Goal: Task Accomplishment & Management: Complete application form

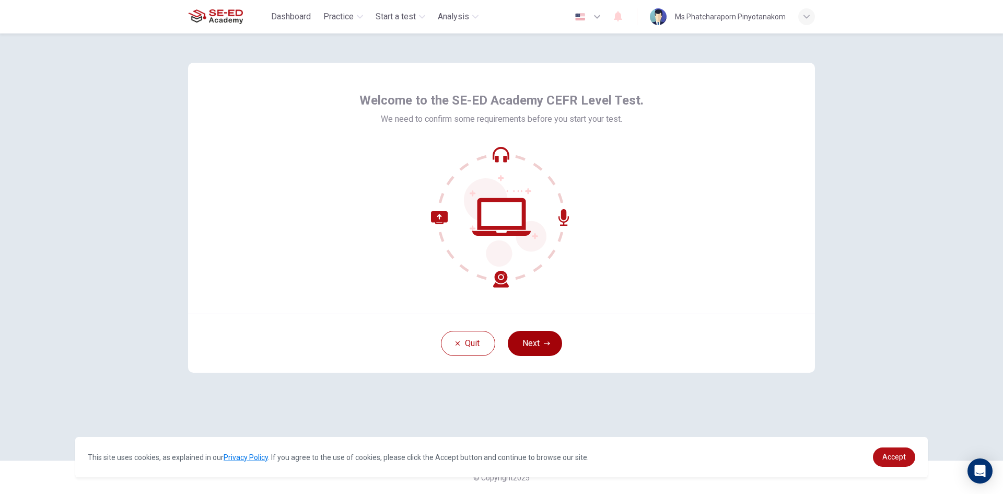
click at [514, 353] on button "Next" at bounding box center [535, 343] width 54 height 25
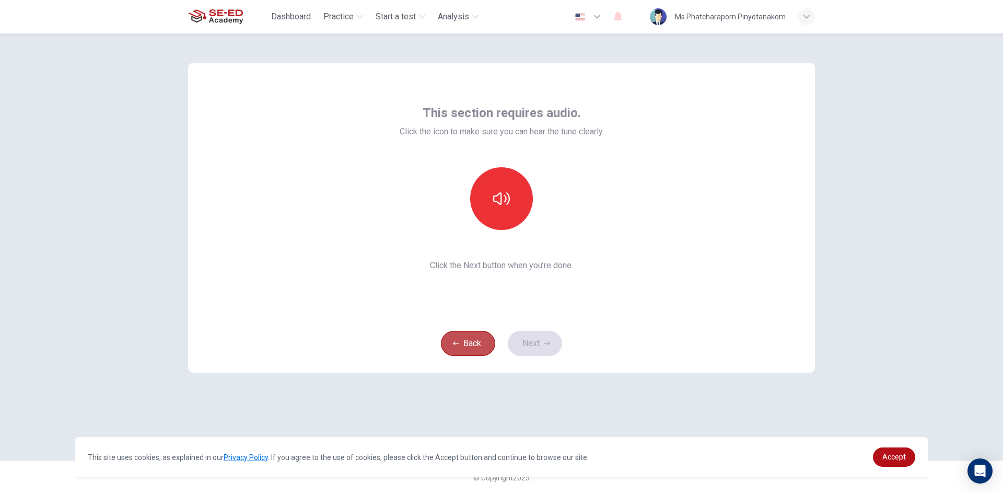
click at [479, 338] on button "Back" at bounding box center [468, 343] width 54 height 25
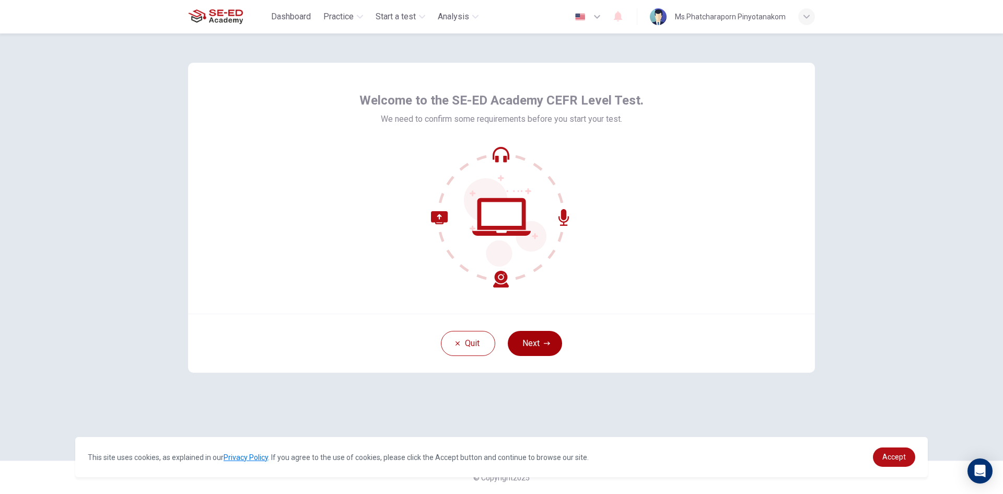
click at [554, 344] on button "Next" at bounding box center [535, 343] width 54 height 25
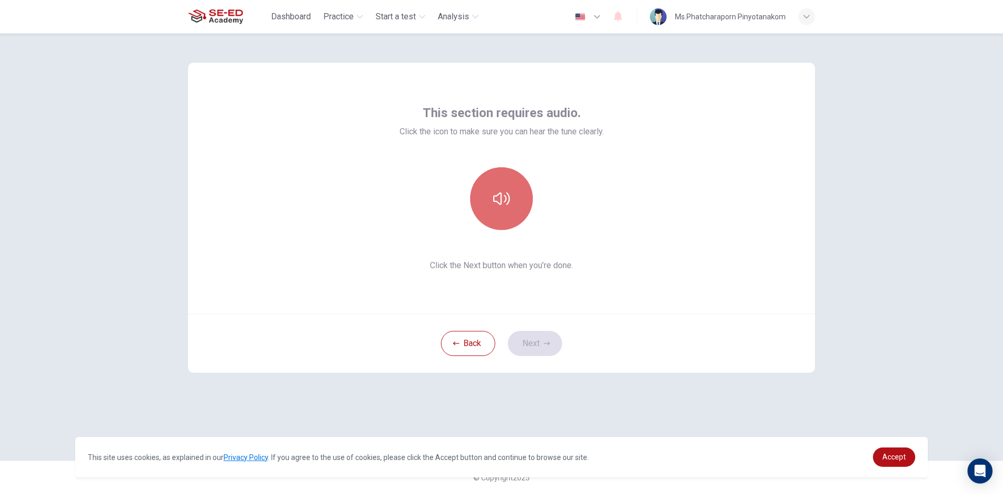
click at [513, 201] on button "button" at bounding box center [501, 198] width 63 height 63
click at [555, 334] on button "Next" at bounding box center [535, 343] width 54 height 25
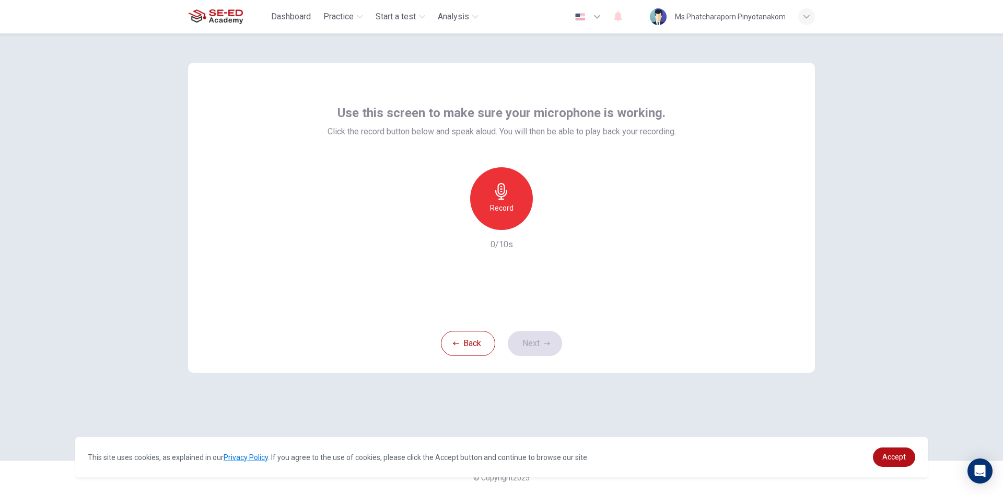
click at [499, 203] on h6 "Record" at bounding box center [502, 208] width 24 height 13
click at [550, 221] on icon "button" at bounding box center [550, 221] width 5 height 6
click at [454, 221] on icon "button" at bounding box center [453, 221] width 9 height 9
click at [509, 209] on h6 "Record" at bounding box center [502, 208] width 24 height 13
click at [520, 174] on div "Stop" at bounding box center [501, 198] width 63 height 63
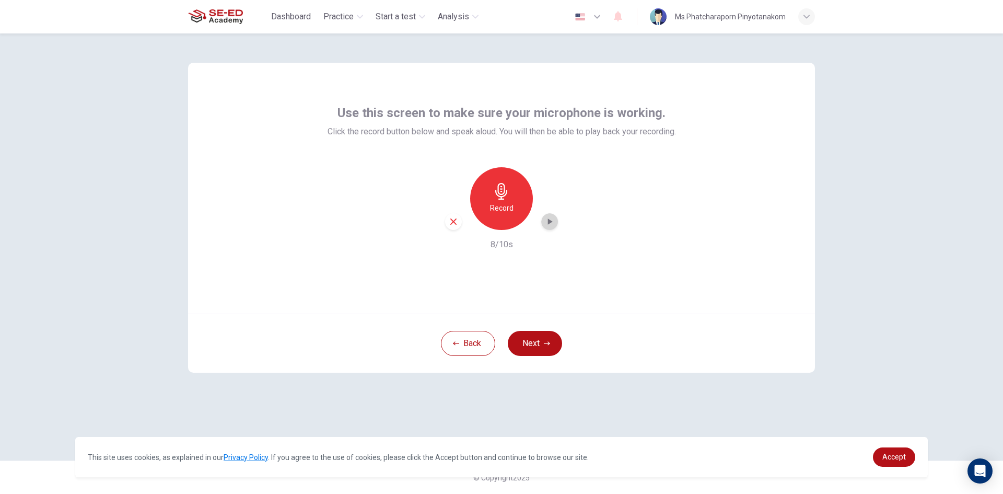
click at [548, 216] on div "button" at bounding box center [549, 221] width 17 height 17
click at [548, 218] on icon "button" at bounding box center [549, 222] width 7 height 8
click at [459, 225] on div "button" at bounding box center [453, 221] width 17 height 17
click at [521, 191] on div "Record" at bounding box center [501, 198] width 63 height 63
click at [523, 203] on div "Stop" at bounding box center [501, 198] width 63 height 63
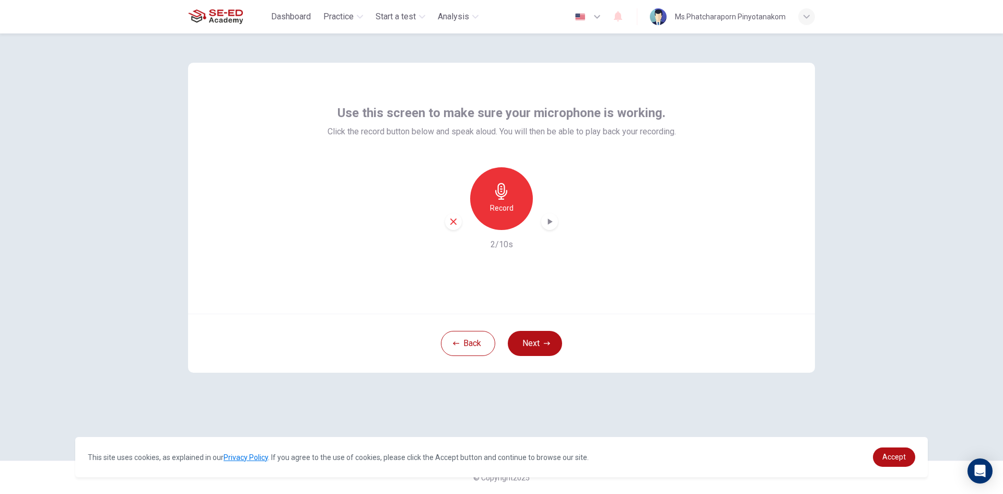
click at [547, 226] on icon "button" at bounding box center [550, 221] width 10 height 10
click at [453, 214] on div "button" at bounding box center [453, 221] width 17 height 17
click at [501, 205] on h6 "Record" at bounding box center [502, 208] width 24 height 13
click at [550, 343] on icon "button" at bounding box center [547, 343] width 6 height 6
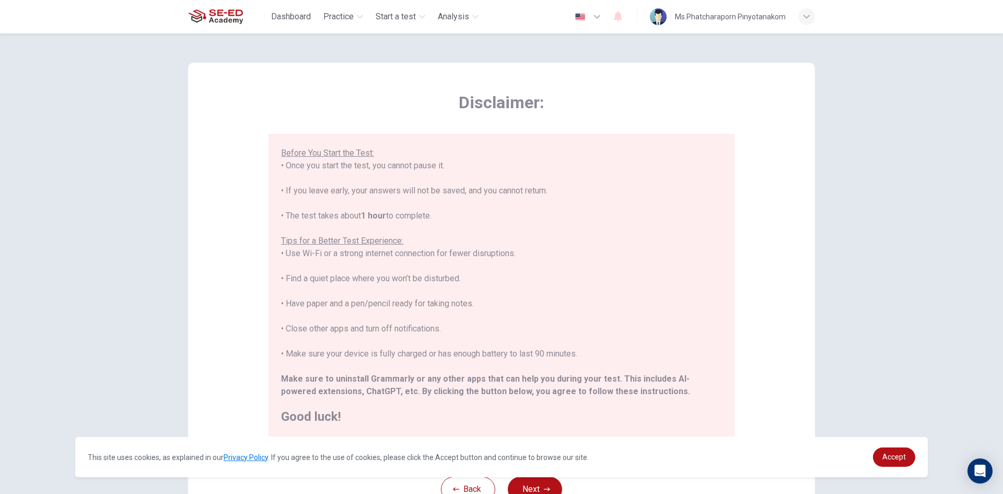
scroll to position [87, 0]
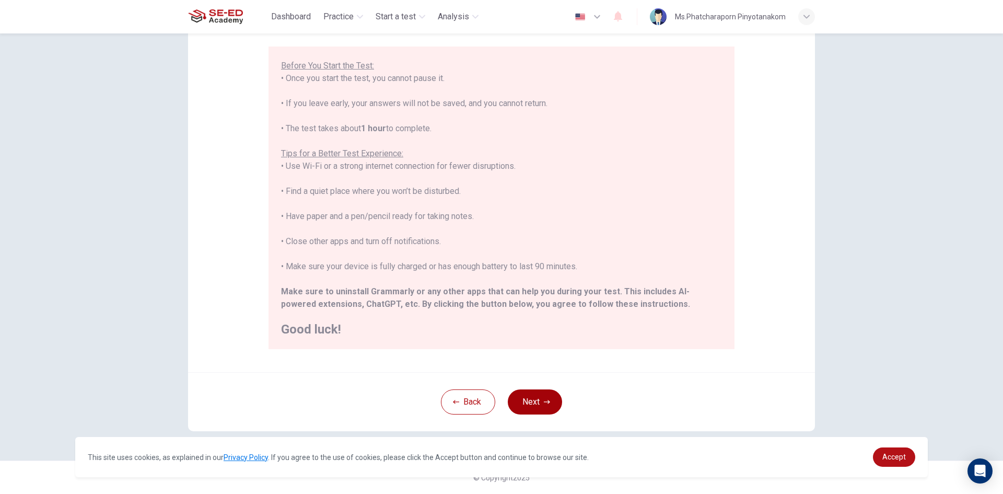
click at [522, 401] on button "Next" at bounding box center [535, 401] width 54 height 25
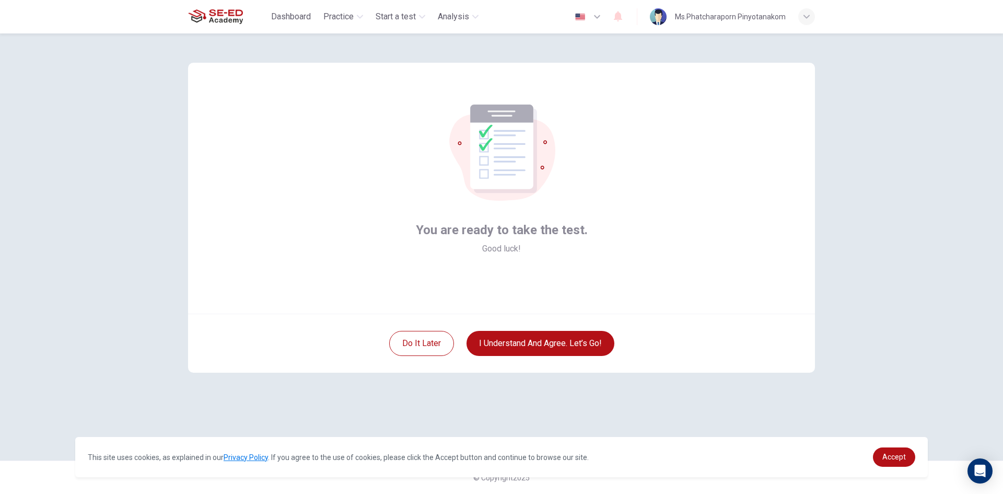
scroll to position [0, 0]
click at [536, 337] on button "I understand and agree. Let’s go!" at bounding box center [541, 343] width 148 height 25
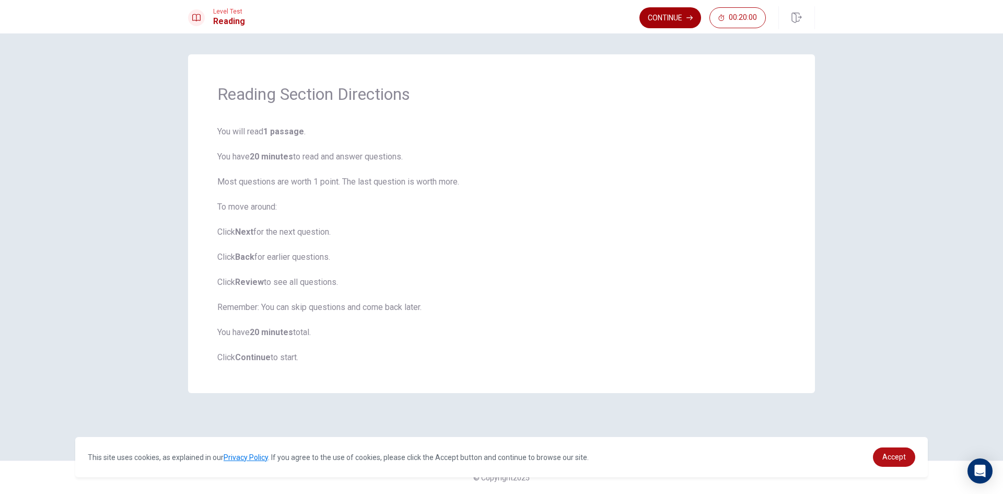
click at [677, 17] on button "Continue" at bounding box center [671, 17] width 62 height 21
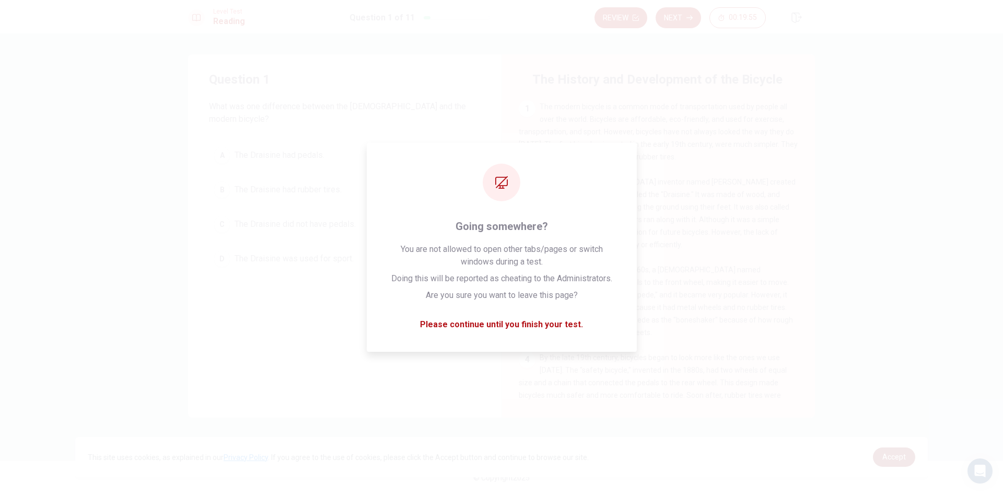
click at [895, 456] on span "Accept" at bounding box center [895, 457] width 24 height 8
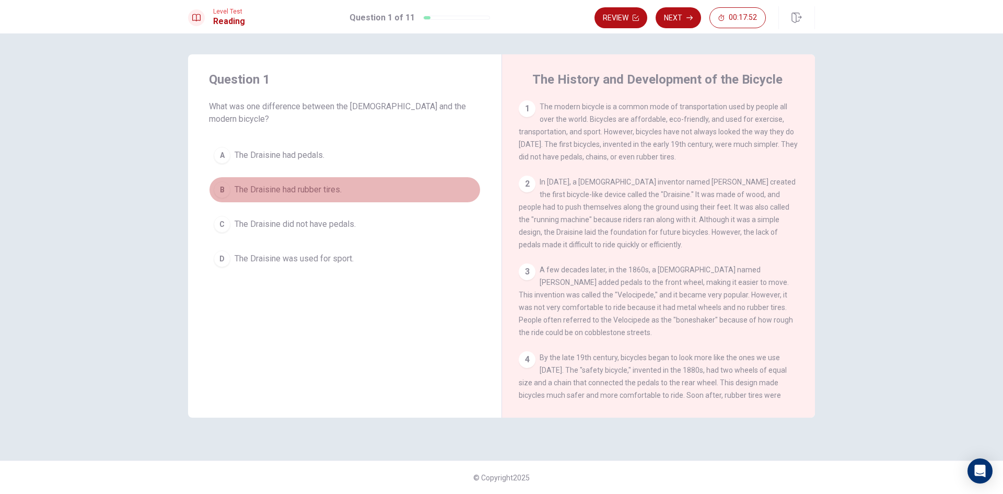
click at [223, 181] on div "B" at bounding box center [222, 189] width 17 height 17
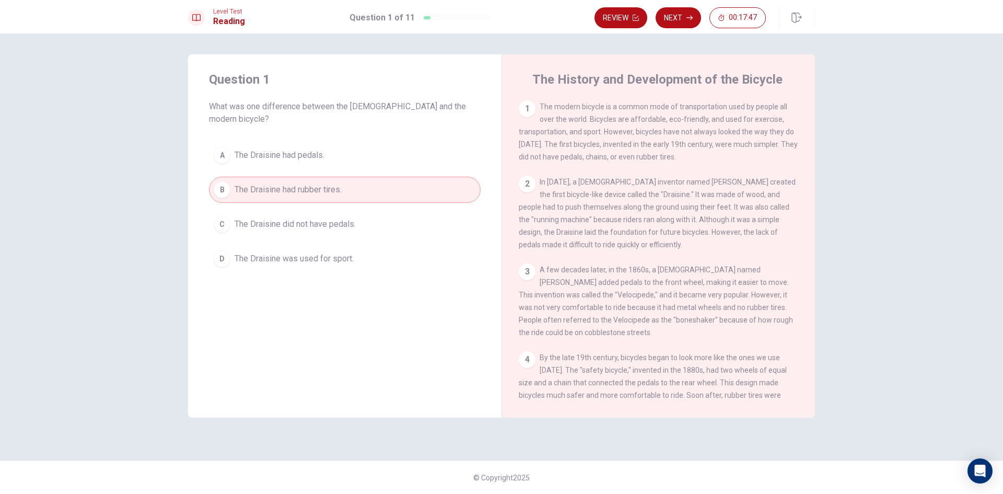
click at [321, 198] on div "A The Draisine had pedals. B The Draisine had rubber tires. C The Draisine did …" at bounding box center [345, 207] width 272 height 130
drag, startPoint x: 321, startPoint y: 198, endPoint x: 319, endPoint y: 209, distance: 11.3
click at [320, 207] on div "A The Draisine had pedals. B The Draisine had rubber tires. C The Draisine did …" at bounding box center [345, 207] width 272 height 130
click at [316, 218] on span "The Draisine did not have pedals." at bounding box center [295, 224] width 121 height 13
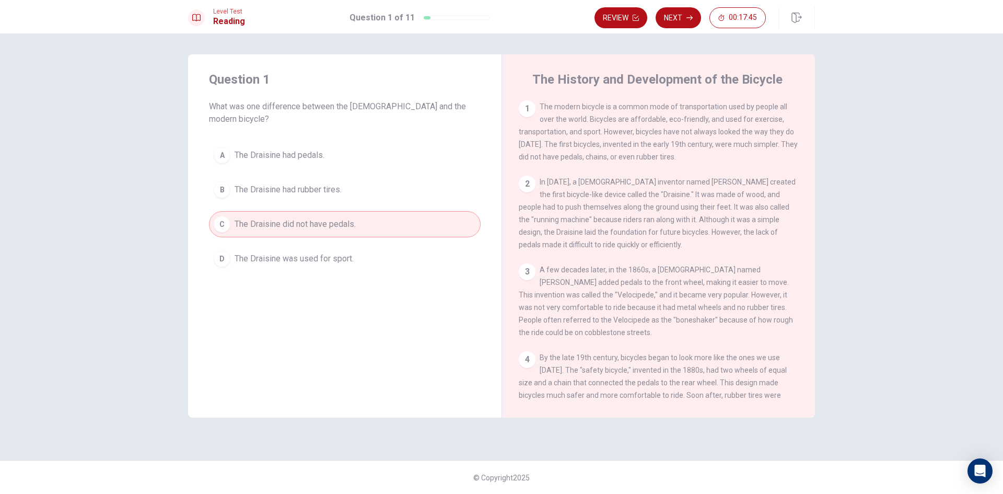
click at [336, 183] on span "The Draisine had rubber tires." at bounding box center [288, 189] width 107 height 13
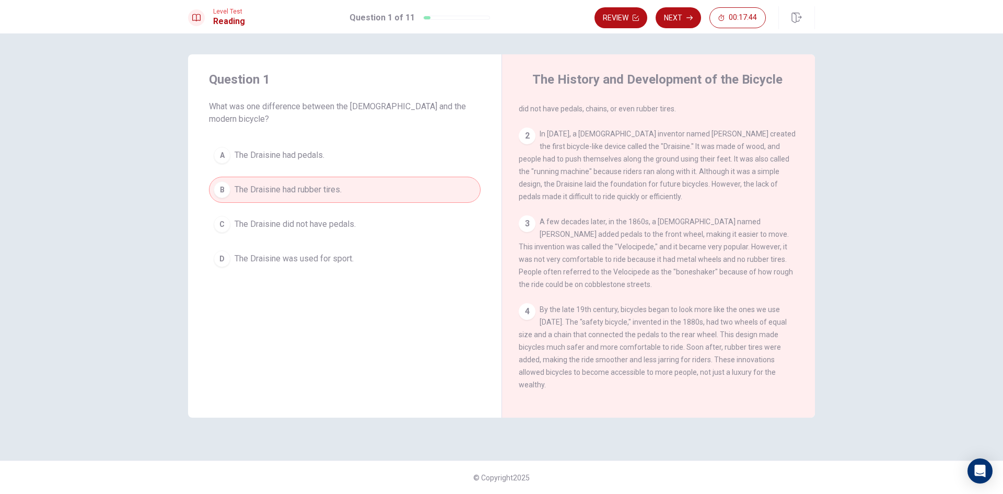
scroll to position [141, 0]
click at [675, 11] on button "Next" at bounding box center [678, 17] width 45 height 21
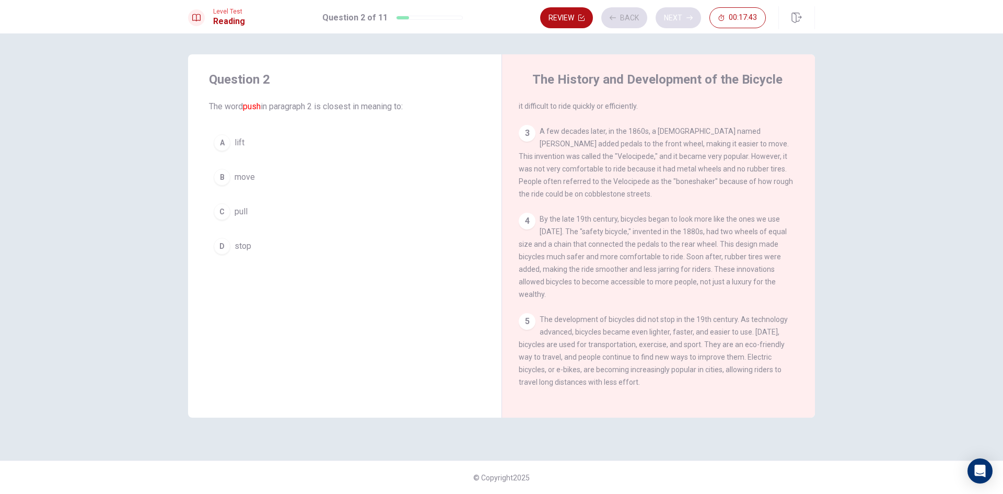
scroll to position [78, 0]
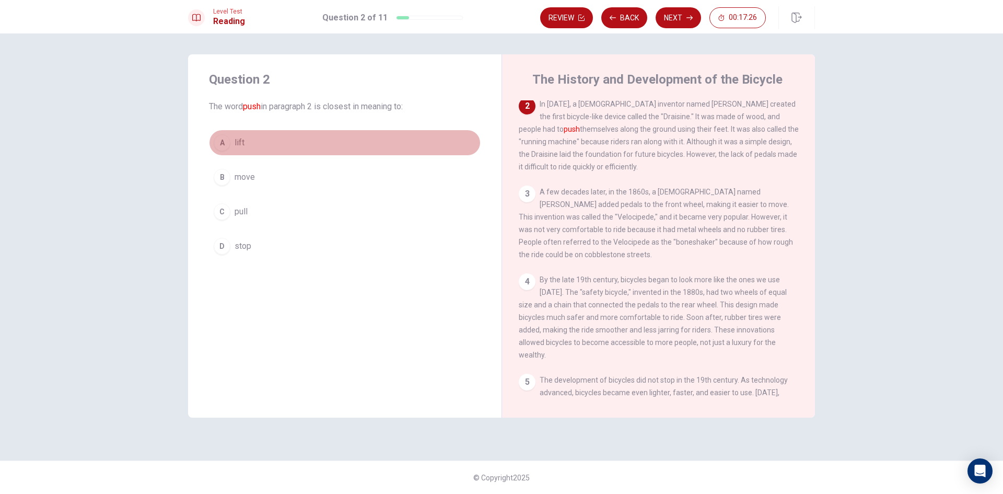
click at [238, 142] on span "lift" at bounding box center [240, 142] width 10 height 13
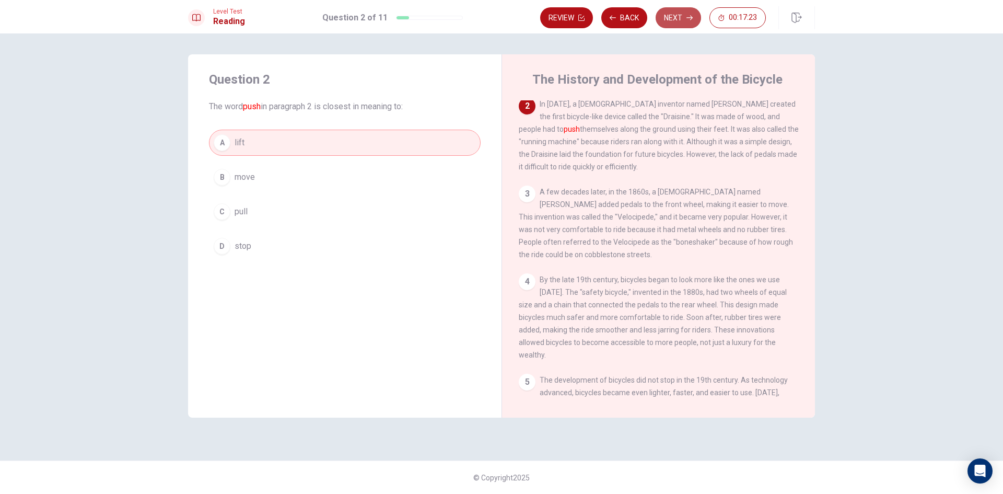
click at [669, 18] on button "Next" at bounding box center [678, 17] width 45 height 21
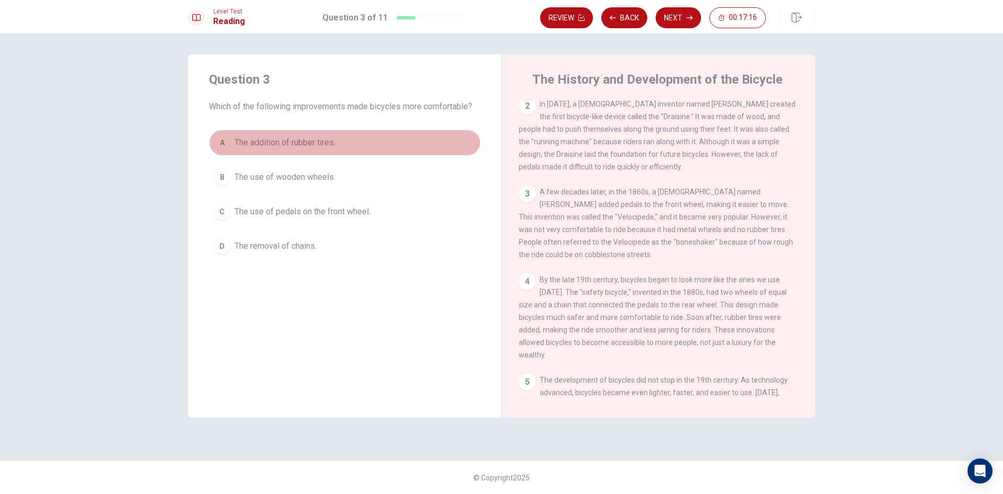
click at [235, 140] on span "The addition of rubber tires." at bounding box center [285, 142] width 101 height 13
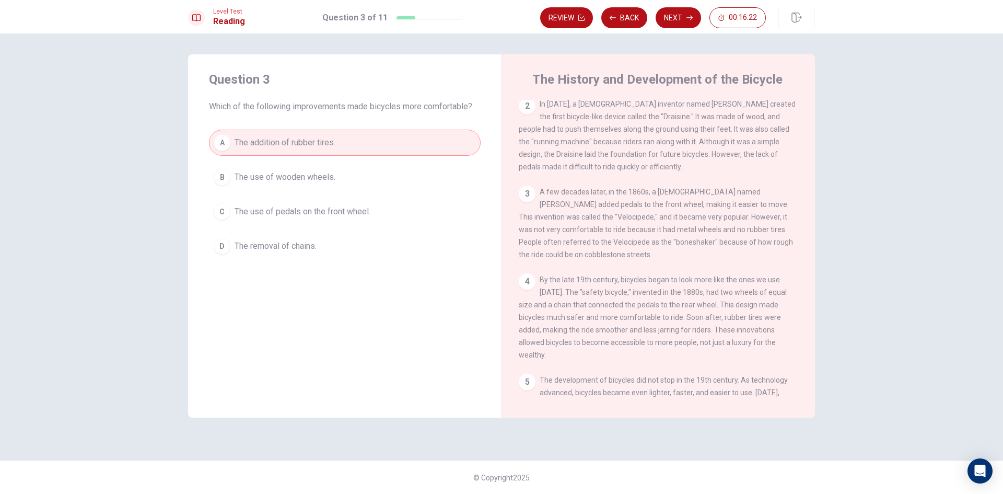
click at [226, 220] on button "C The use of pedals on the front wheel." at bounding box center [345, 212] width 272 height 26
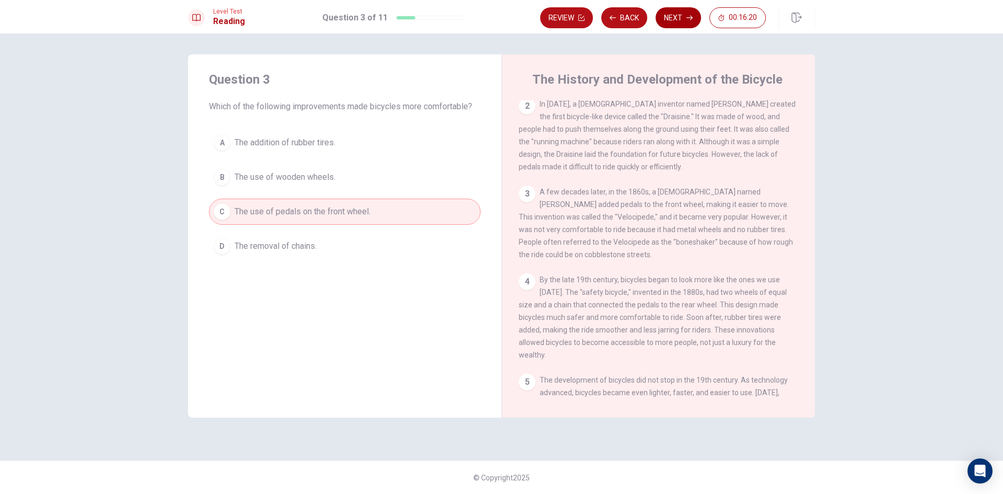
click at [679, 15] on button "Next" at bounding box center [678, 17] width 45 height 21
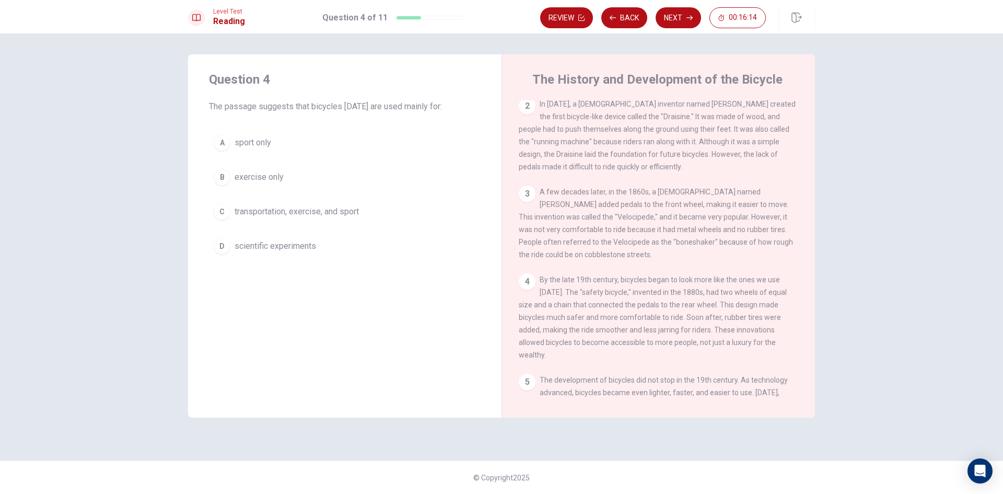
click at [228, 210] on div "C" at bounding box center [222, 211] width 17 height 17
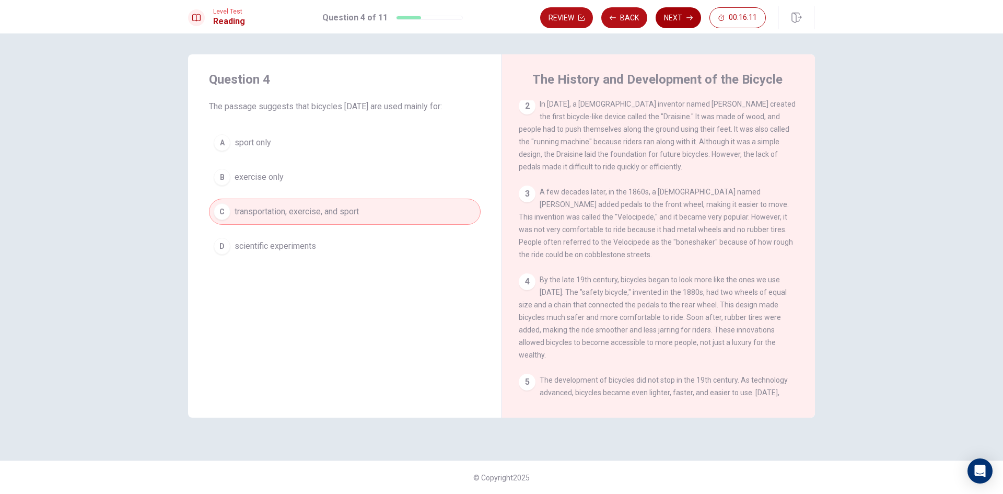
click at [673, 25] on button "Next" at bounding box center [678, 17] width 45 height 21
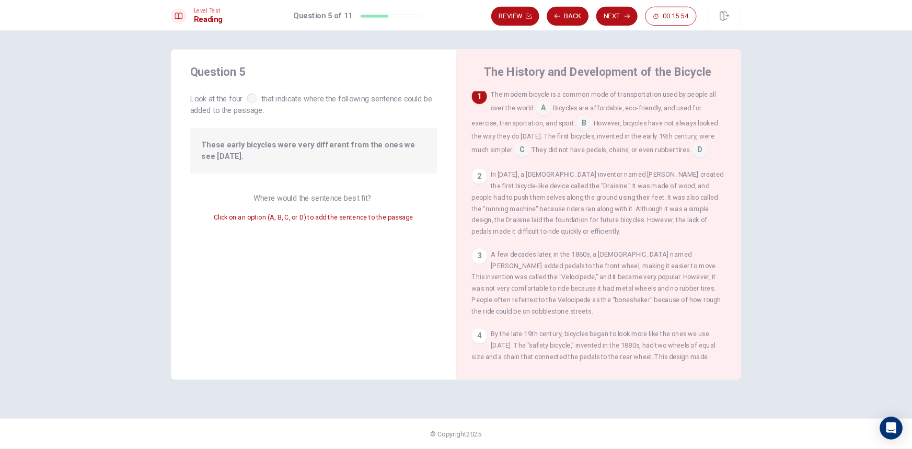
scroll to position [0, 0]
click at [578, 172] on input at bounding box center [574, 168] width 17 height 17
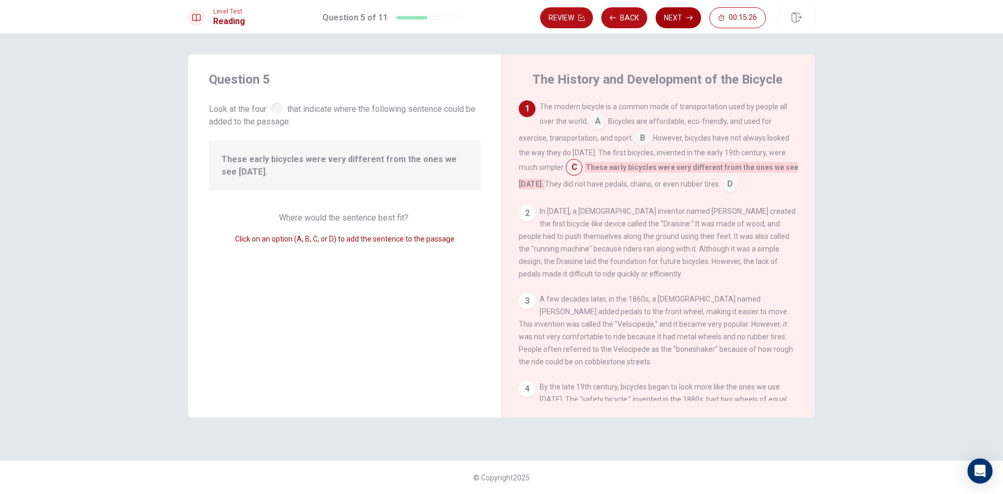
click at [680, 15] on button "Next" at bounding box center [678, 17] width 45 height 21
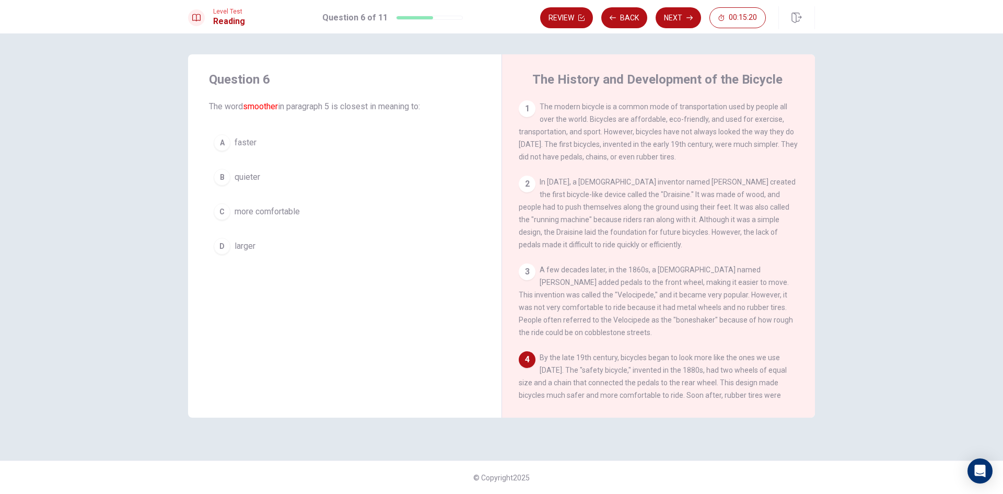
click at [230, 225] on div "A faster B quieter C more comfortable D larger" at bounding box center [345, 195] width 272 height 130
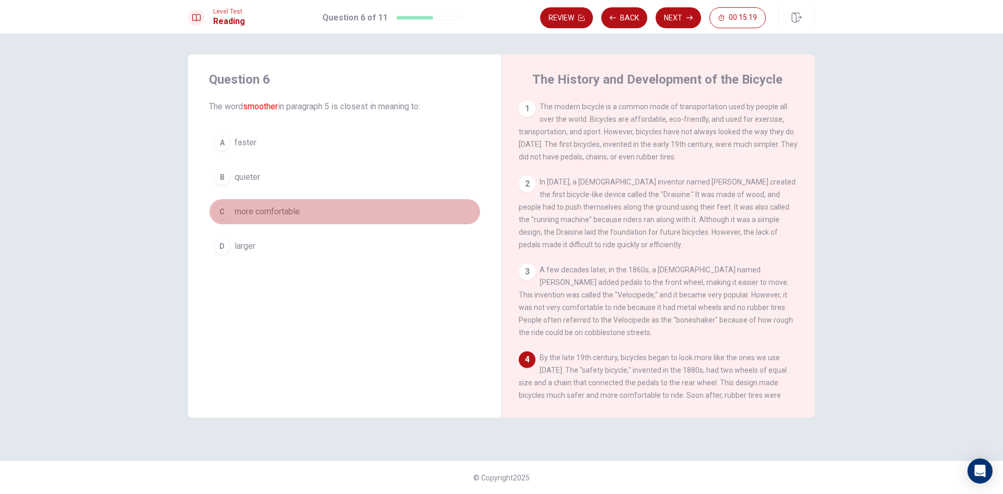
click at [230, 211] on div "C" at bounding box center [222, 211] width 17 height 17
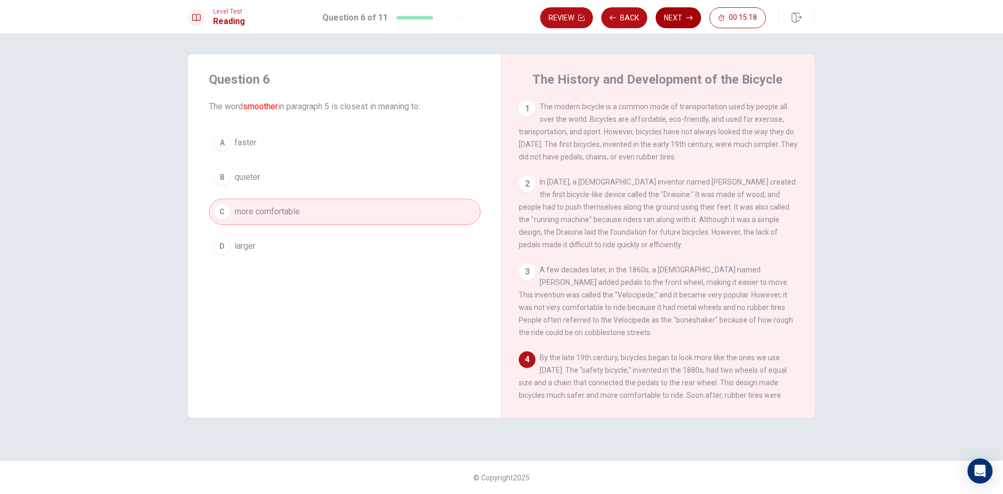
click at [680, 11] on button "Next" at bounding box center [678, 17] width 45 height 21
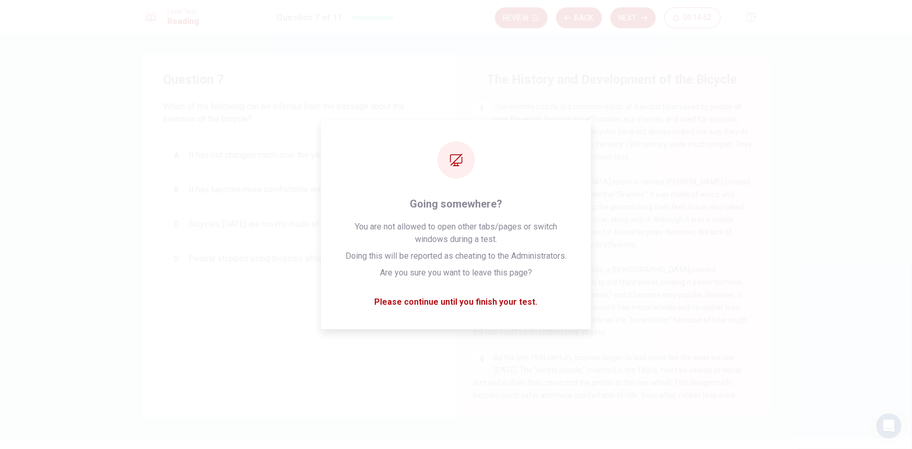
drag, startPoint x: 992, startPoint y: 0, endPoint x: 644, endPoint y: 351, distance: 494.1
click at [637, 361] on span "By the late 19th century, bicycles began to look more like the ones we use [DAT…" at bounding box center [607, 395] width 268 height 84
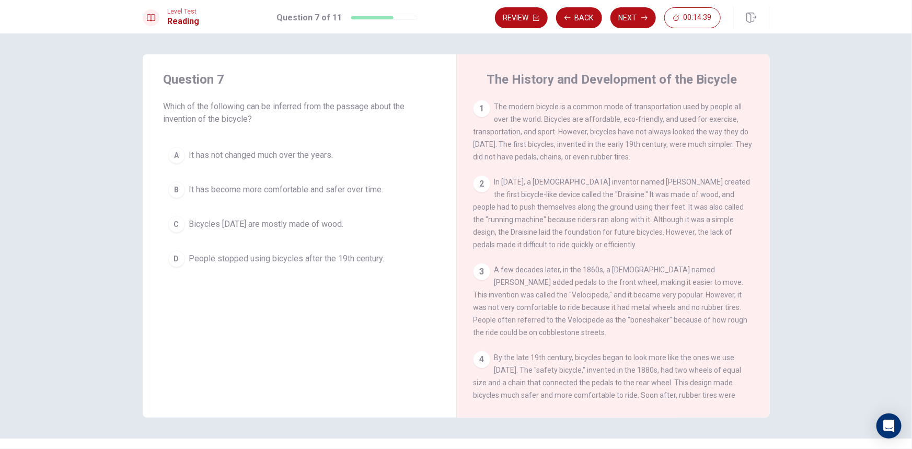
click at [179, 185] on div "B" at bounding box center [176, 189] width 17 height 17
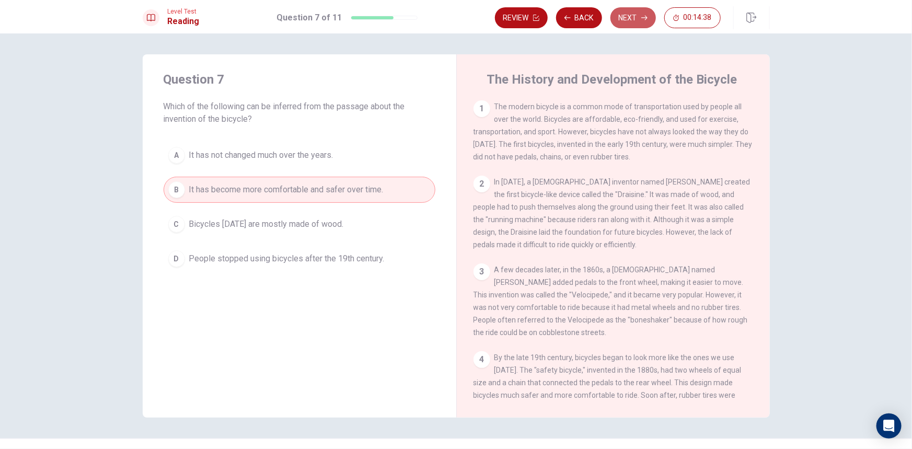
click at [630, 27] on button "Next" at bounding box center [632, 17] width 45 height 21
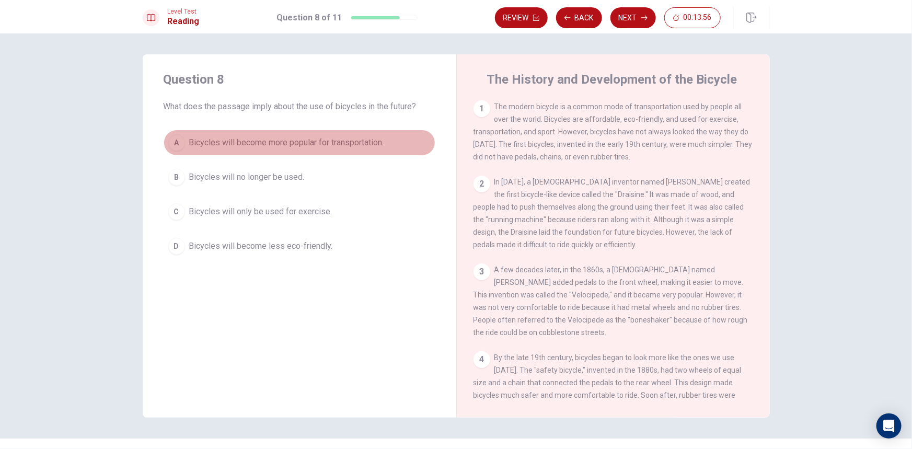
click at [356, 143] on span "Bicycles will become more popular for transportation." at bounding box center [286, 142] width 195 height 13
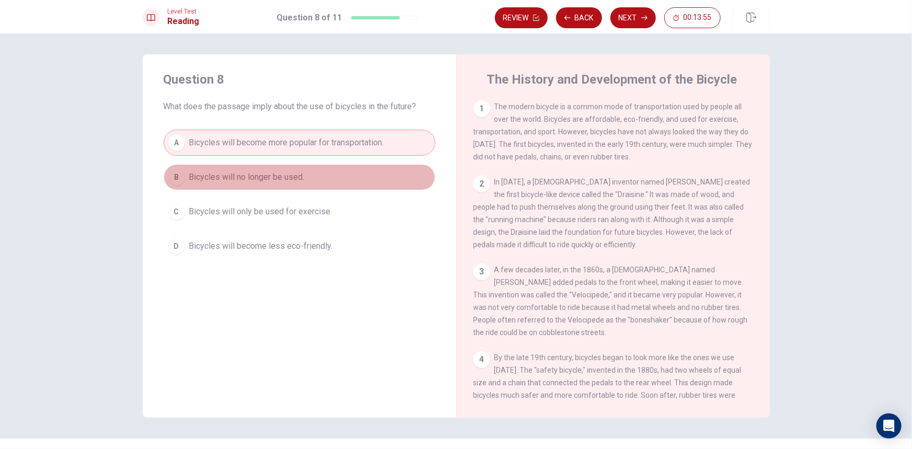
click at [340, 178] on button "B Bicycles will no longer be used." at bounding box center [300, 177] width 272 height 26
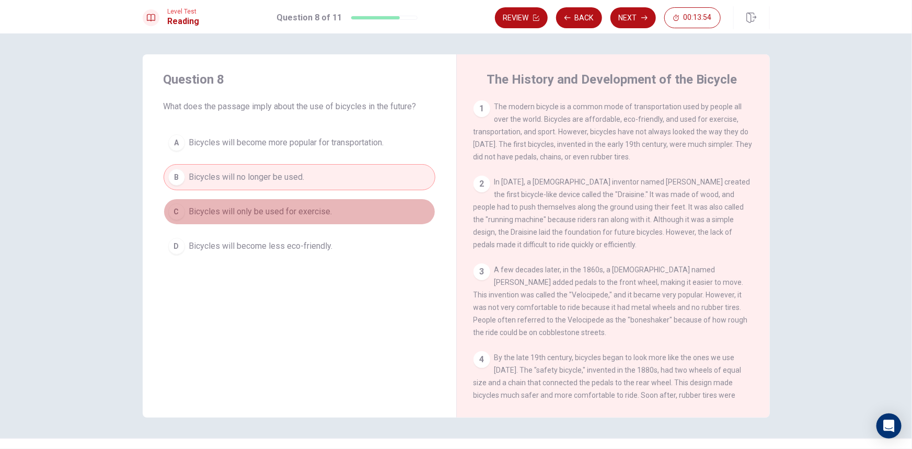
click at [306, 222] on button "C Bicycles will only be used for exercise." at bounding box center [300, 212] width 272 height 26
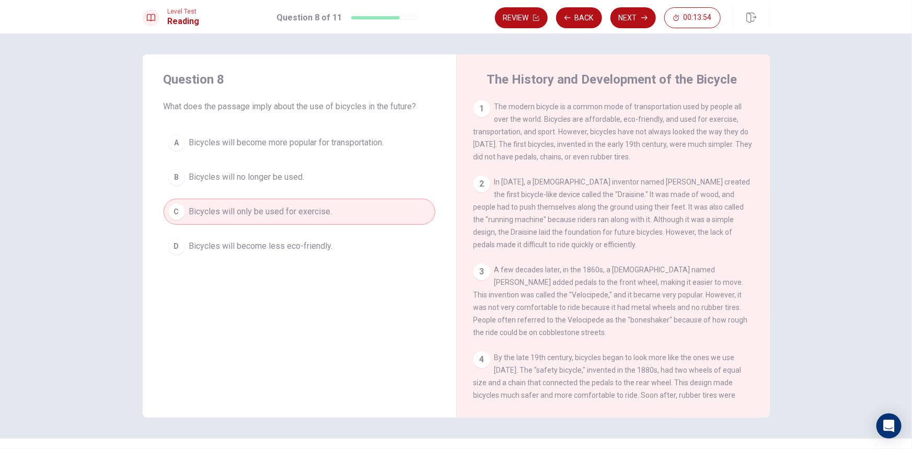
click at [303, 245] on span "Bicycles will become less eco-friendly." at bounding box center [261, 246] width 144 height 13
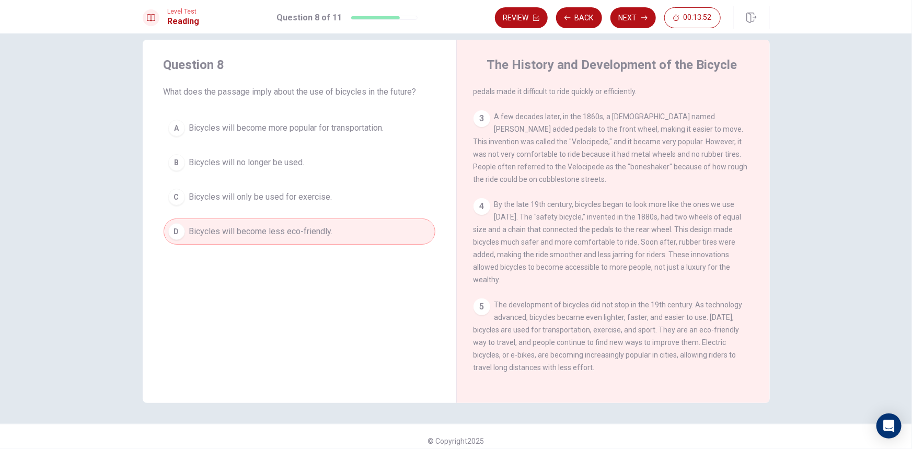
scroll to position [22, 0]
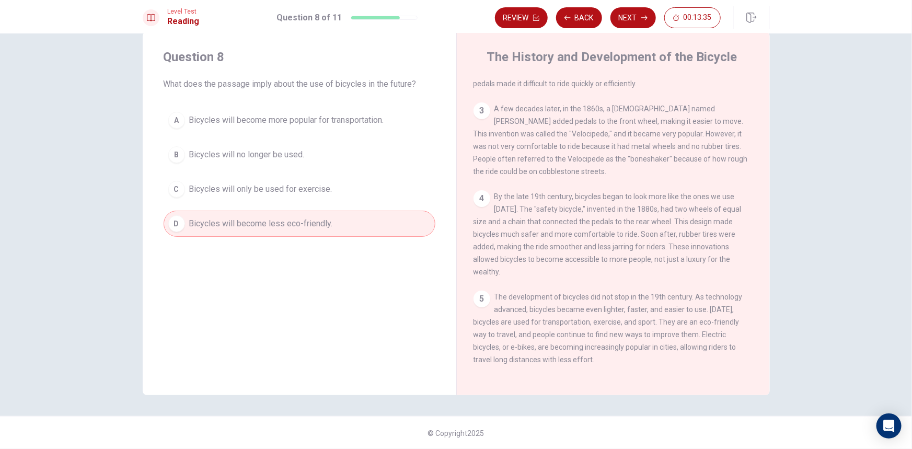
click at [336, 193] on button "C Bicycles will only be used for exercise." at bounding box center [300, 189] width 272 height 26
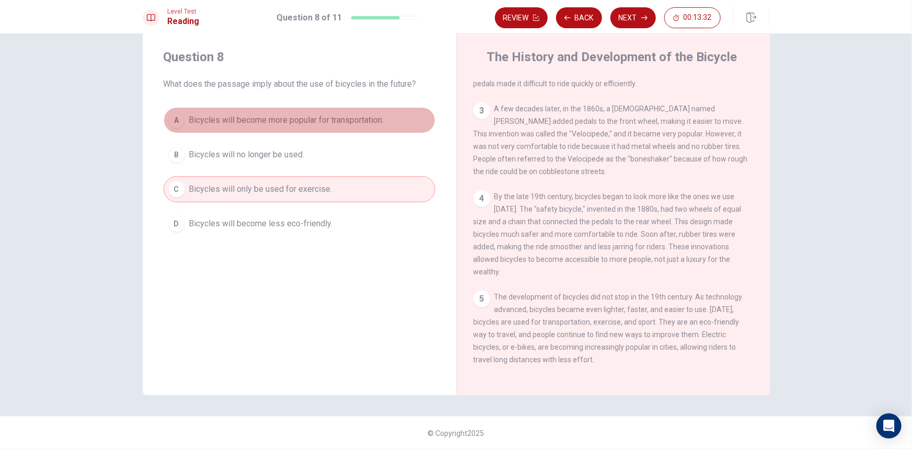
click at [379, 121] on span "Bicycles will become more popular for transportation." at bounding box center [286, 120] width 195 height 13
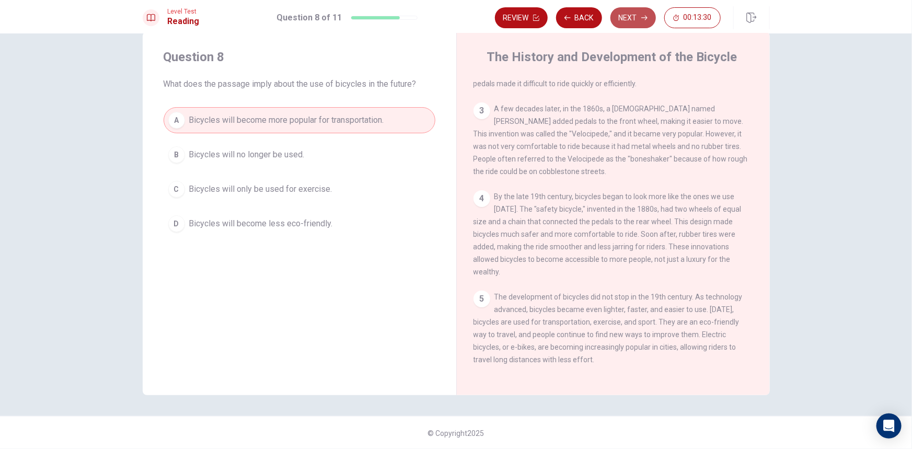
click at [644, 19] on icon "button" at bounding box center [644, 18] width 6 height 6
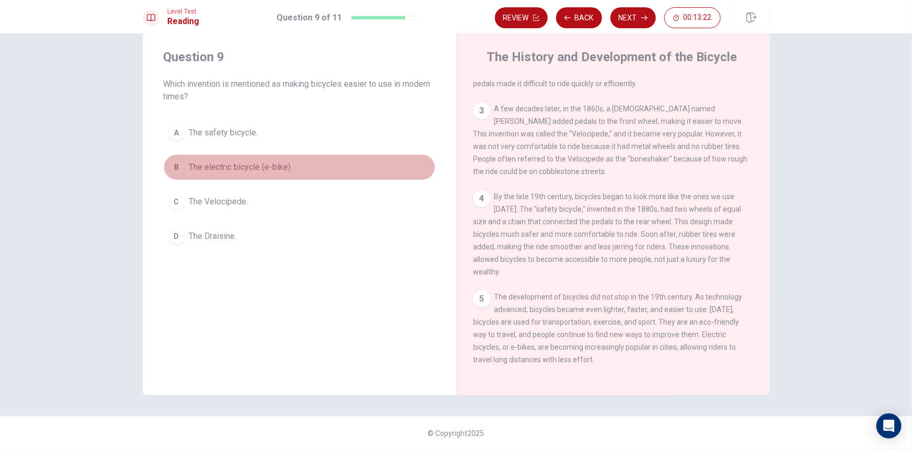
click at [267, 174] on button "B The electric bicycle (e-bike)." at bounding box center [300, 167] width 272 height 26
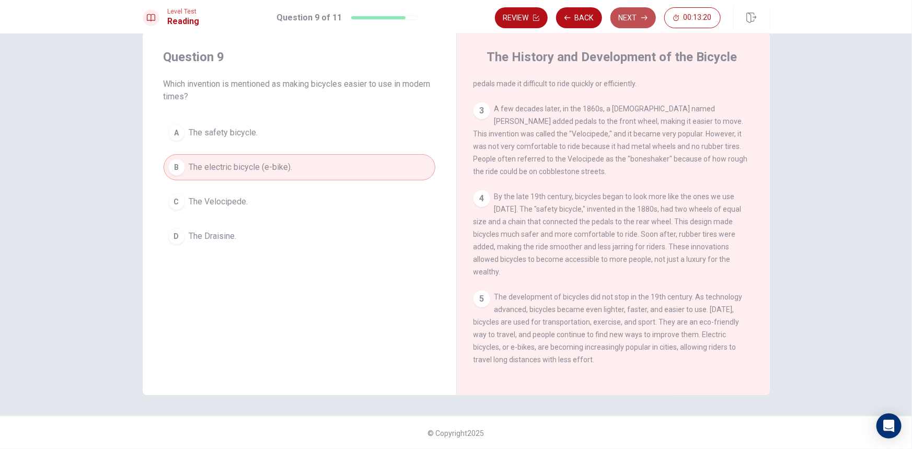
click at [630, 19] on button "Next" at bounding box center [632, 17] width 45 height 21
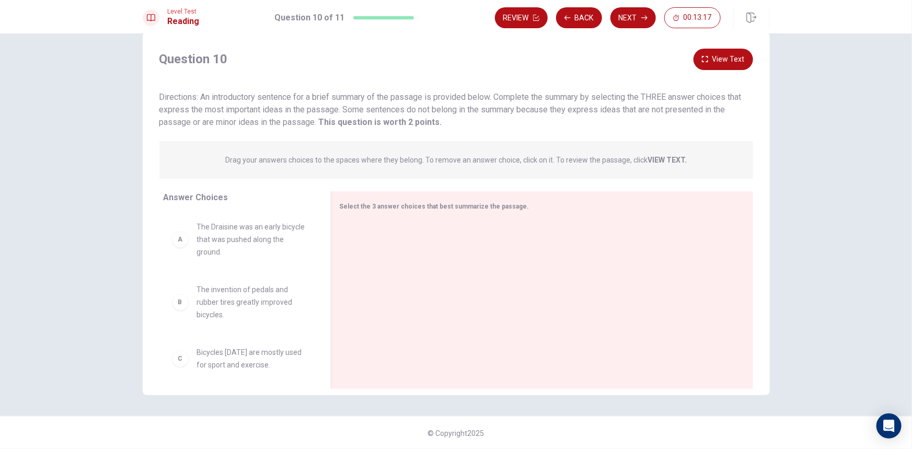
drag, startPoint x: 324, startPoint y: 248, endPoint x: 310, endPoint y: 290, distance: 44.0
click at [310, 290] on div "Answer Choices A The Draisine was an early bicycle that was pushed along the gr…" at bounding box center [456, 292] width 627 height 203
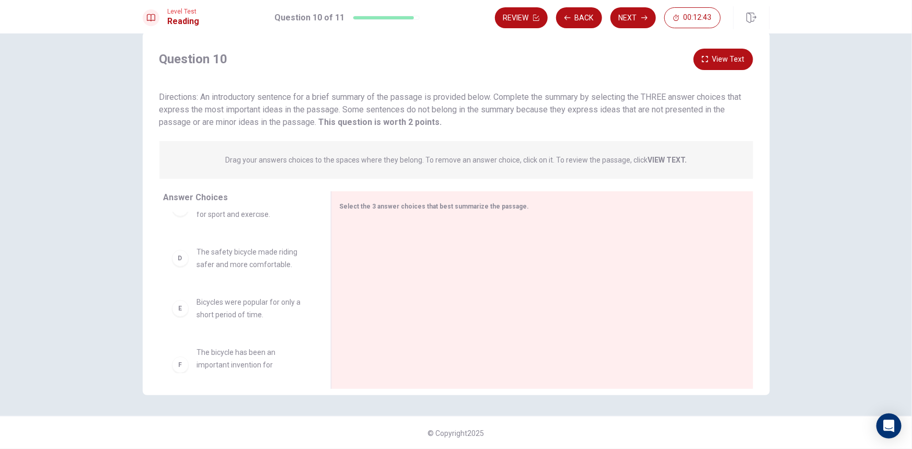
scroll to position [169, 0]
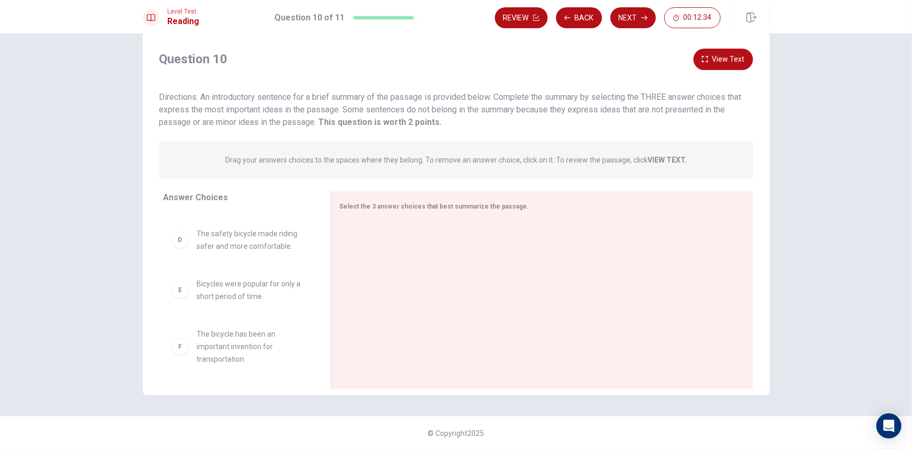
drag, startPoint x: 177, startPoint y: 361, endPoint x: 181, endPoint y: 351, distance: 10.8
click at [177, 359] on div "A The Draisine was an early bicycle that was pushed along the ground. B The inv…" at bounding box center [243, 292] width 159 height 161
click at [181, 351] on div "F" at bounding box center [180, 346] width 17 height 17
drag, startPoint x: 175, startPoint y: 349, endPoint x: 432, endPoint y: 289, distance: 264.1
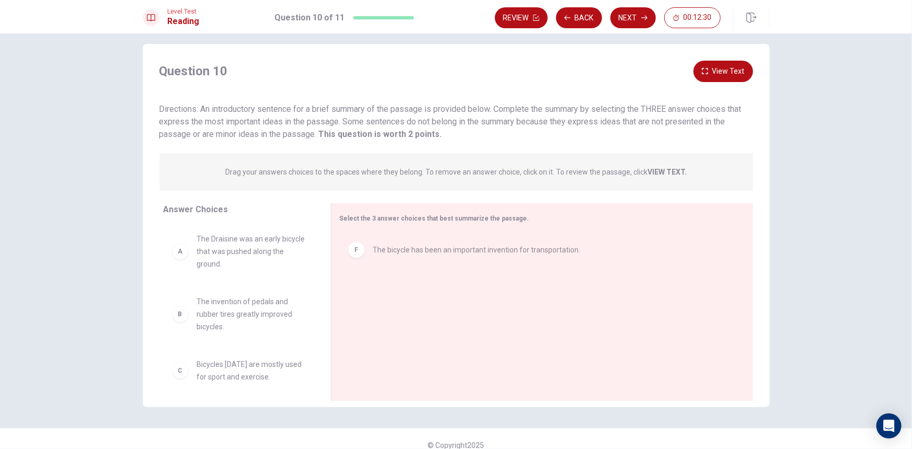
scroll to position [0, 0]
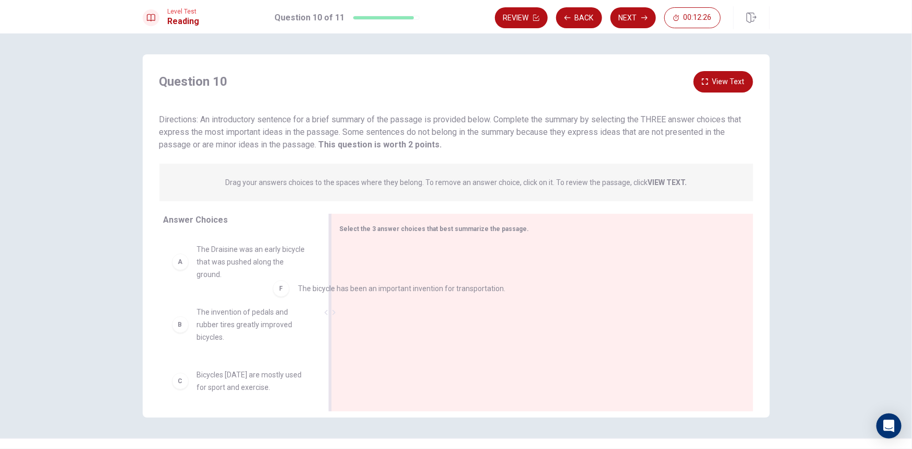
drag, startPoint x: 401, startPoint y: 258, endPoint x: 227, endPoint y: 292, distance: 177.8
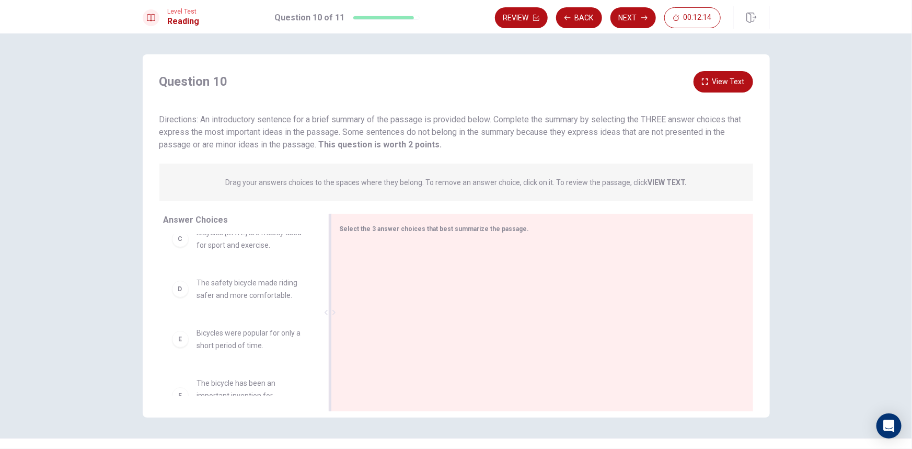
scroll to position [169, 0]
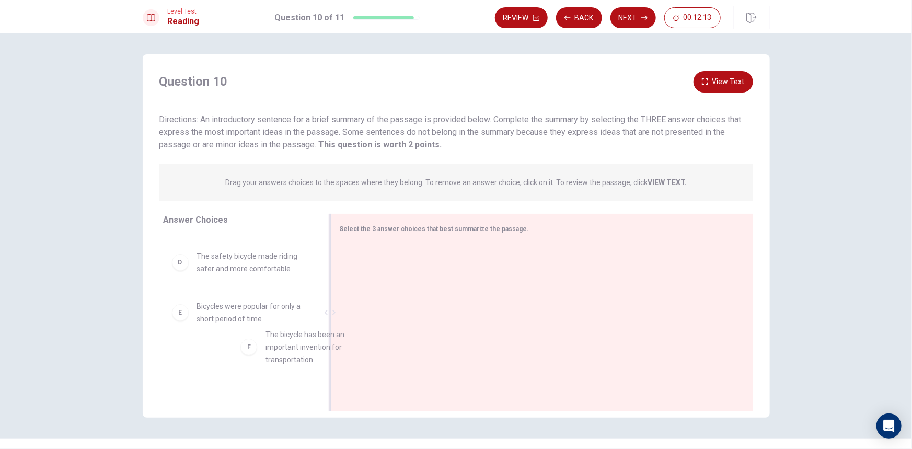
drag, startPoint x: 271, startPoint y: 365, endPoint x: 480, endPoint y: 304, distance: 217.8
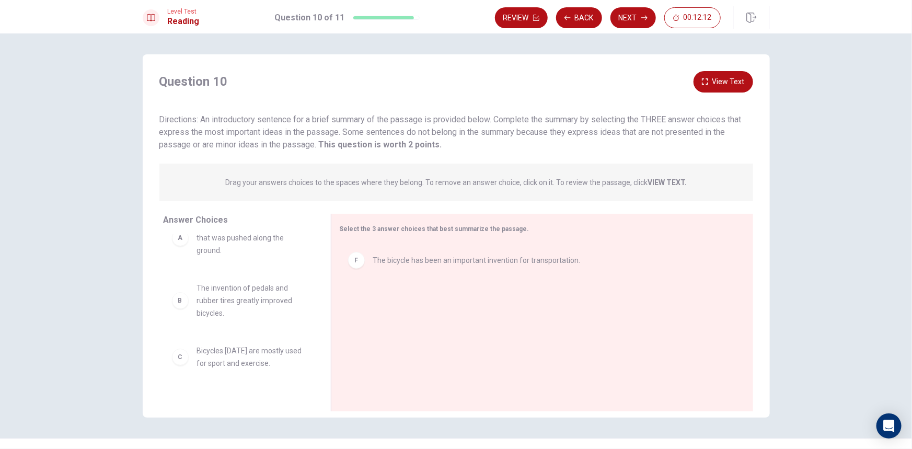
scroll to position [0, 0]
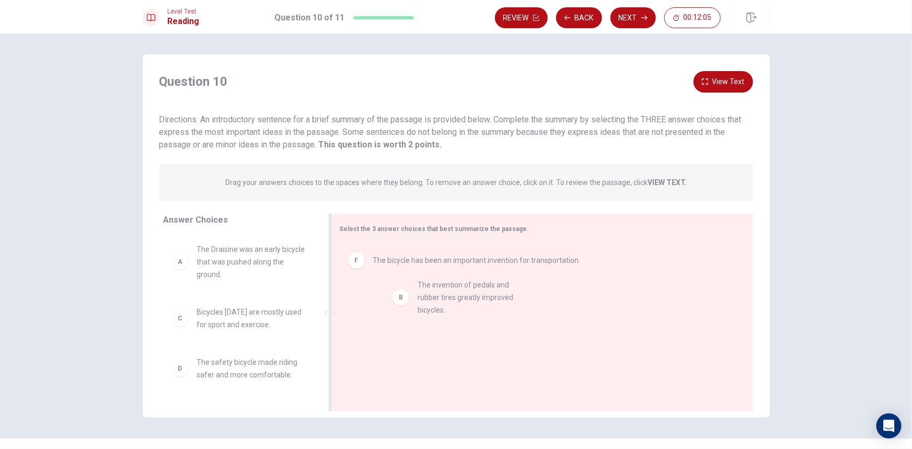
drag, startPoint x: 271, startPoint y: 336, endPoint x: 417, endPoint y: 310, distance: 148.6
drag, startPoint x: 246, startPoint y: 378, endPoint x: 537, endPoint y: 373, distance: 291.1
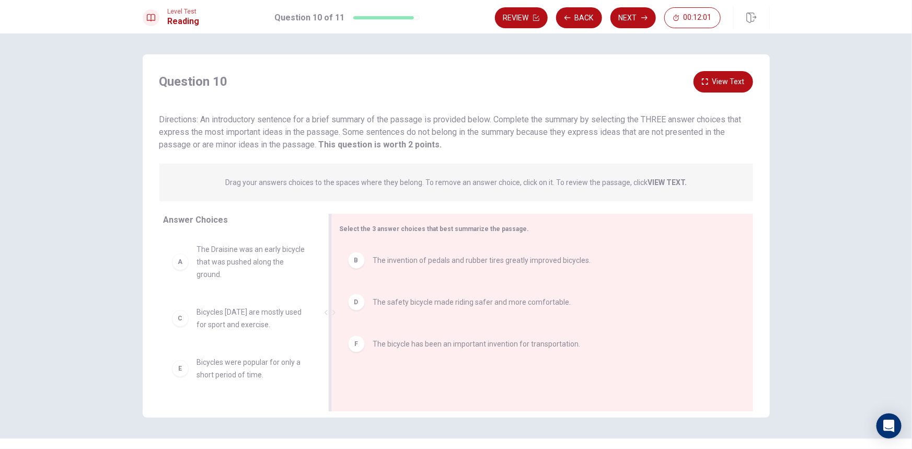
scroll to position [0, 0]
click at [700, 84] on button "View Text" at bounding box center [724, 81] width 60 height 21
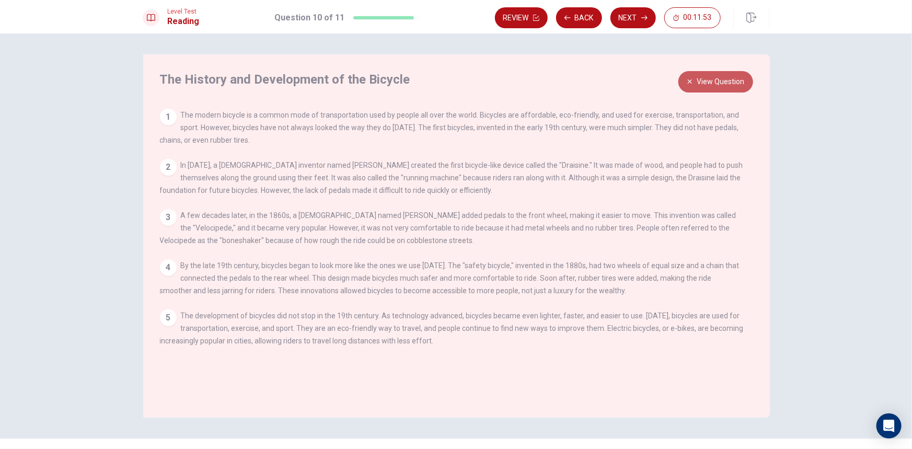
click at [733, 78] on button "View Question" at bounding box center [715, 81] width 75 height 21
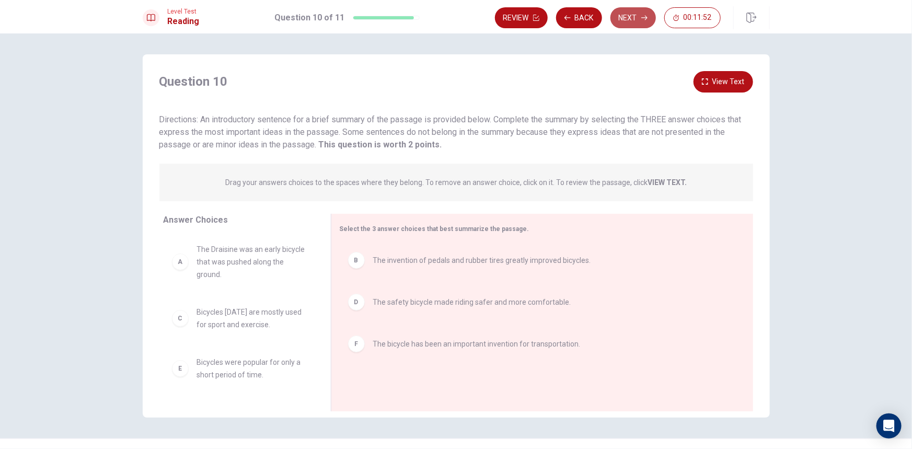
click at [628, 18] on button "Next" at bounding box center [632, 17] width 45 height 21
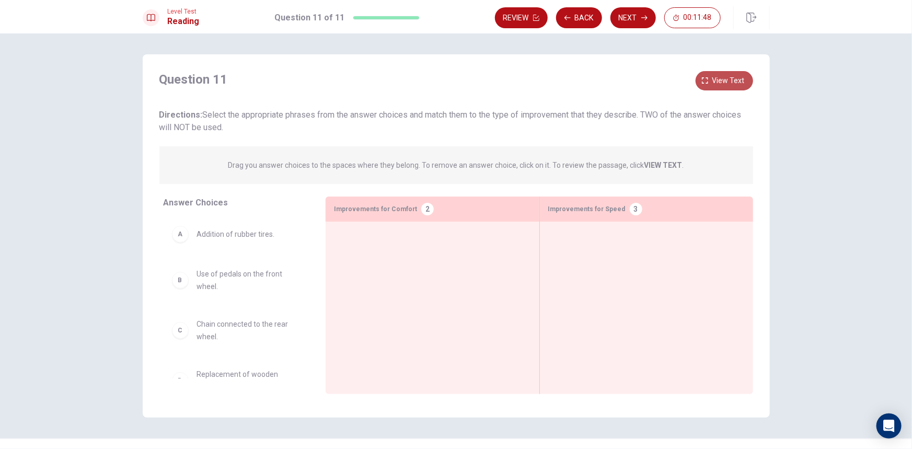
click at [722, 71] on button "View text" at bounding box center [724, 80] width 57 height 19
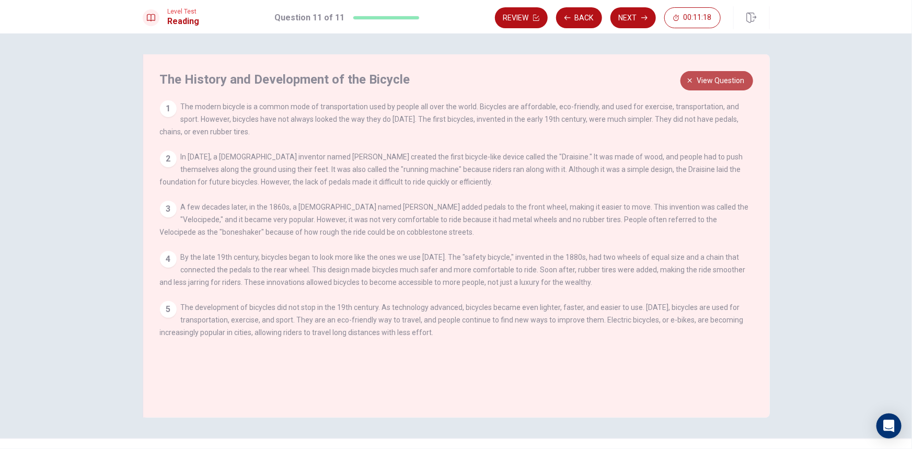
click at [721, 80] on span "View question" at bounding box center [721, 80] width 48 height 13
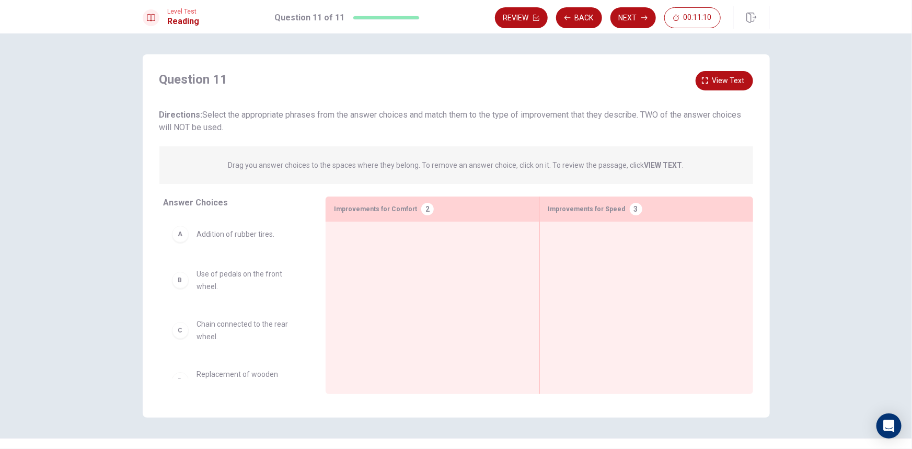
click at [694, 84] on div "Question 11 View text" at bounding box center [456, 79] width 594 height 17
click at [699, 80] on button "View text" at bounding box center [724, 80] width 57 height 19
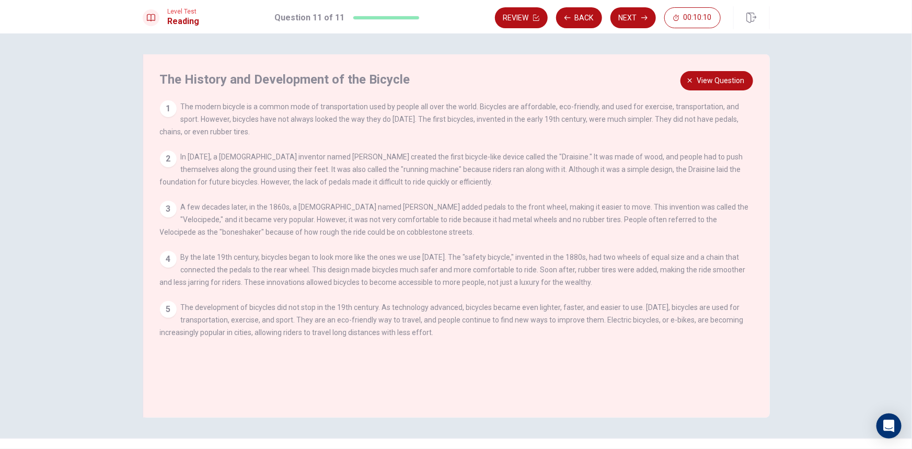
drag, startPoint x: 734, startPoint y: 82, endPoint x: 731, endPoint y: 91, distance: 9.3
click at [732, 90] on div "Question 11 View question Directions: Select the appropriate phrases from the a…" at bounding box center [456, 235] width 627 height 363
click at [711, 78] on span "View question" at bounding box center [721, 80] width 48 height 13
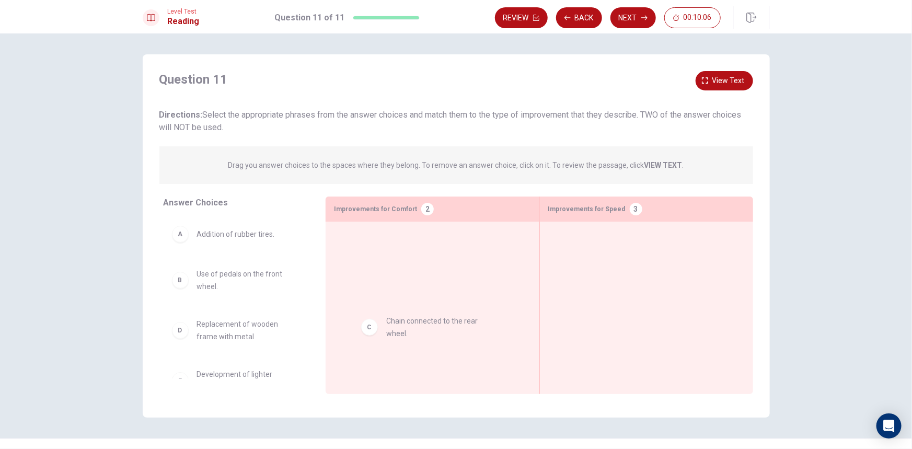
drag, startPoint x: 206, startPoint y: 322, endPoint x: 461, endPoint y: 309, distance: 255.4
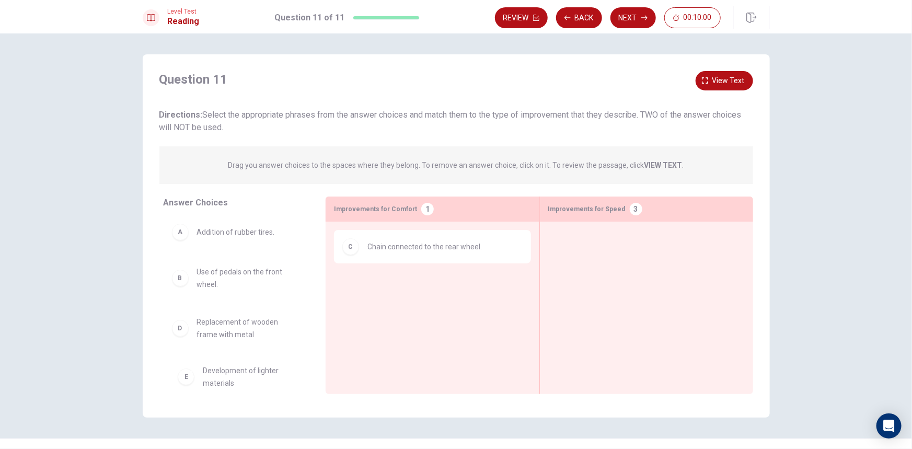
scroll to position [4, 0]
drag, startPoint x: 222, startPoint y: 371, endPoint x: 742, endPoint y: 294, distance: 525.7
drag, startPoint x: 261, startPoint y: 363, endPoint x: 632, endPoint y: 281, distance: 380.4
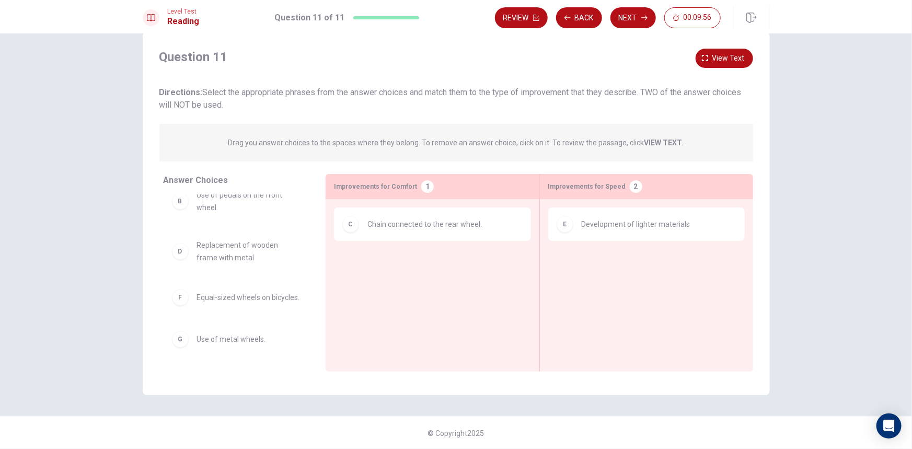
scroll to position [64, 0]
click at [740, 49] on button "View text" at bounding box center [724, 58] width 57 height 19
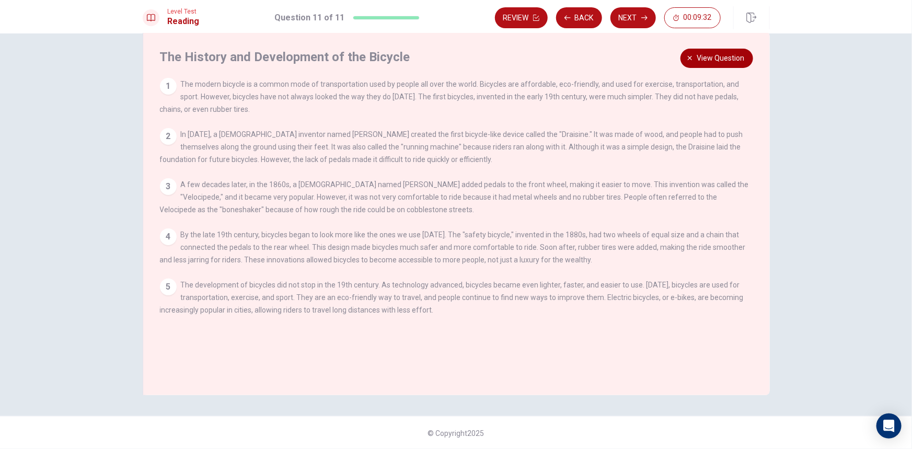
click at [726, 58] on span "View question" at bounding box center [721, 58] width 48 height 13
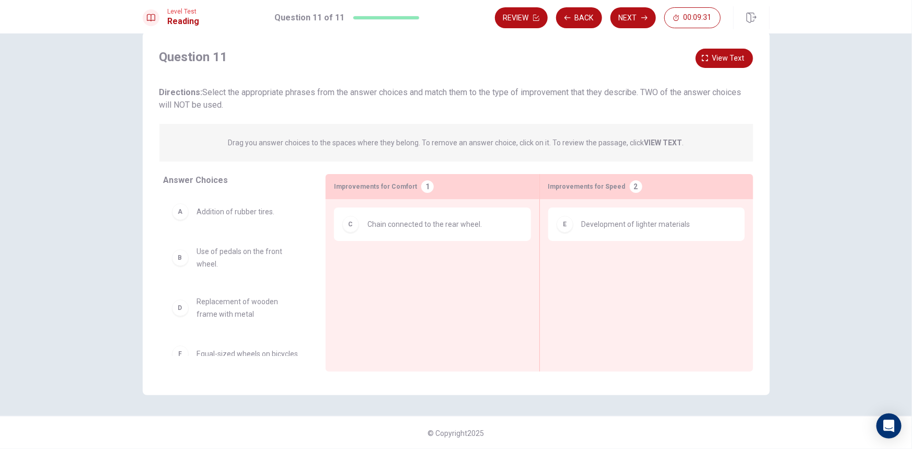
scroll to position [0, 0]
drag, startPoint x: 237, startPoint y: 255, endPoint x: 629, endPoint y: 266, distance: 391.6
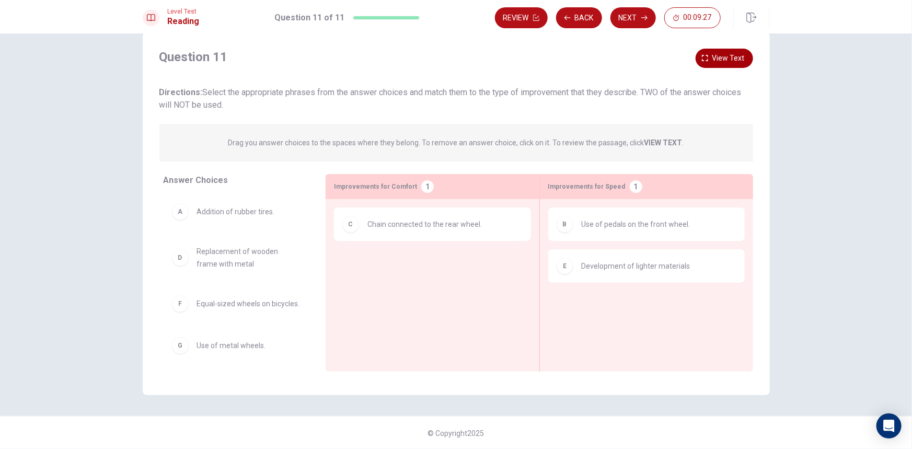
click at [731, 60] on span "View text" at bounding box center [728, 58] width 32 height 13
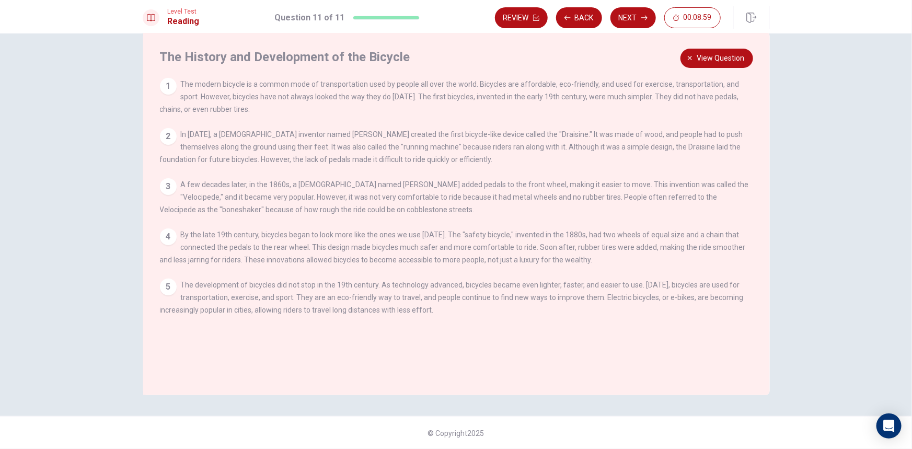
click at [691, 47] on div "The History and Development of the Bicycle 1 The modern bicycle is a common mod…" at bounding box center [456, 213] width 627 height 363
drag, startPoint x: 690, startPoint y: 52, endPoint x: 679, endPoint y: 49, distance: 12.1
click at [685, 51] on button "View question" at bounding box center [716, 58] width 73 height 19
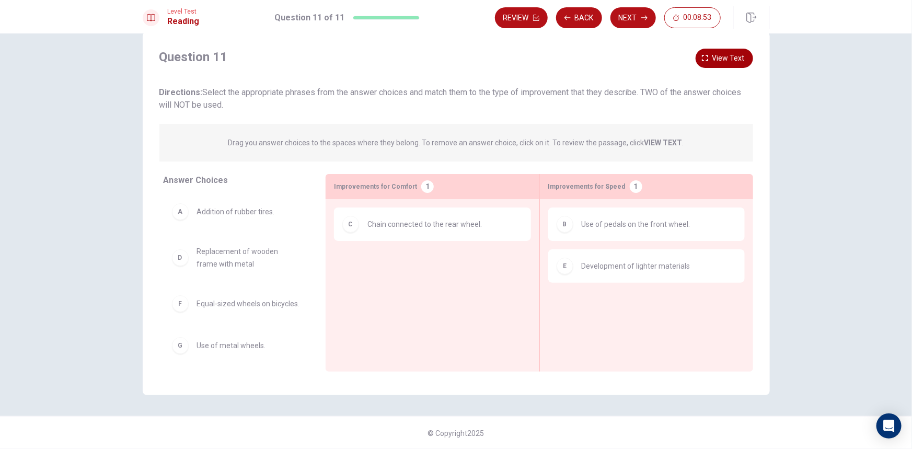
click at [719, 58] on span "View text" at bounding box center [728, 58] width 32 height 13
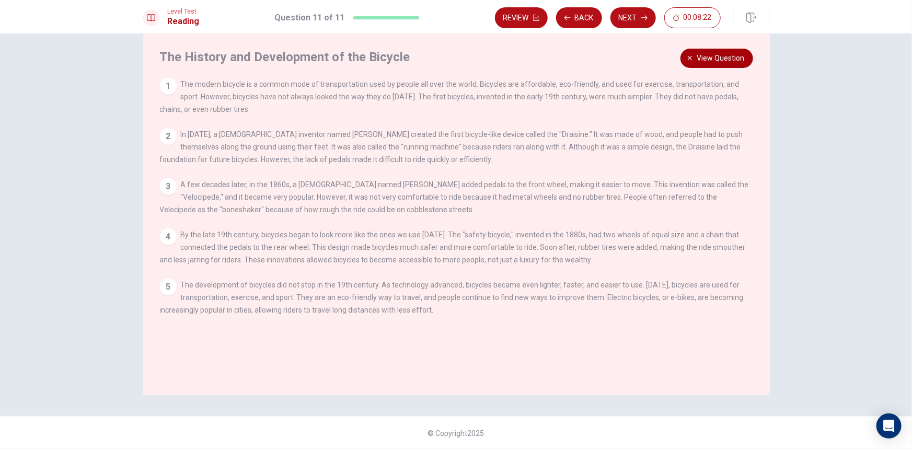
click at [723, 50] on button "View question" at bounding box center [716, 58] width 73 height 19
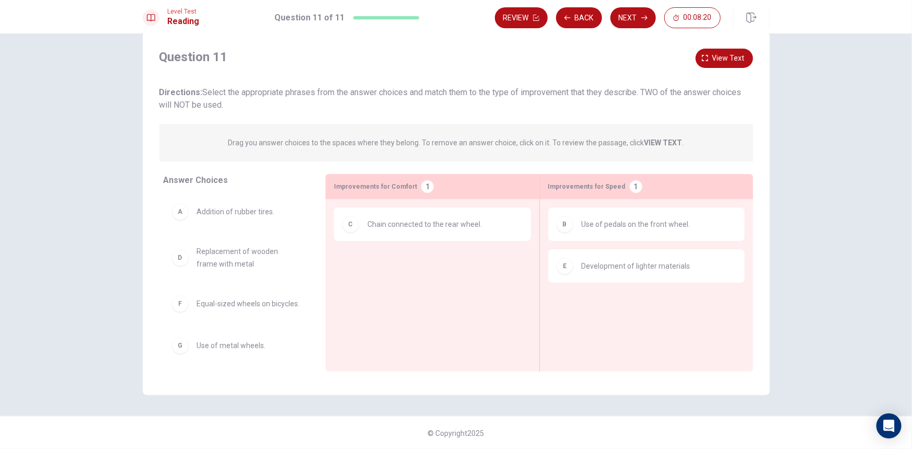
scroll to position [15, 0]
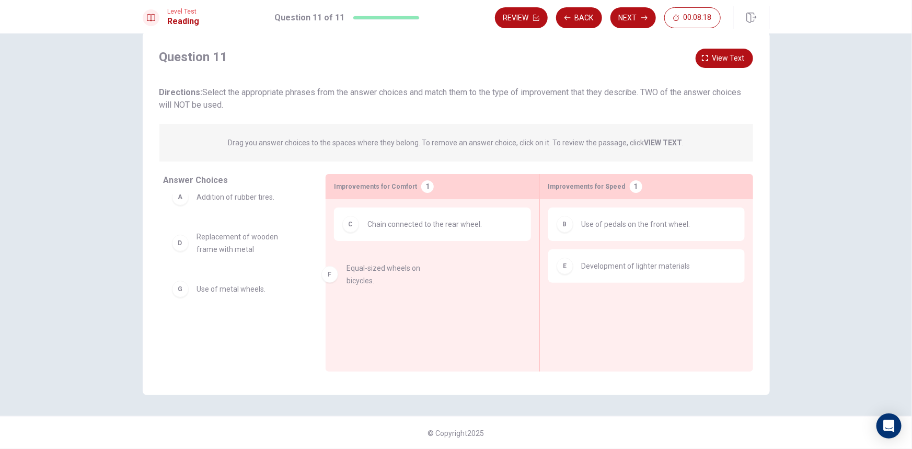
drag, startPoint x: 239, startPoint y: 281, endPoint x: 451, endPoint y: 259, distance: 213.3
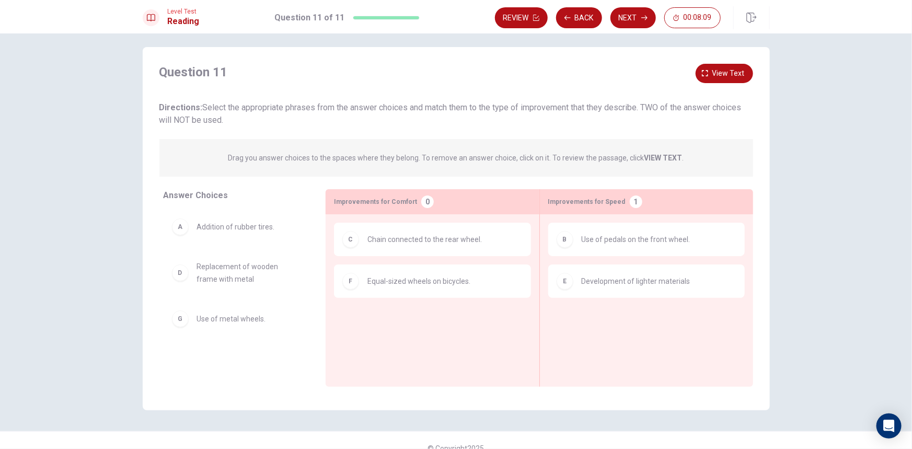
scroll to position [0, 0]
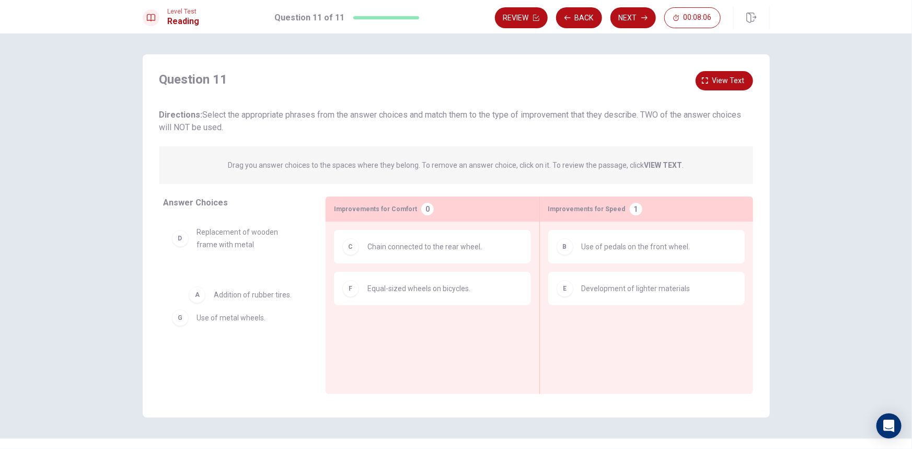
drag, startPoint x: 262, startPoint y: 237, endPoint x: 294, endPoint y: 298, distance: 68.7
drag, startPoint x: 244, startPoint y: 230, endPoint x: 359, endPoint y: 204, distance: 117.9
click at [708, 78] on button "View text" at bounding box center [724, 80] width 57 height 19
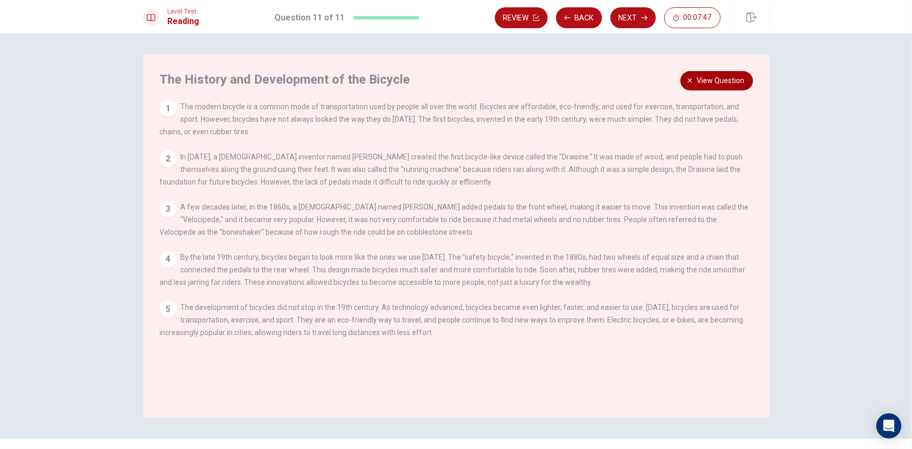
click at [719, 76] on span "View question" at bounding box center [721, 80] width 48 height 13
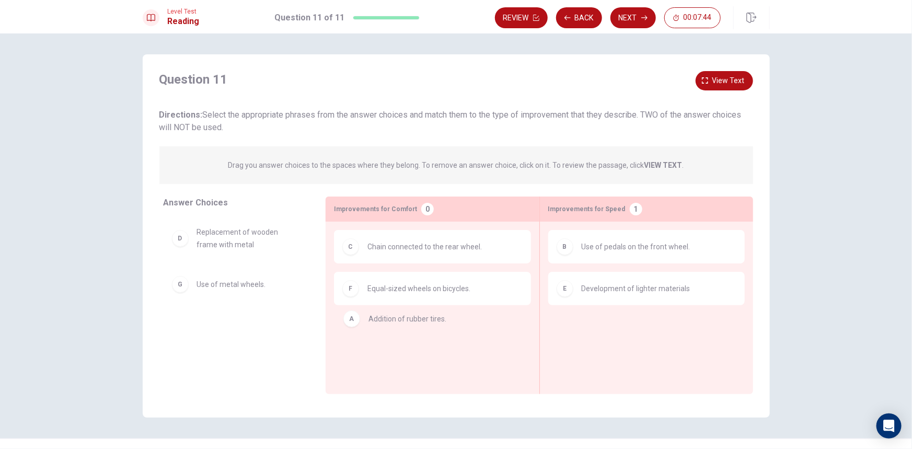
drag, startPoint x: 229, startPoint y: 241, endPoint x: 423, endPoint y: 308, distance: 205.3
drag, startPoint x: 237, startPoint y: 242, endPoint x: 699, endPoint y: 351, distance: 474.5
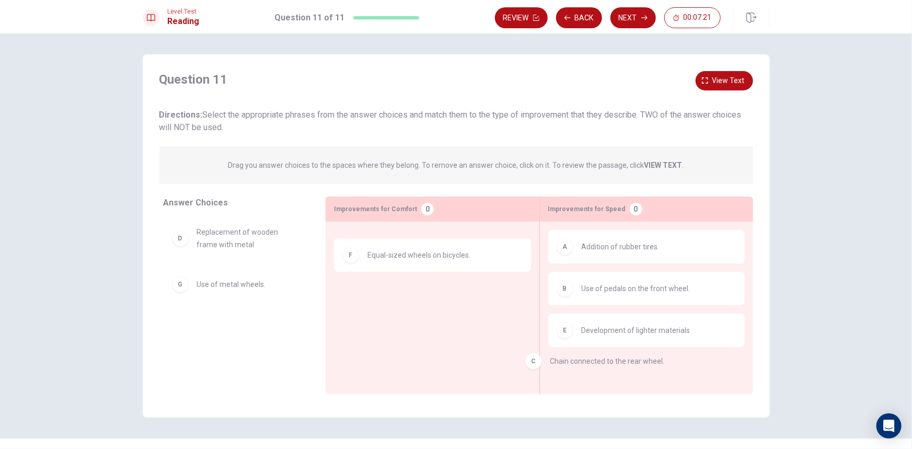
drag, startPoint x: 467, startPoint y: 253, endPoint x: 659, endPoint y: 371, distance: 225.0
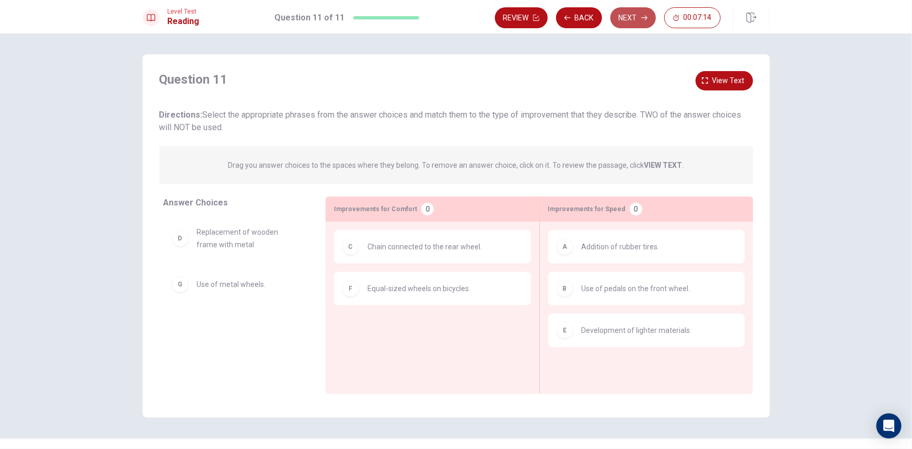
click at [637, 19] on button "Next" at bounding box center [632, 17] width 45 height 21
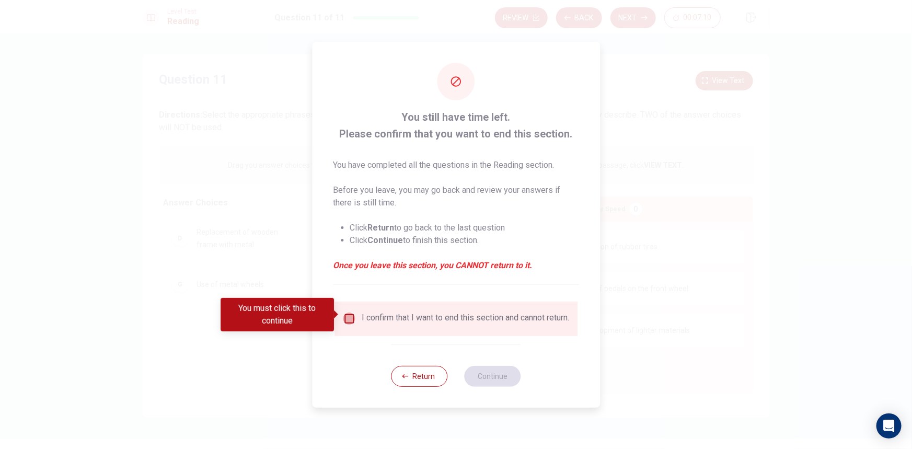
click at [350, 315] on input "You must click this to continue" at bounding box center [349, 319] width 13 height 13
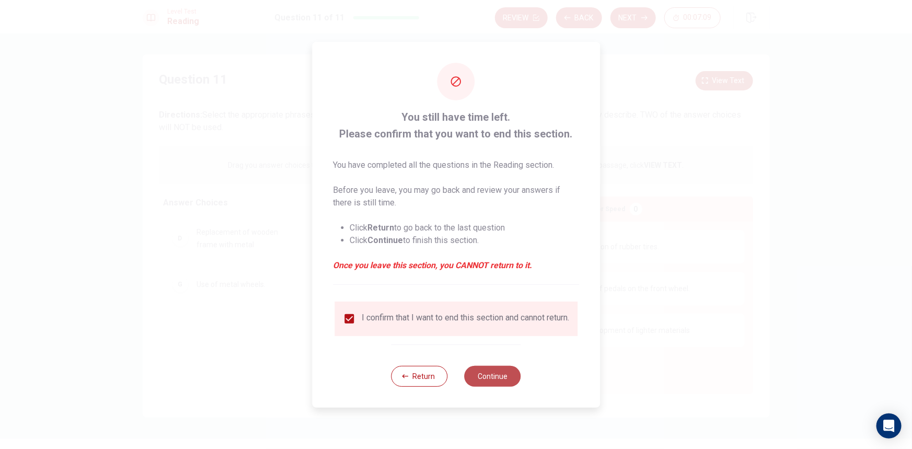
click at [499, 374] on button "Continue" at bounding box center [493, 376] width 56 height 21
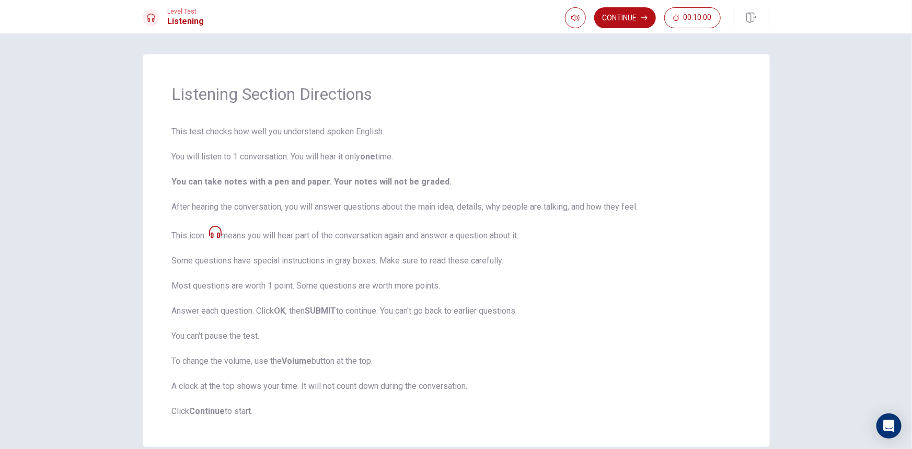
scroll to position [52, 0]
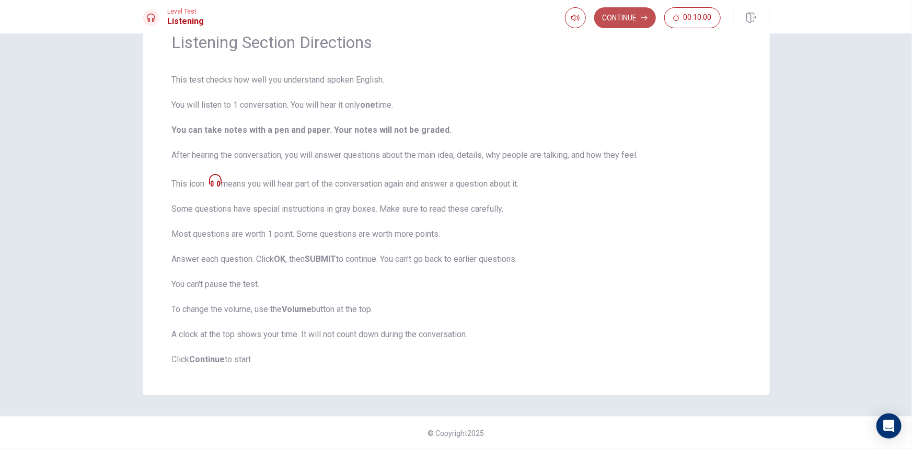
click at [619, 20] on button "Continue" at bounding box center [625, 17] width 62 height 21
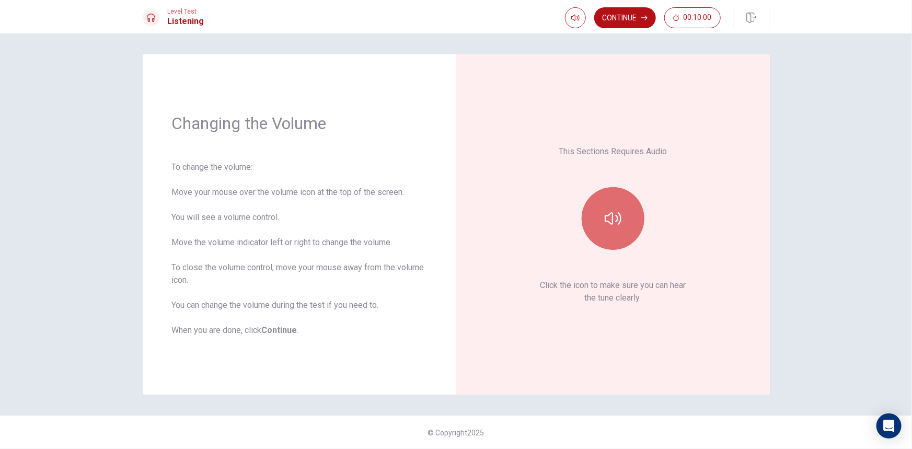
click at [608, 213] on icon "button" at bounding box center [613, 218] width 17 height 17
click at [608, 207] on button "button" at bounding box center [613, 218] width 63 height 63
click at [608, 199] on button "button" at bounding box center [613, 218] width 63 height 63
click at [627, 204] on button "button" at bounding box center [613, 218] width 63 height 63
click at [631, 252] on div "This Sections Requires Audio Click the icon to make sure you can hear the tune …" at bounding box center [613, 225] width 255 height 282
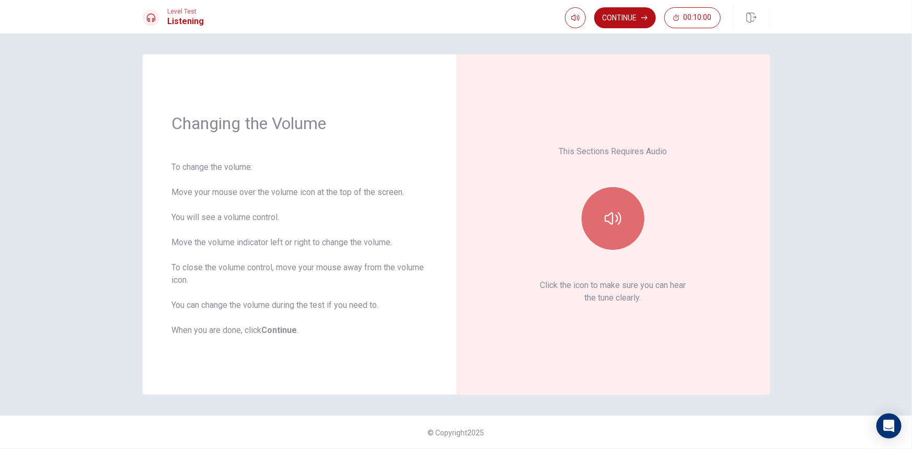
click at [628, 242] on button "button" at bounding box center [613, 218] width 63 height 63
click at [642, 18] on icon "button" at bounding box center [644, 18] width 6 height 6
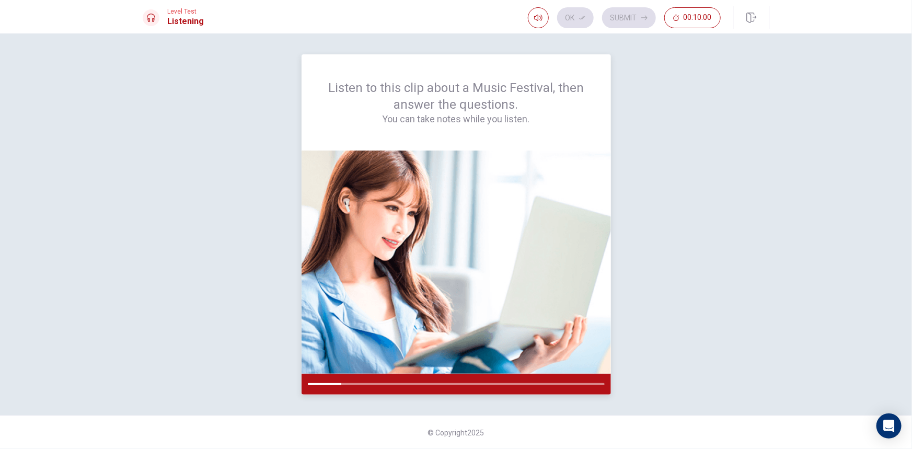
click at [403, 311] on img at bounding box center [456, 262] width 309 height 223
click at [365, 381] on div at bounding box center [456, 384] width 309 height 21
click at [890, 428] on icon "Open Intercom Messenger" at bounding box center [889, 426] width 12 height 14
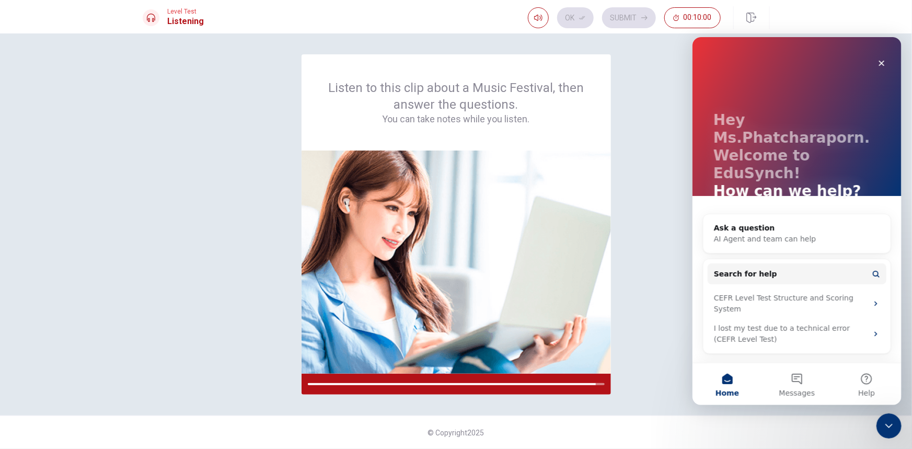
click at [817, 322] on div "I lost my test due to a technical error (CEFR Level Test)" at bounding box center [790, 333] width 154 height 22
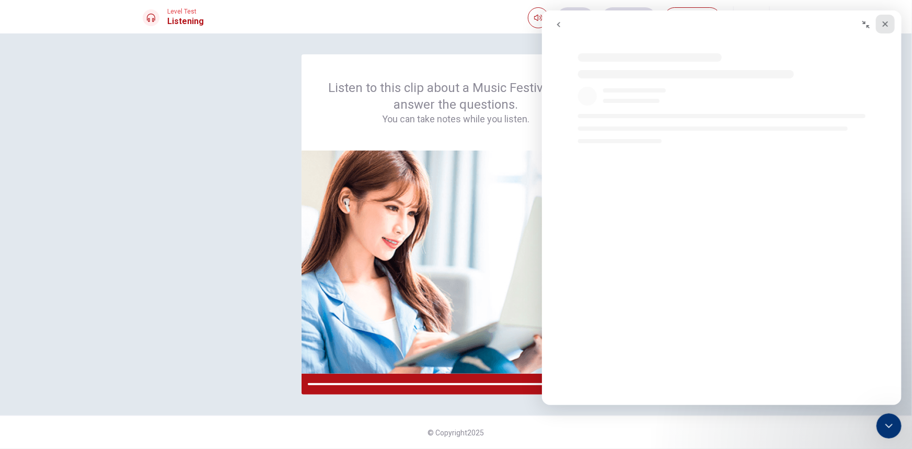
click at [882, 20] on icon "Close" at bounding box center [885, 24] width 8 height 8
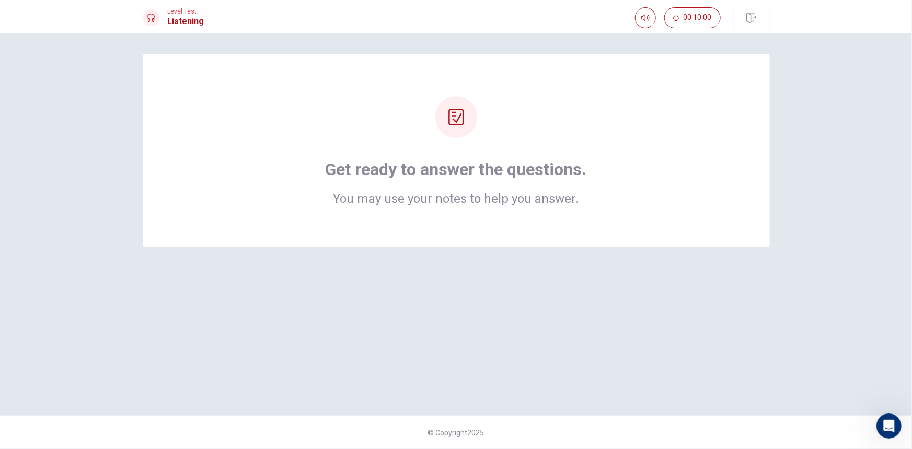
click at [628, 78] on div "Get ready to answer the questions. You may use your notes to help you answer." at bounding box center [456, 150] width 627 height 192
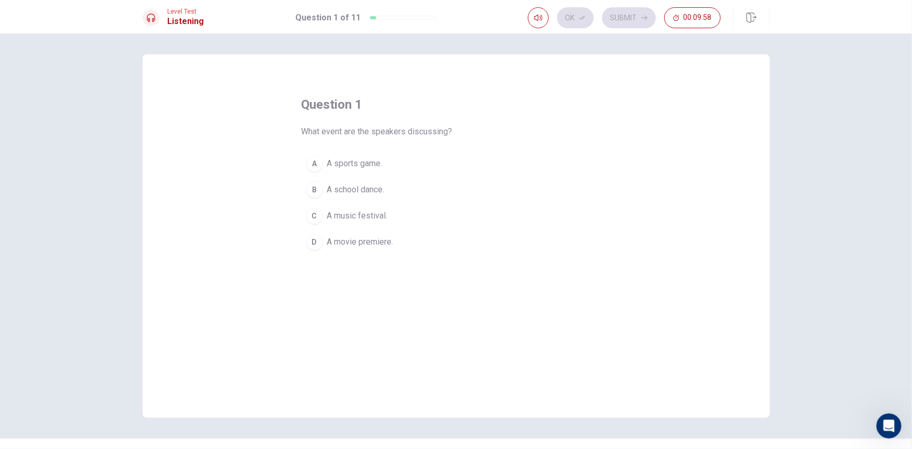
click at [384, 220] on span "A music festival." at bounding box center [357, 216] width 61 height 13
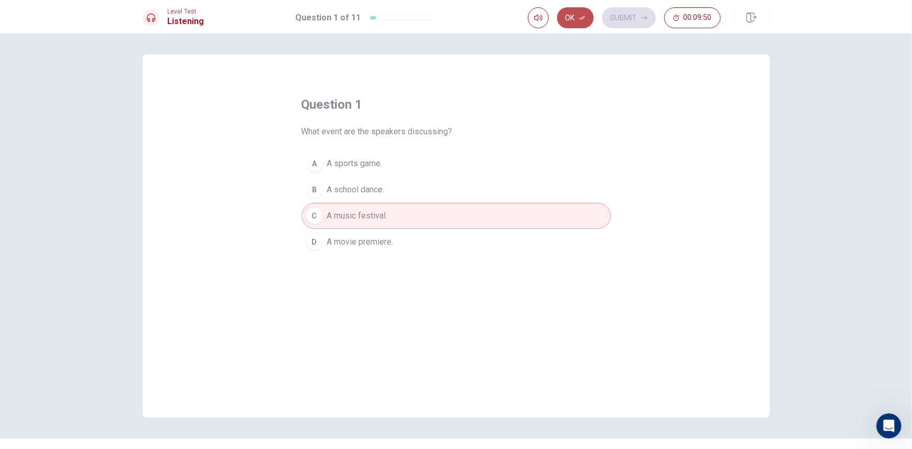
click at [579, 10] on button "Ok" at bounding box center [575, 17] width 37 height 21
click at [636, 12] on button "Submit" at bounding box center [629, 17] width 54 height 21
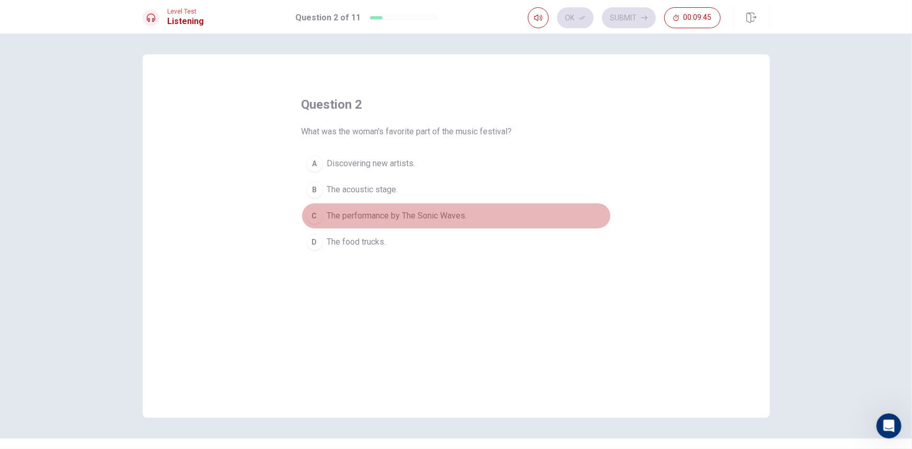
drag, startPoint x: 456, startPoint y: 212, endPoint x: 528, endPoint y: 159, distance: 89.7
click at [460, 210] on span "The performance by The Sonic Waves." at bounding box center [397, 216] width 140 height 13
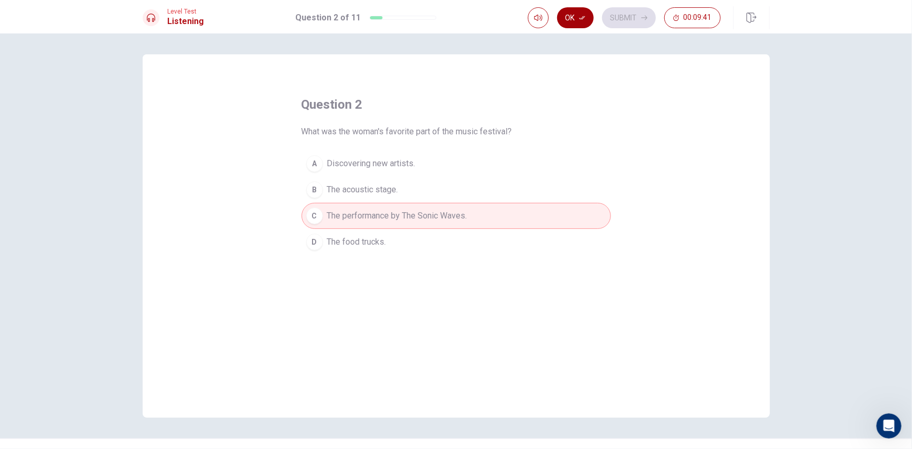
click at [579, 11] on button "Ok" at bounding box center [575, 17] width 37 height 21
click at [359, 192] on span "The acoustic stage." at bounding box center [362, 189] width 71 height 13
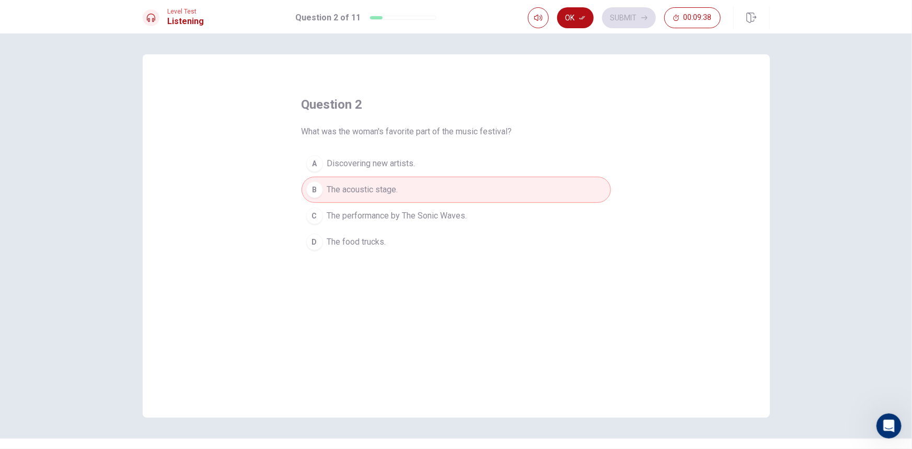
drag, startPoint x: 368, startPoint y: 209, endPoint x: 447, endPoint y: 184, distance: 83.0
click at [377, 207] on button "C The performance by The Sonic Waves." at bounding box center [456, 216] width 309 height 26
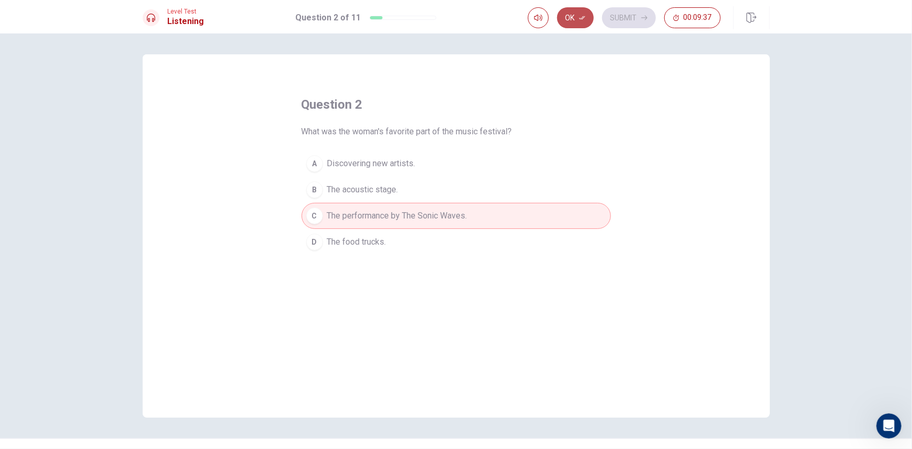
click at [577, 24] on button "Ok" at bounding box center [575, 17] width 37 height 21
drag, startPoint x: 627, startPoint y: 26, endPoint x: 627, endPoint y: 19, distance: 6.3
click at [627, 20] on button "Submit" at bounding box center [629, 17] width 54 height 21
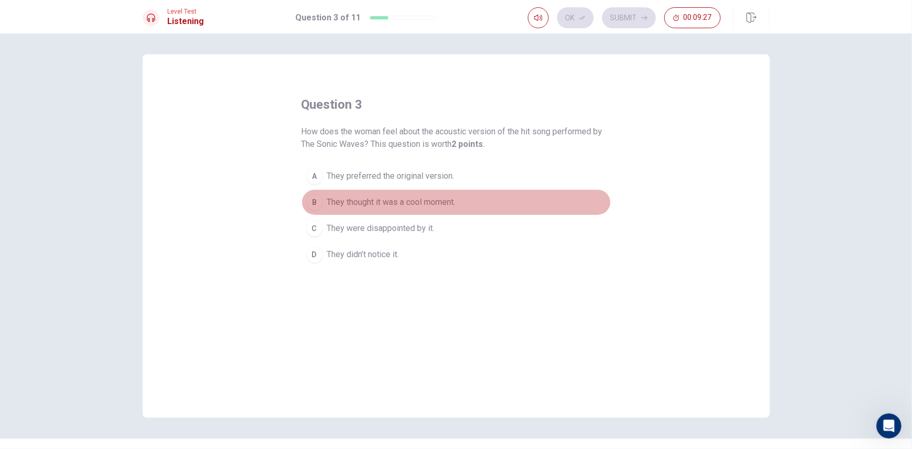
click at [467, 200] on button "B They thought it was a cool moment." at bounding box center [456, 202] width 309 height 26
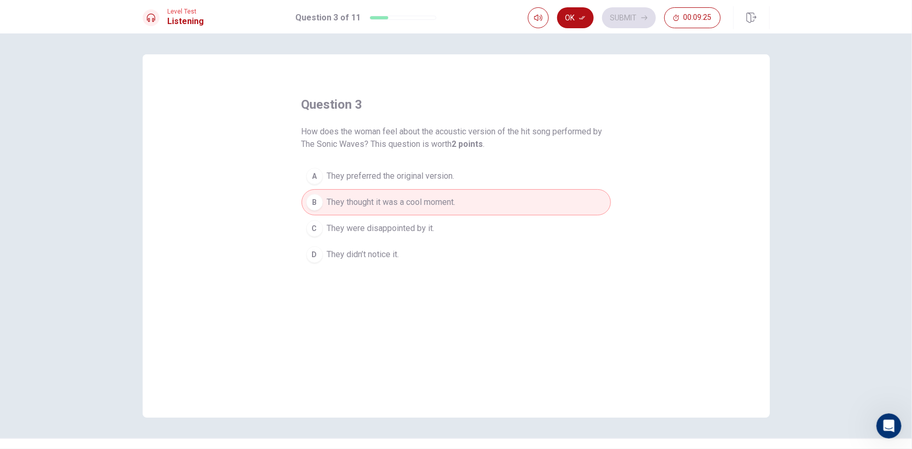
click at [594, 13] on div "Ok Submit 00:09:25" at bounding box center [624, 17] width 193 height 21
click at [562, 21] on button "Ok" at bounding box center [575, 17] width 37 height 21
click at [642, 17] on icon "button" at bounding box center [644, 18] width 6 height 6
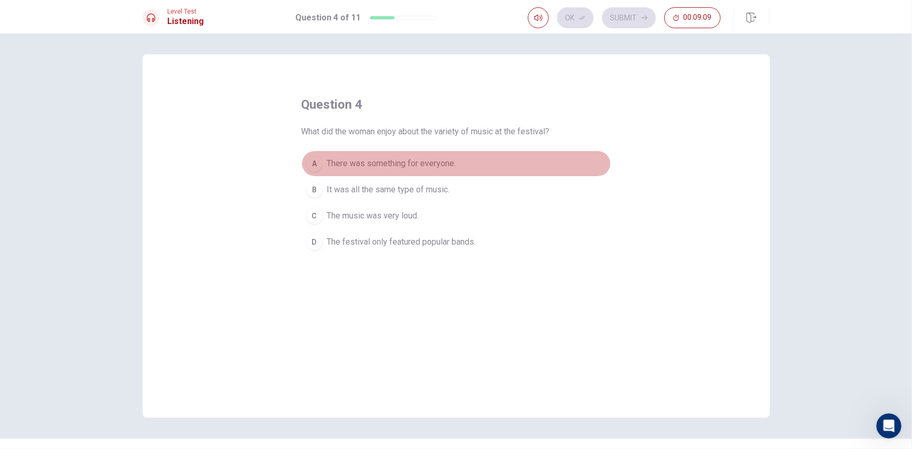
click at [399, 164] on span "There was something for everyone." at bounding box center [391, 163] width 129 height 13
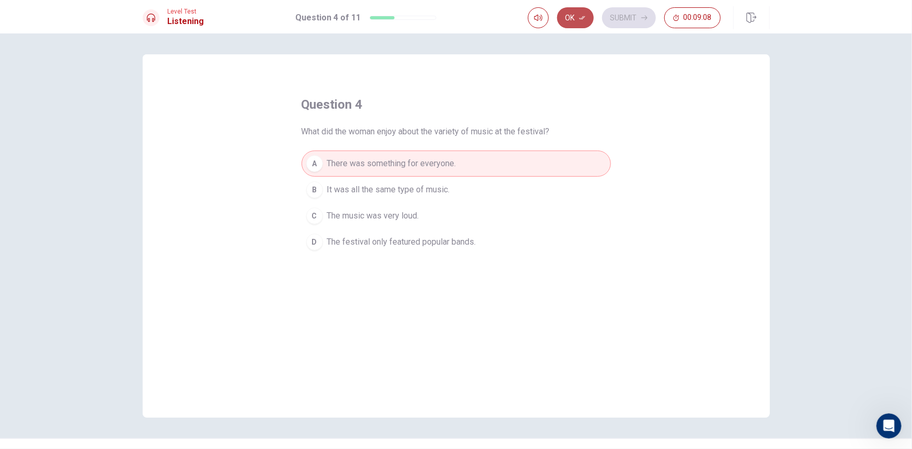
click at [573, 21] on button "Ok" at bounding box center [575, 17] width 37 height 21
click at [629, 12] on button "Submit" at bounding box center [629, 17] width 54 height 21
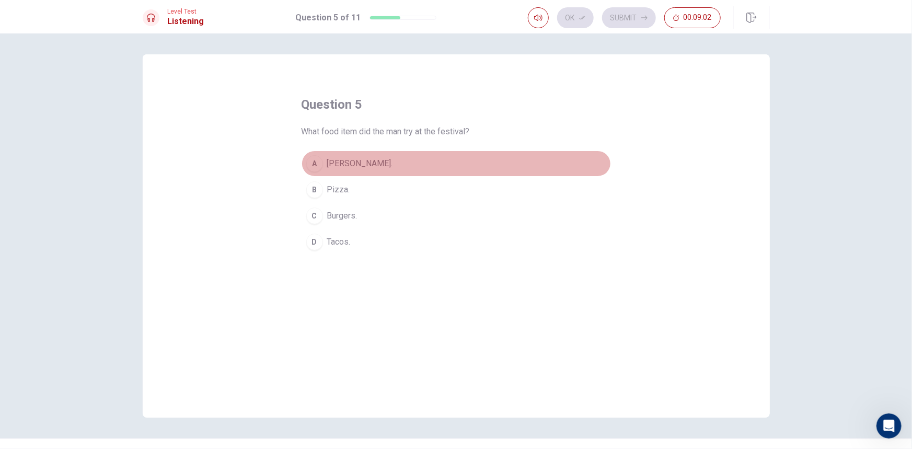
click at [412, 166] on button "A Sushi burrito." at bounding box center [456, 164] width 309 height 26
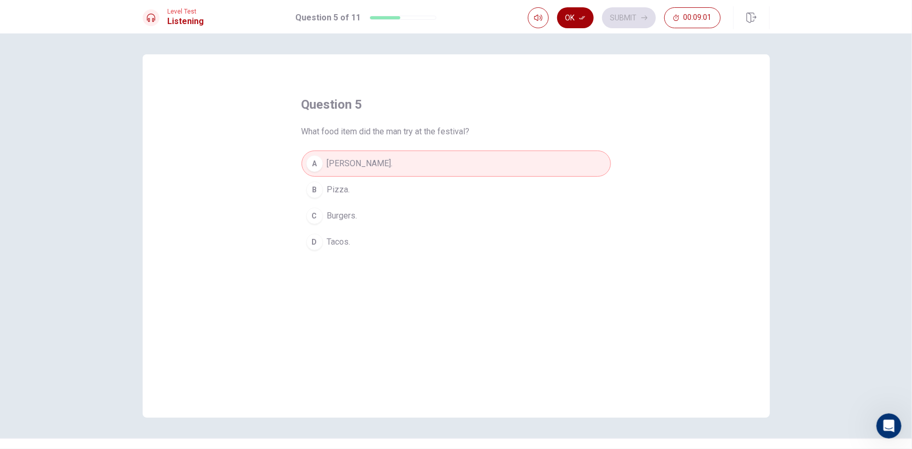
click at [588, 24] on button "Ok" at bounding box center [575, 17] width 37 height 21
click at [626, 17] on button "Submit" at bounding box center [629, 17] width 54 height 21
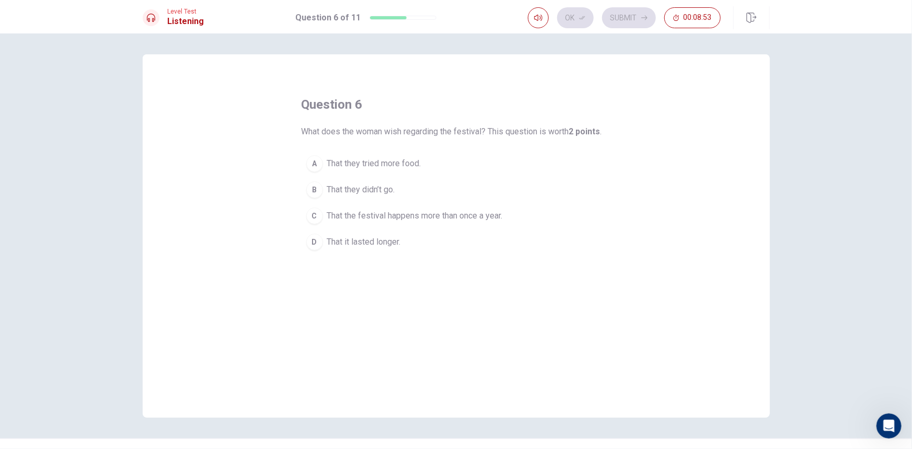
drag, startPoint x: 496, startPoint y: 213, endPoint x: 505, endPoint y: 213, distance: 8.9
click at [496, 213] on span "That the festival happens more than once a year." at bounding box center [415, 216] width 176 height 13
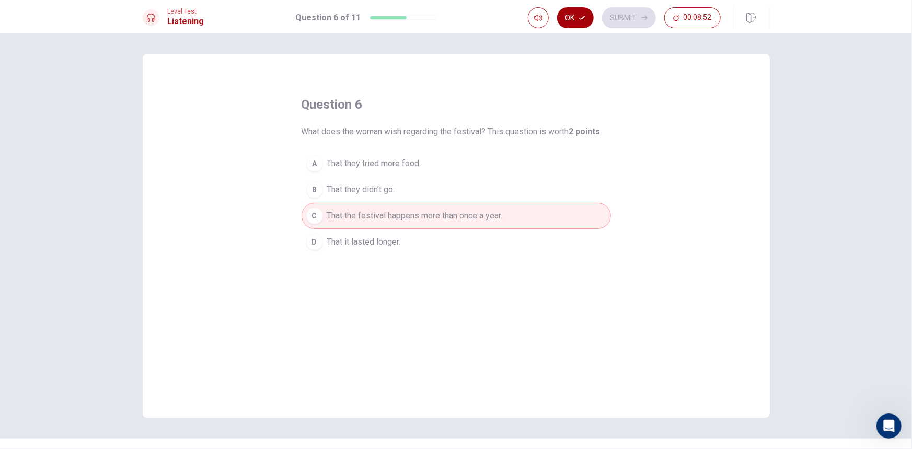
click at [587, 15] on button "Ok" at bounding box center [575, 17] width 37 height 21
click at [604, 14] on button "Submit" at bounding box center [629, 17] width 54 height 21
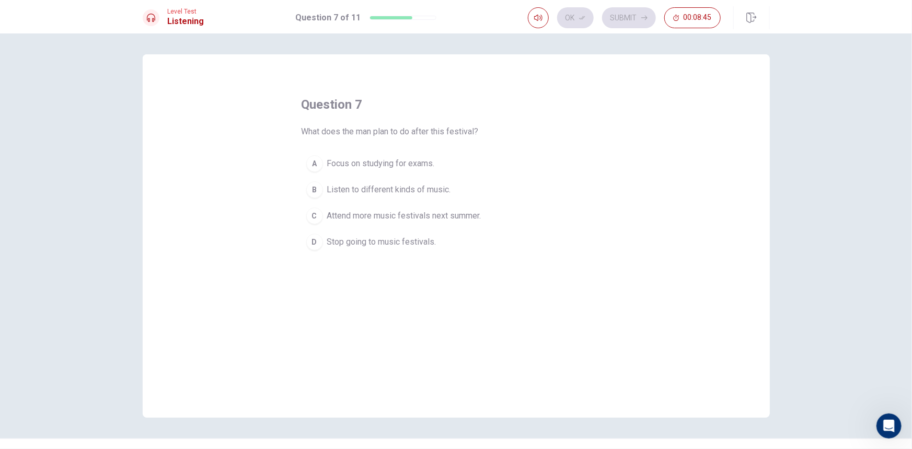
click at [321, 226] on button "C Attend more music festivals next summer." at bounding box center [456, 216] width 309 height 26
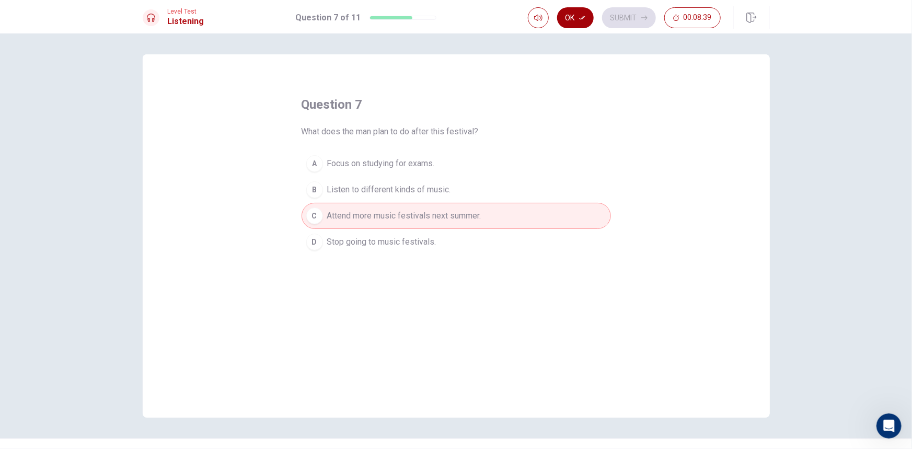
click at [588, 19] on button "Ok" at bounding box center [575, 17] width 37 height 21
click at [617, 14] on button "Submit" at bounding box center [629, 17] width 54 height 21
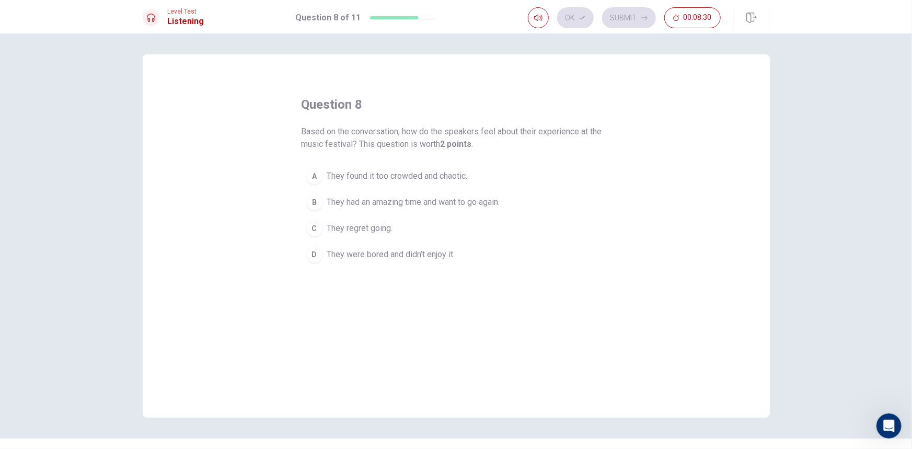
click at [452, 201] on span "They had an amazing time and want to go again." at bounding box center [413, 202] width 173 height 13
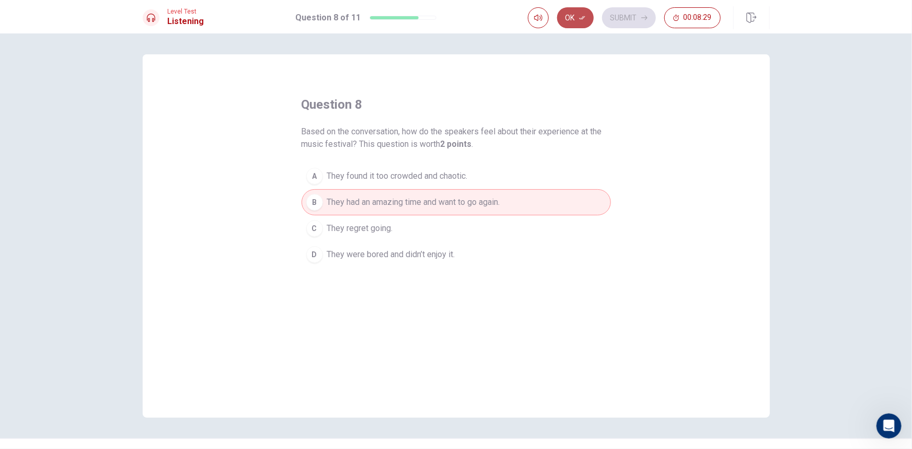
click at [578, 15] on button "Ok" at bounding box center [575, 17] width 37 height 21
click at [650, 20] on button "Submit" at bounding box center [629, 17] width 54 height 21
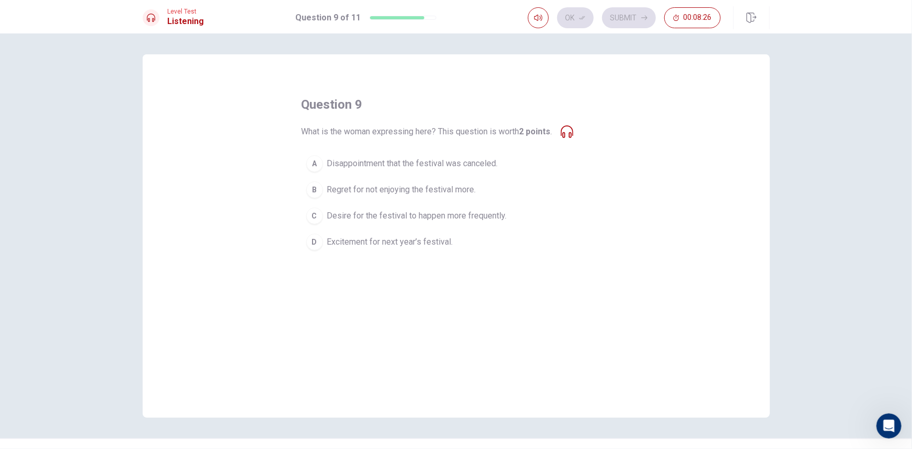
click at [348, 215] on span "Desire for the festival to happen more frequently." at bounding box center [417, 216] width 180 height 13
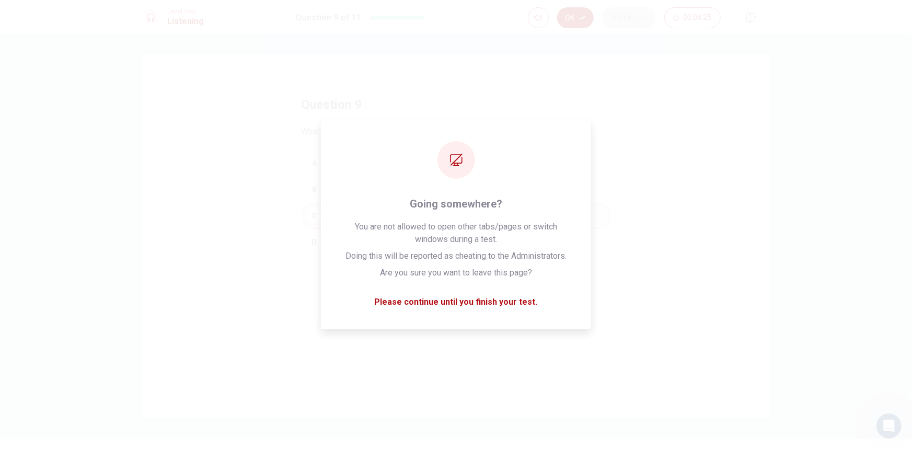
click at [585, 21] on button "Ok" at bounding box center [575, 17] width 37 height 21
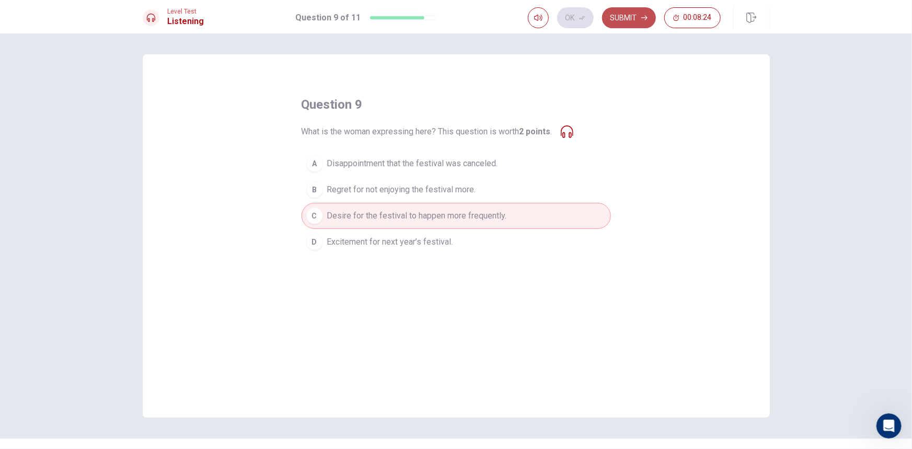
click at [644, 22] on button "Submit" at bounding box center [629, 17] width 54 height 21
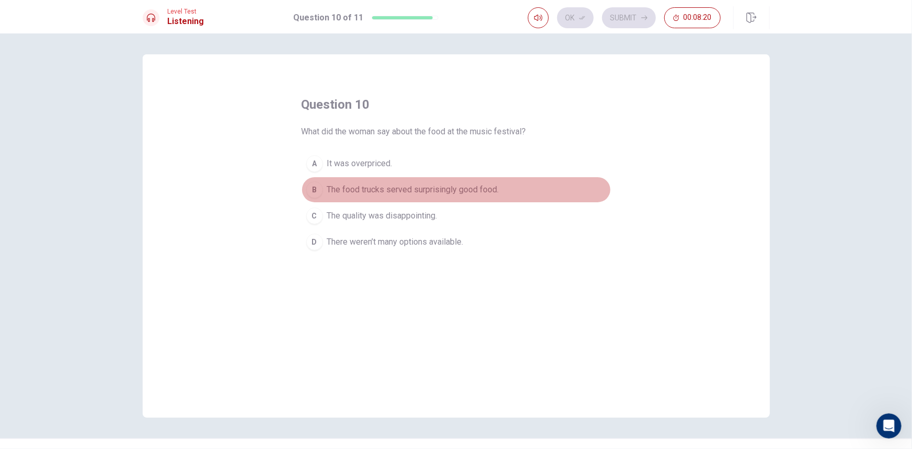
click at [491, 182] on button "B The food trucks served surprisingly good food." at bounding box center [456, 190] width 309 height 26
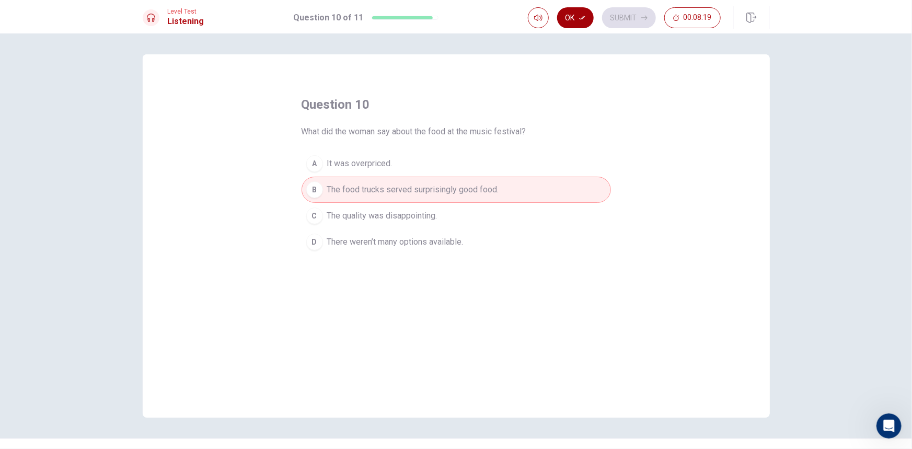
click at [584, 17] on icon "button" at bounding box center [582, 18] width 6 height 4
click at [620, 18] on button "Submit" at bounding box center [629, 17] width 54 height 21
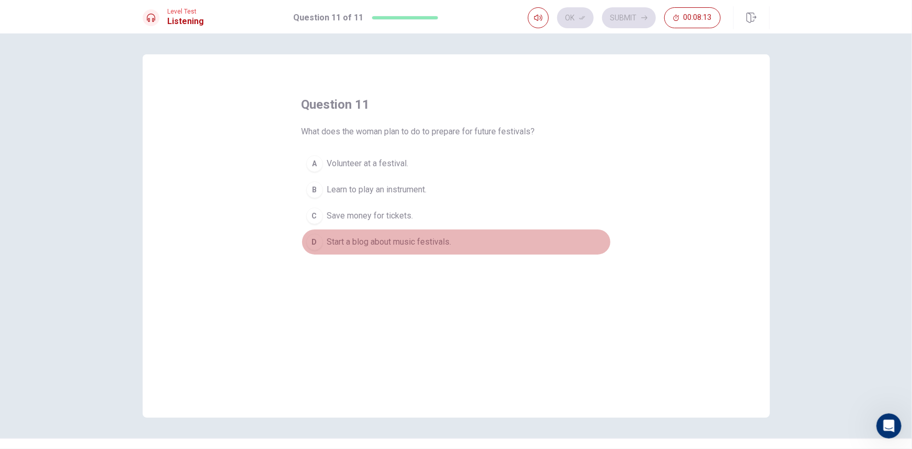
click at [444, 244] on span "Start a blog about music festivals." at bounding box center [389, 242] width 124 height 13
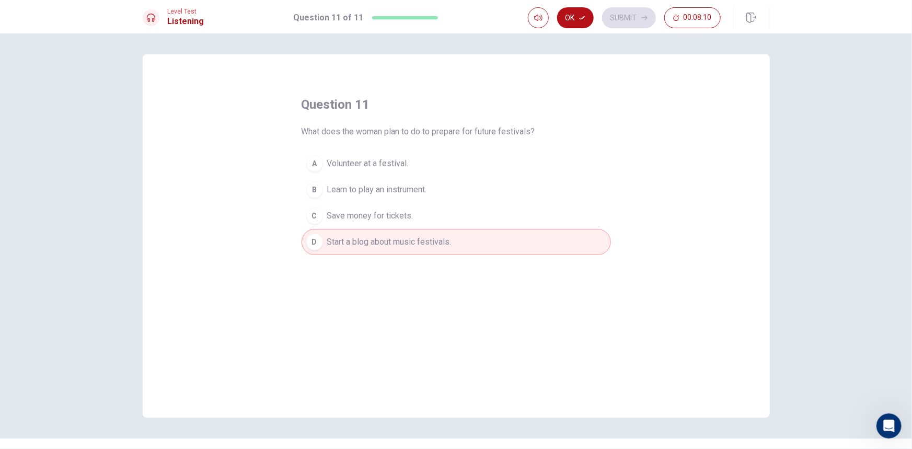
click at [451, 163] on button "A Volunteer at a festival." at bounding box center [456, 164] width 309 height 26
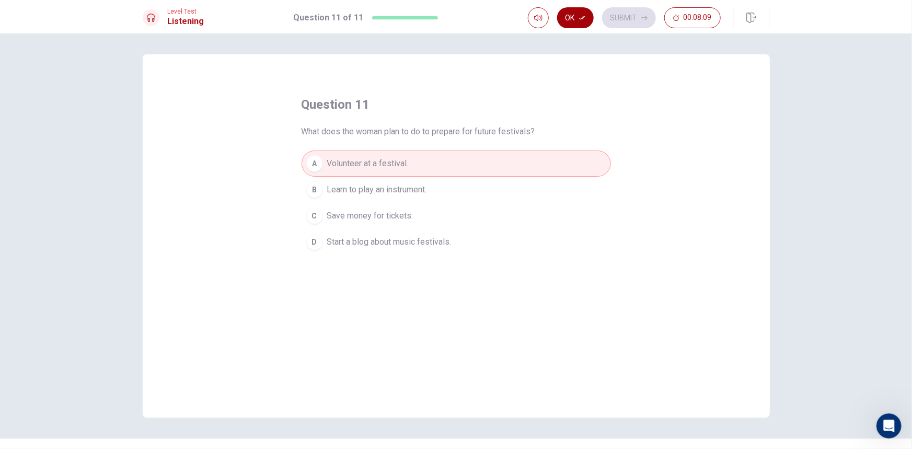
click at [578, 22] on button "Ok" at bounding box center [575, 17] width 37 height 21
click at [651, 8] on button "Submit" at bounding box center [629, 17] width 54 height 21
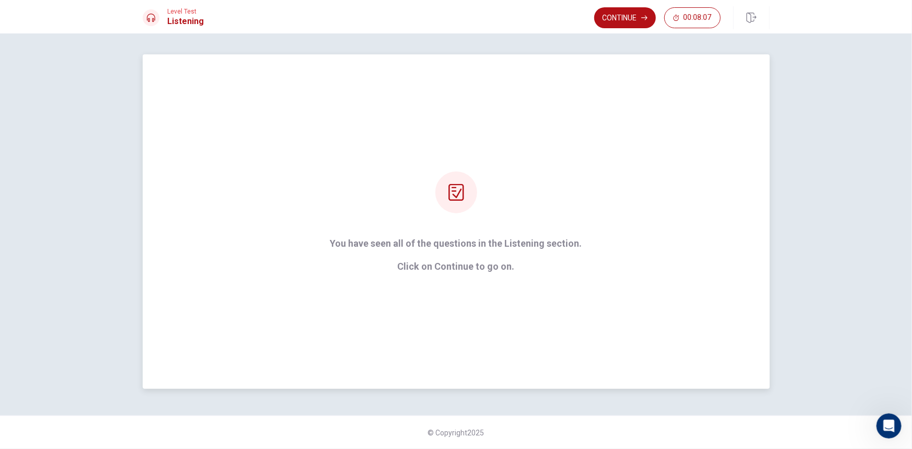
click at [490, 240] on p "You have seen all of the questions in the Listening section." at bounding box center [456, 243] width 252 height 10
click at [612, 76] on div "You have seen all of the questions in the Listening section. Click on Continue …" at bounding box center [456, 221] width 627 height 334
click at [623, 20] on button "Continue" at bounding box center [625, 17] width 62 height 21
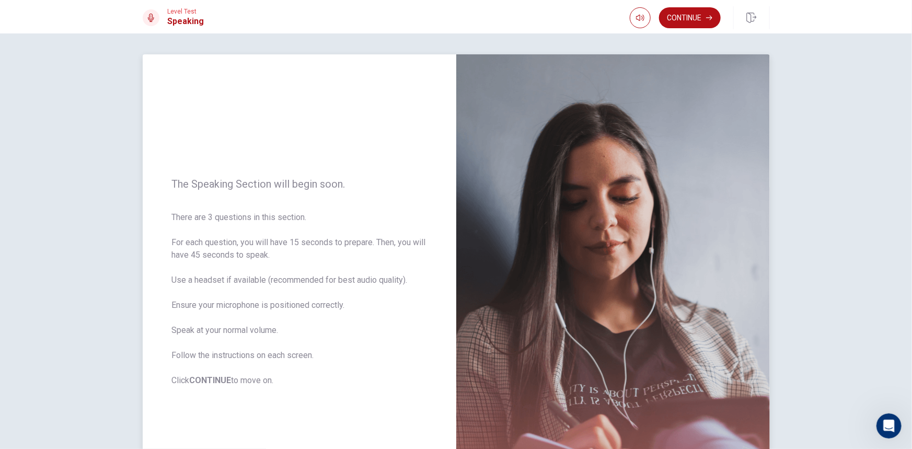
scroll to position [47, 0]
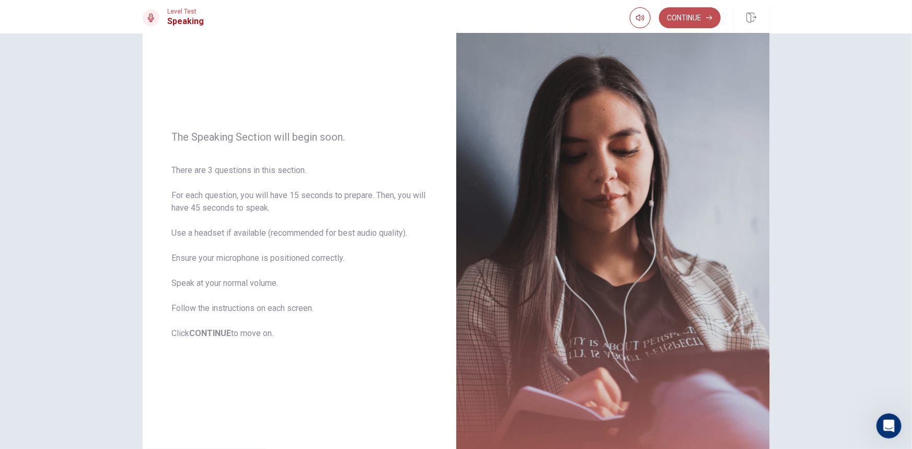
click at [707, 22] on button "Continue" at bounding box center [690, 17] width 62 height 21
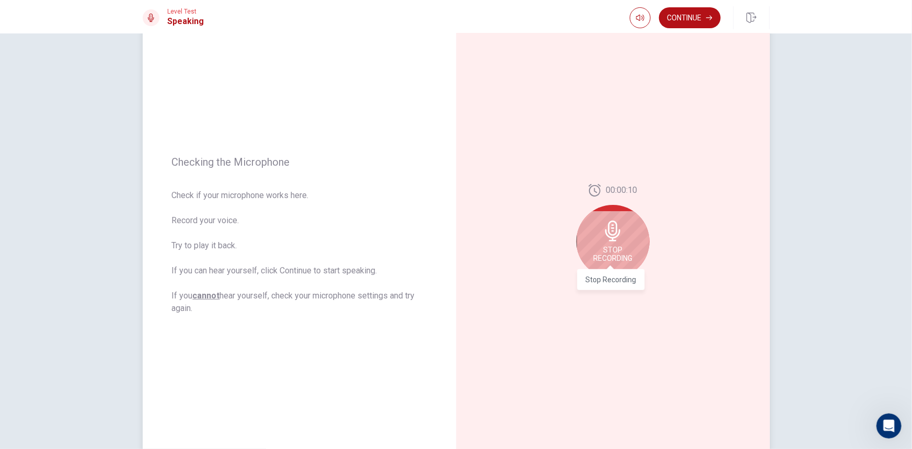
click at [627, 259] on span "Stop Recording" at bounding box center [612, 254] width 39 height 17
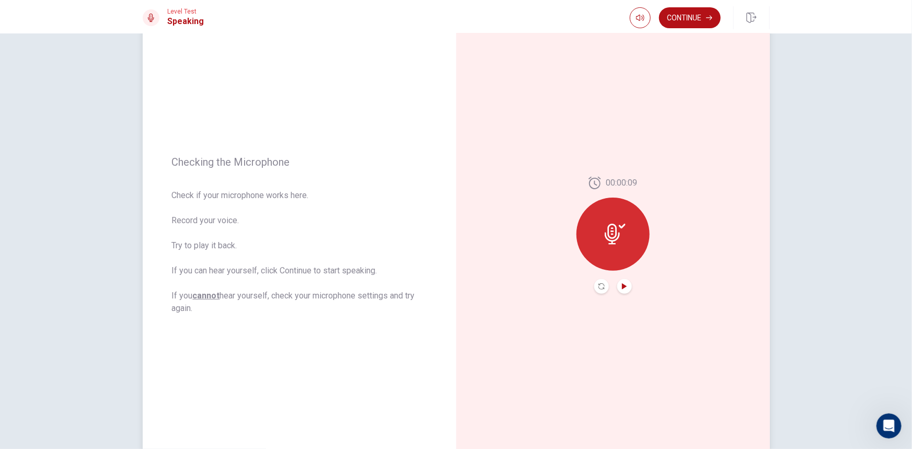
click at [621, 287] on icon "Play Audio" at bounding box center [624, 286] width 6 height 6
click at [622, 283] on icon "Pause Audio" at bounding box center [624, 286] width 6 height 6
click at [688, 27] on button "Continue" at bounding box center [690, 17] width 62 height 21
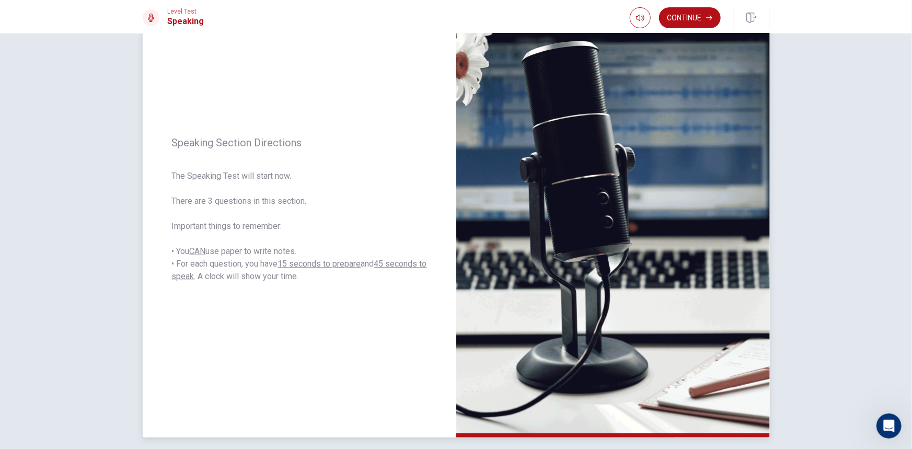
scroll to position [95, 0]
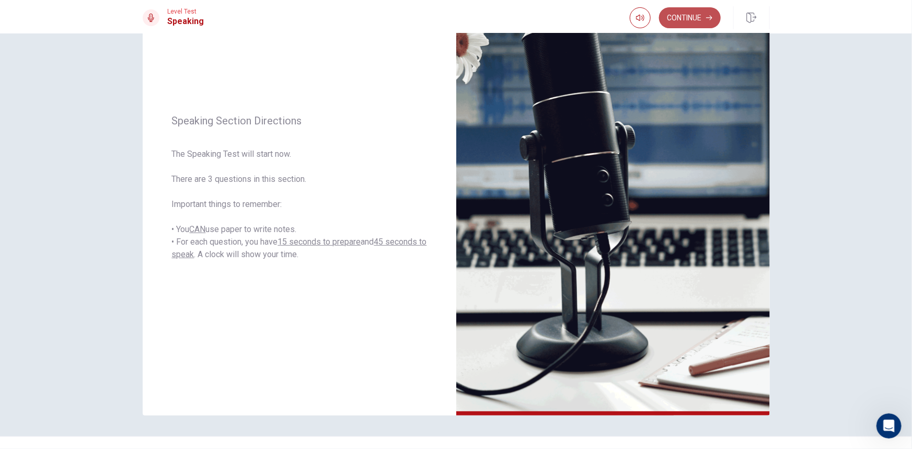
click at [716, 19] on button "Continue" at bounding box center [690, 17] width 62 height 21
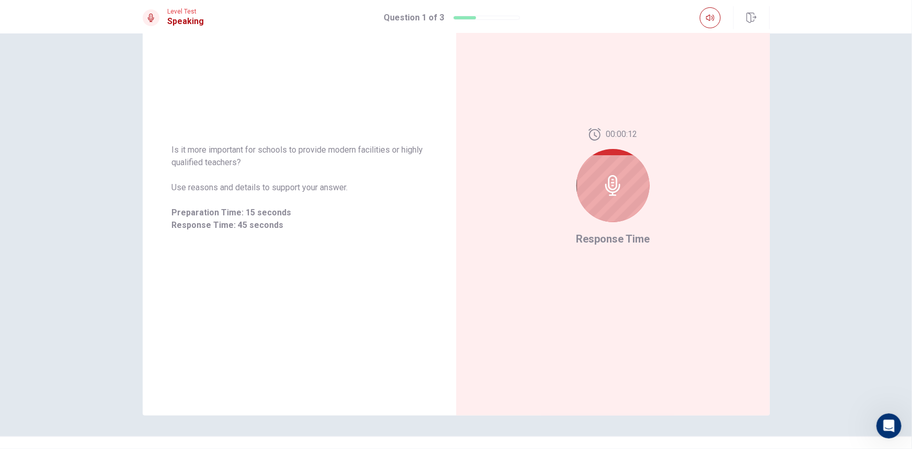
click at [607, 191] on icon at bounding box center [612, 185] width 15 height 21
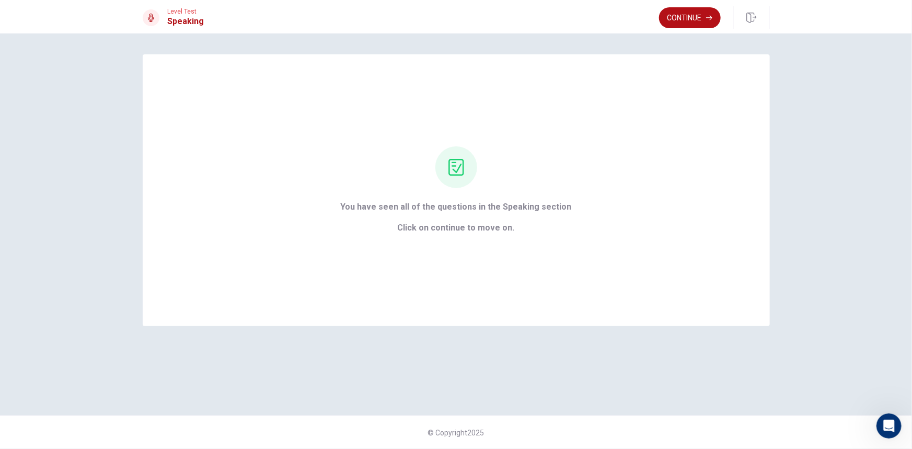
scroll to position [0, 0]
click at [463, 226] on span "Click on continue to move on." at bounding box center [456, 228] width 231 height 13
click at [694, 21] on button "Continue" at bounding box center [690, 17] width 62 height 21
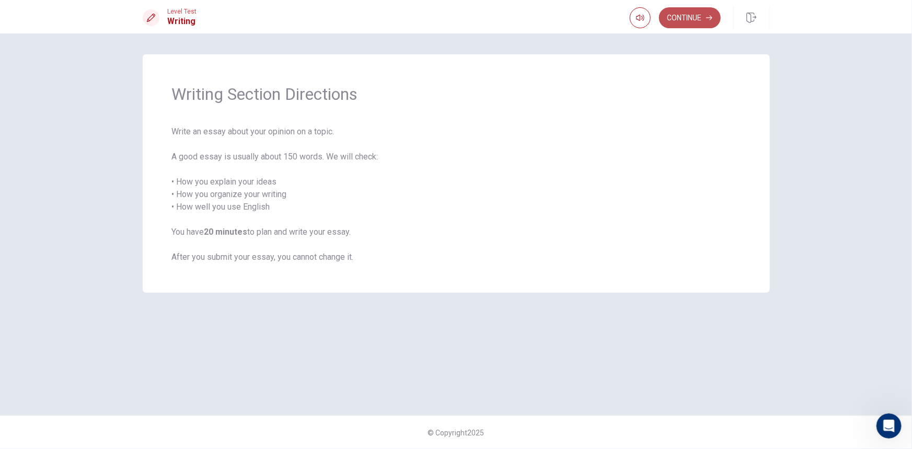
click at [696, 18] on button "Continue" at bounding box center [690, 17] width 62 height 21
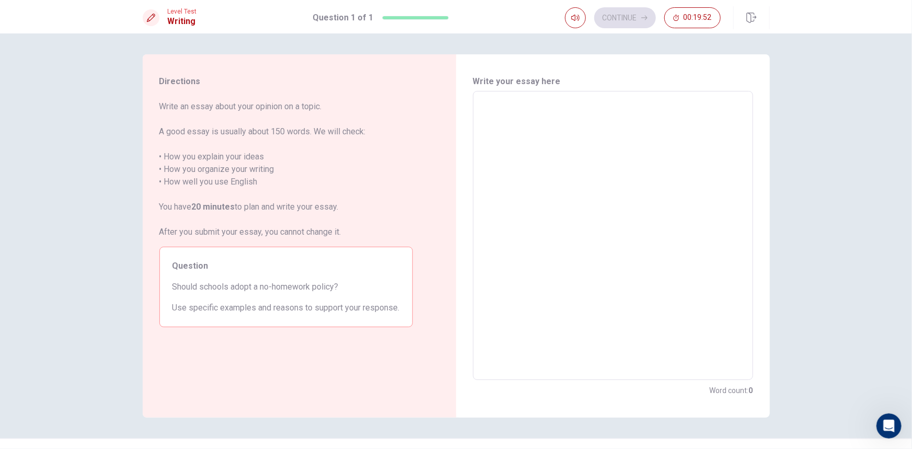
click at [579, 191] on textarea at bounding box center [612, 236] width 265 height 272
click at [614, 215] on textarea at bounding box center [612, 236] width 265 height 272
type textarea "B"
type textarea "x"
type textarea "BA"
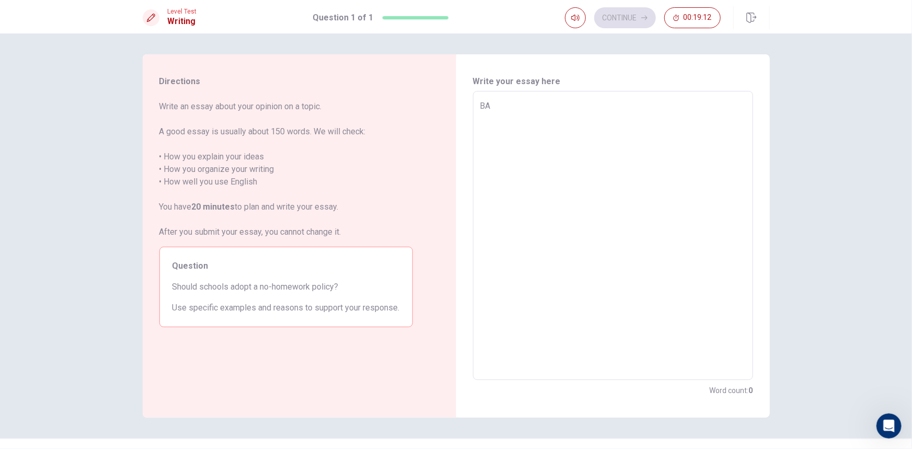
type textarea "x"
type textarea "BAs"
type textarea "x"
type textarea "BAse"
type textarea "x"
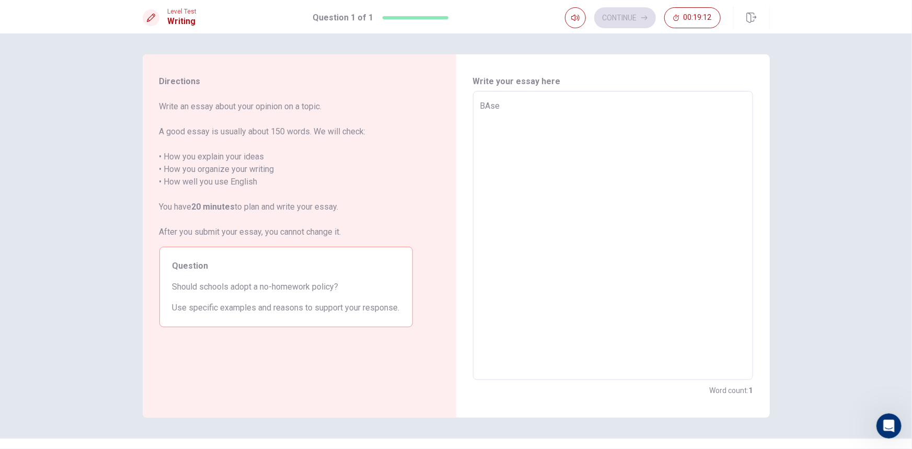
type textarea "BAse"
type textarea "x"
type textarea "BAse"
type textarea "x"
type textarea "BAs"
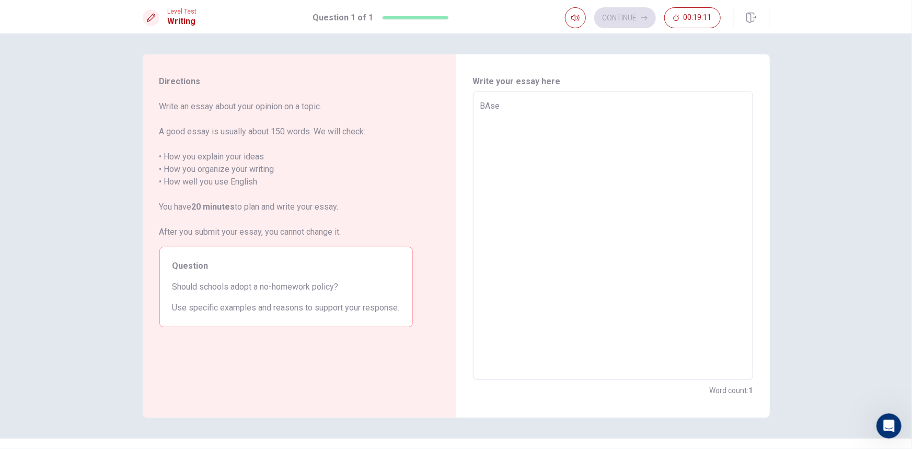
type textarea "x"
type textarea "BA"
type textarea "x"
type textarea "B"
type textarea "x"
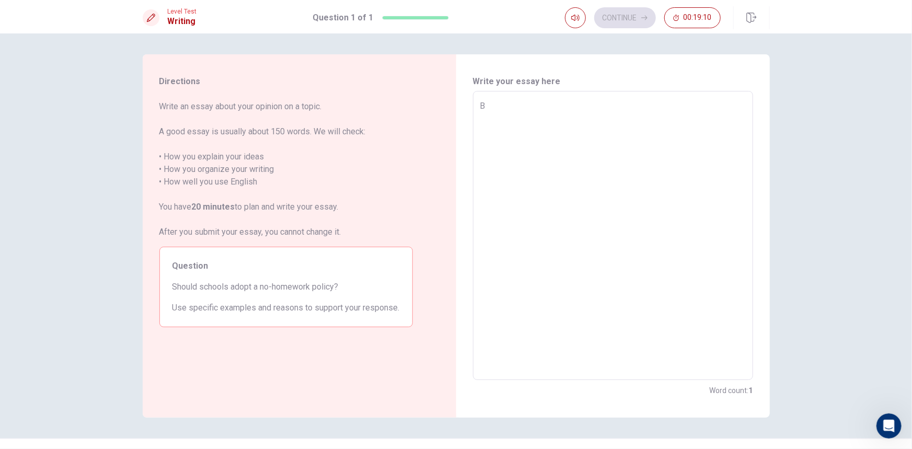
type textarea "Ba"
type textarea "x"
type textarea "Bas"
type textarea "x"
type textarea "Base"
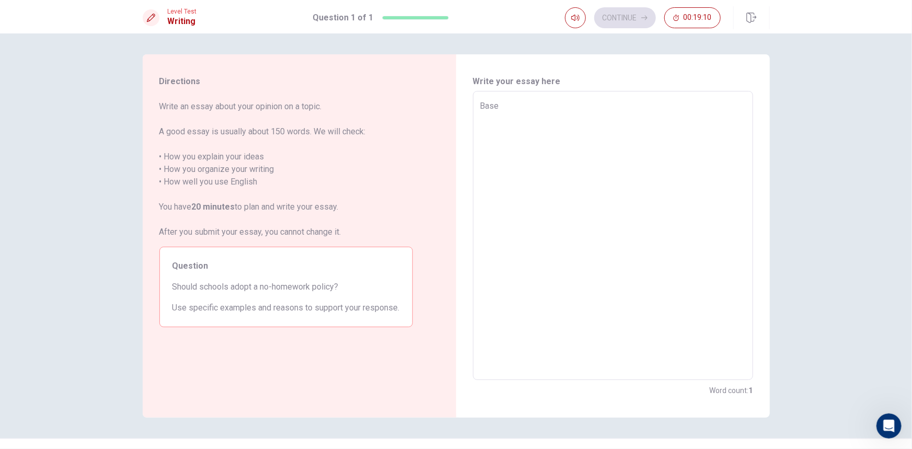
type textarea "x"
type textarea "Base"
type textarea "x"
type textarea "Base o"
type textarea "x"
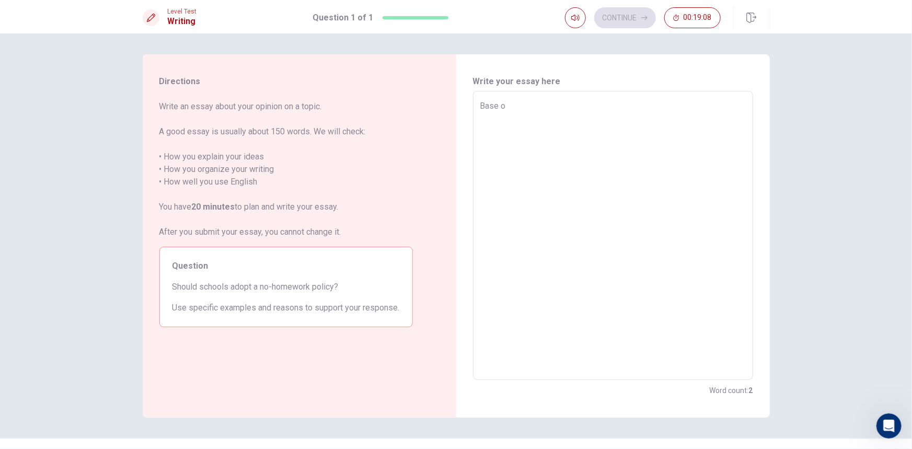
type textarea "Base on"
type textarea "x"
type textarea "Base on"
type textarea "x"
type textarea "Base on m"
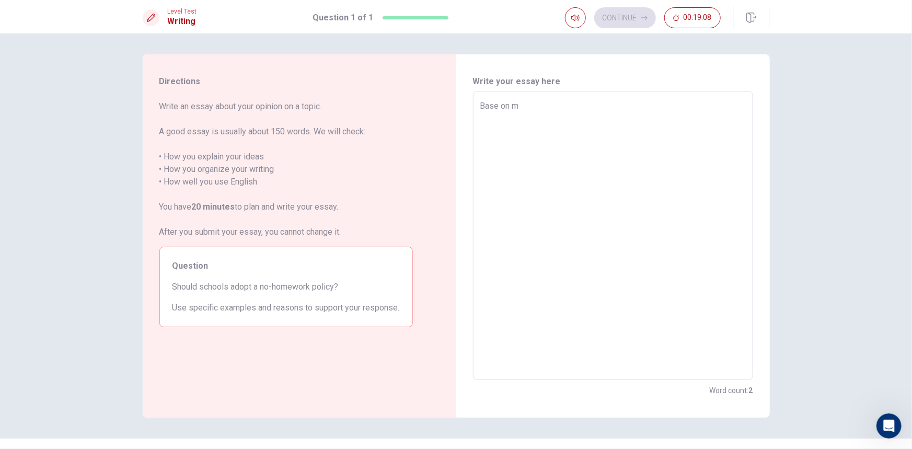
type textarea "x"
type textarea "Base on my"
type textarea "x"
type textarea "Base on my"
type textarea "x"
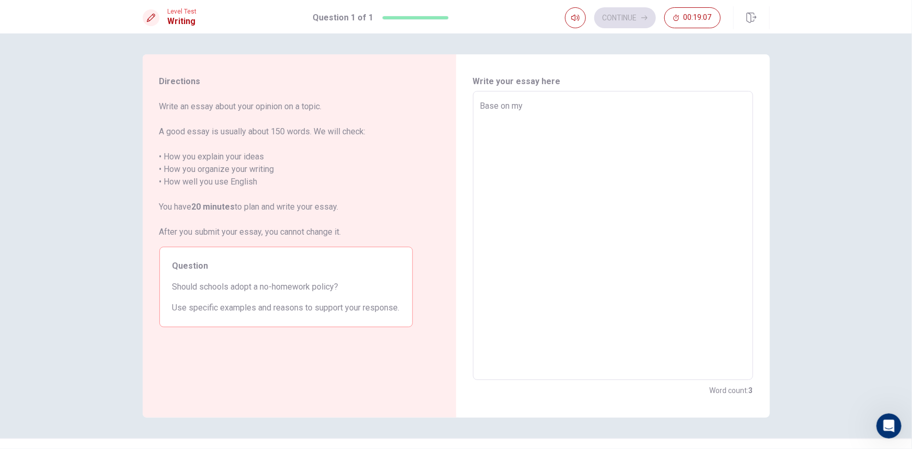
type textarea "Base on my o"
type textarea "x"
type textarea "Base on my op"
type textarea "x"
type textarea "Base on my opi"
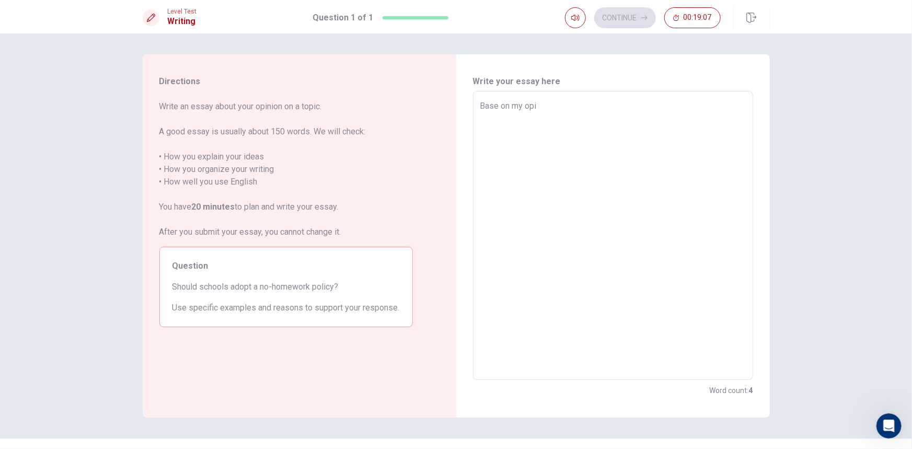
type textarea "x"
type textarea "Base on my opin"
type textarea "x"
type textarea "Base on my opino"
type textarea "x"
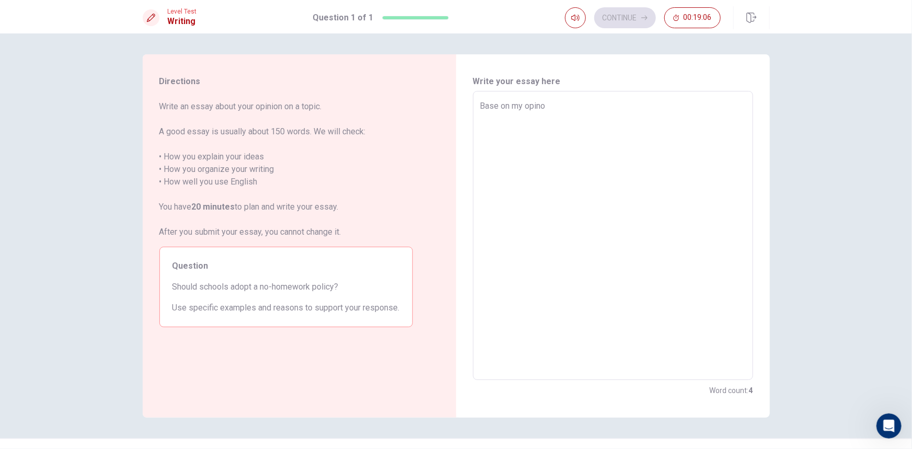
type textarea "Base on my opin"
type textarea "x"
type textarea "Base on my opinn"
type textarea "x"
type textarea "Base on my opin"
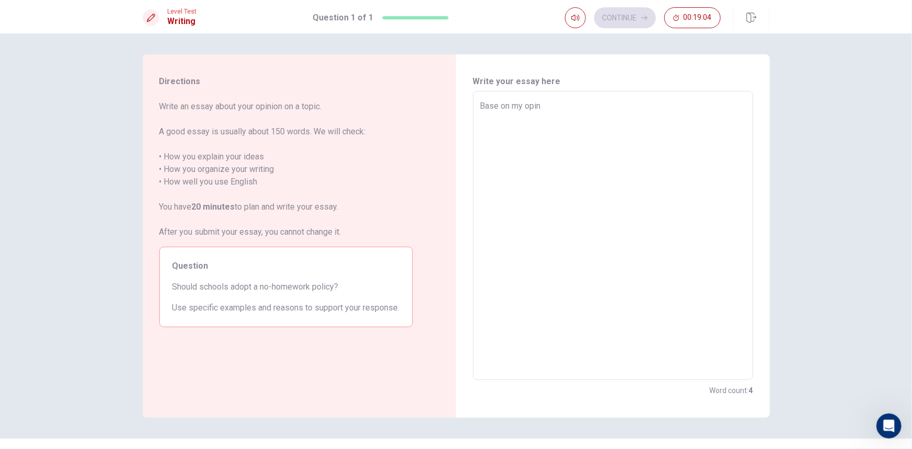
type textarea "x"
type textarea "Base on my opini"
type textarea "x"
type textarea "Base on my opinio"
type textarea "x"
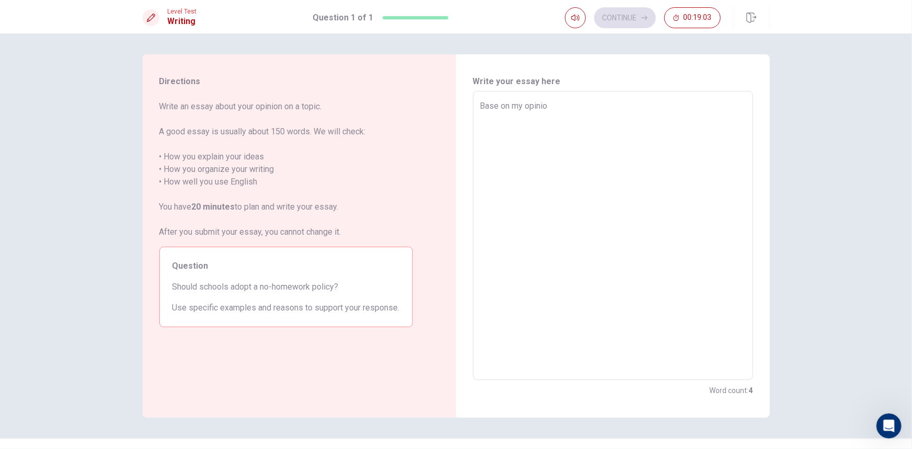
type textarea "Base on my opinion"
type textarea "x"
type textarea "Base on my opinion,"
type textarea "x"
type textarea "Base on my opinion,I"
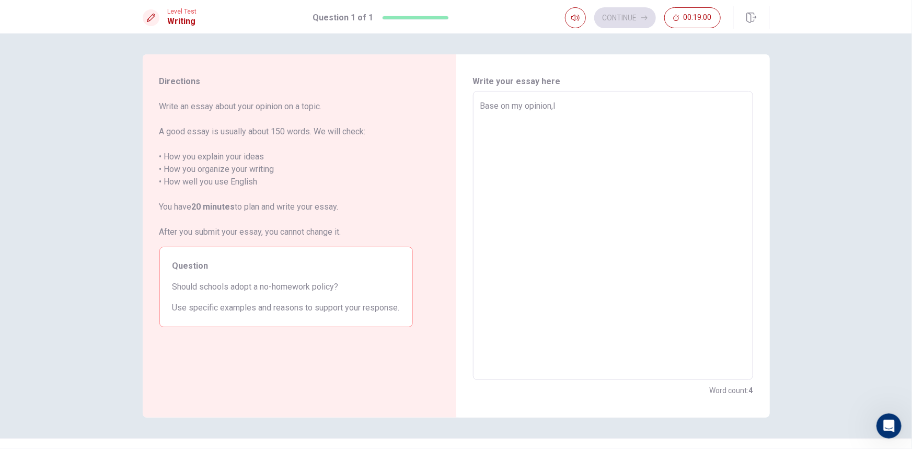
type textarea "x"
type textarea "Base on my opinion,I"
type textarea "x"
type textarea "Base on my opinion,I t"
type textarea "x"
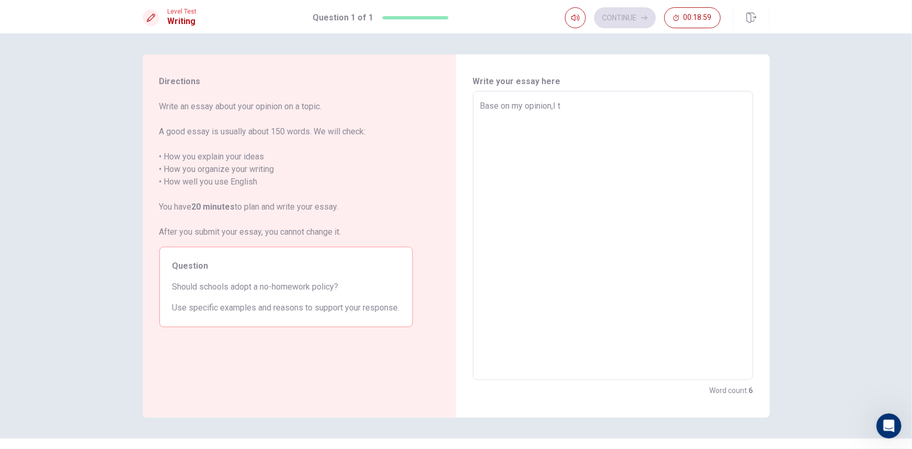
type textarea "Base on my opinion,I th"
type textarea "x"
type textarea "Base on my opinion,I thi"
type textarea "x"
type textarea "Base on my opinion,I thii"
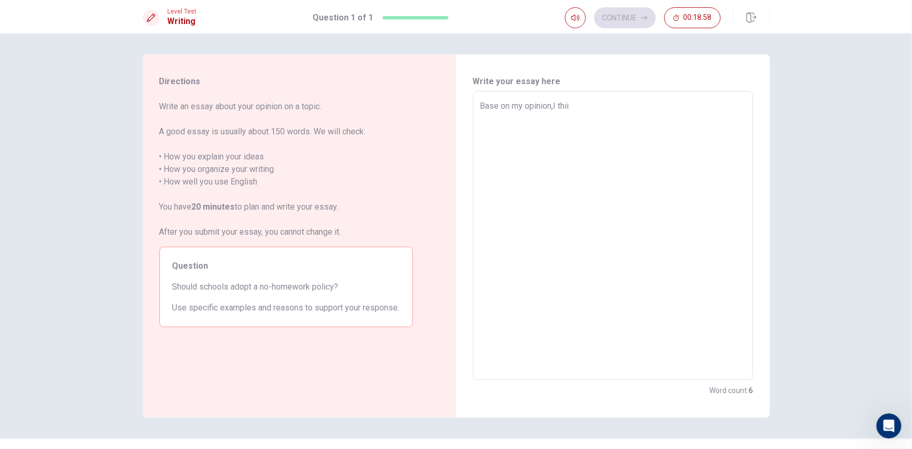
type textarea "x"
type textarea "Base on my opinion,I thi"
type textarea "x"
type textarea "Base on my opinion,I thin"
type textarea "x"
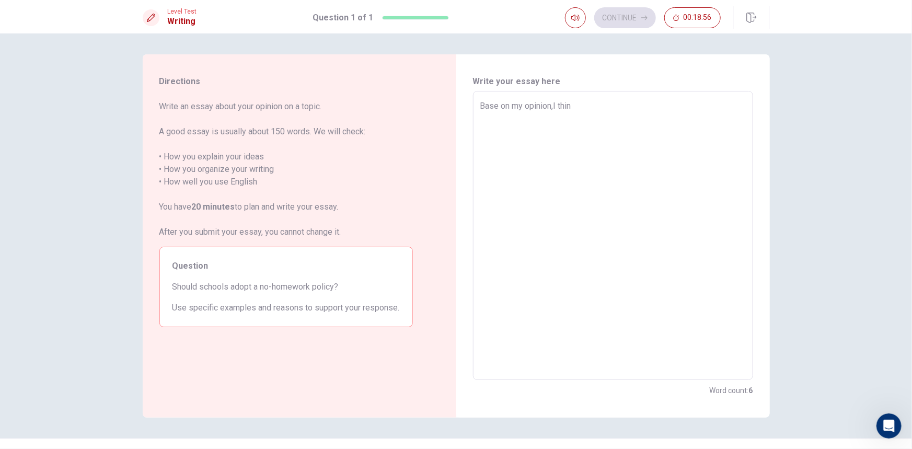
type textarea "Base on my opinion,I think"
type textarea "x"
type textarea "Base on my opinion,I think"
type textarea "x"
type textarea "Base on my opinion,I think s"
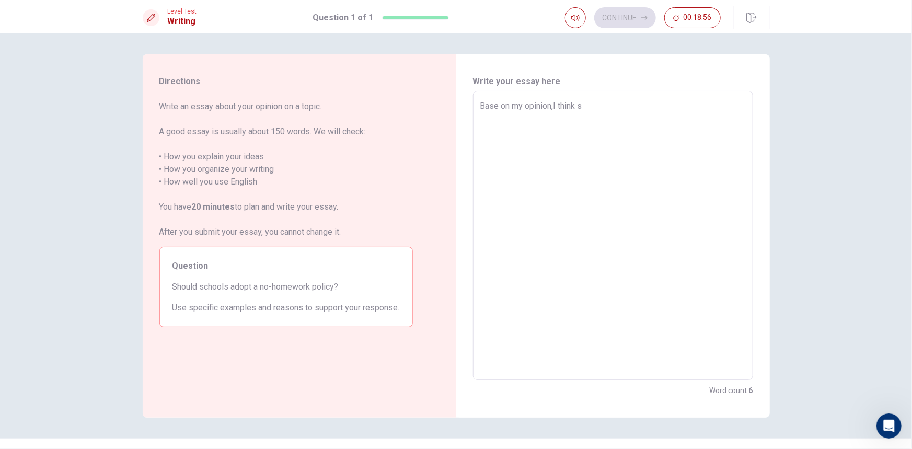
type textarea "x"
type textarea "Base on my opinion,I think sc"
type textarea "x"
type textarea "Base on my opinion,I think sch"
type textarea "x"
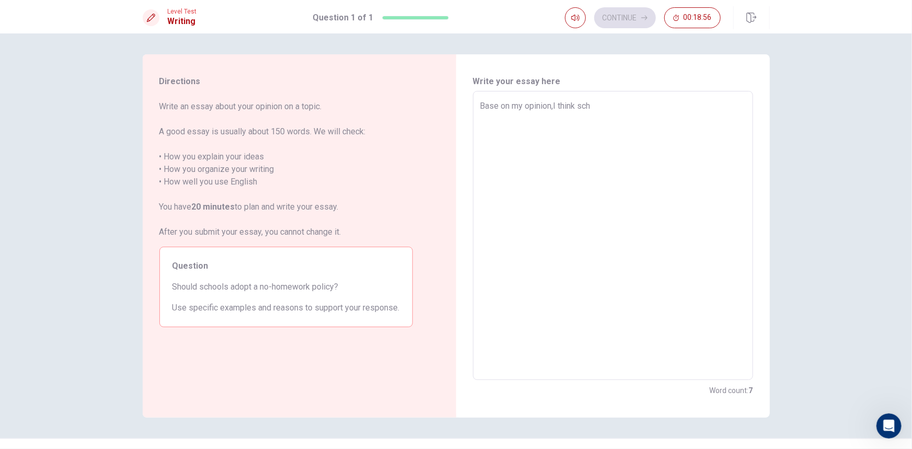
type textarea "Base on my opinion,I think schh"
type textarea "x"
type textarea "Base on my opinion,I think schho"
type textarea "x"
type textarea "Base on my opinion,I think schhol"
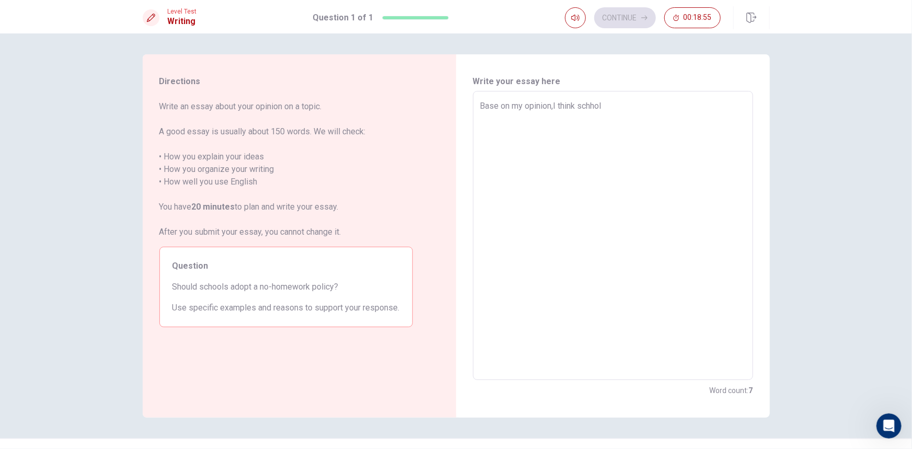
type textarea "x"
type textarea "Base on my opinion,I think schhol"
type textarea "x"
type textarea "Base on my opinion,I think schhol s"
type textarea "x"
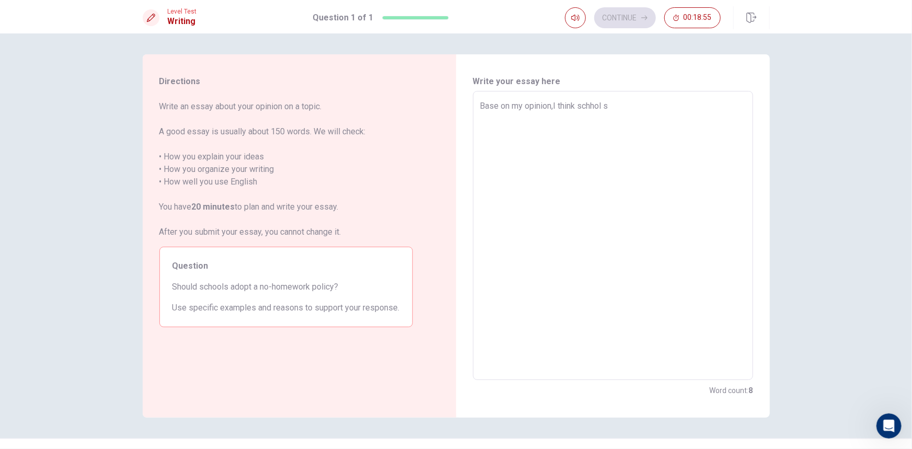
type textarea "Base on my opinion,I think schhol sh"
type textarea "x"
type textarea "Base on my opinion,I think schhol sho"
type textarea "x"
type textarea "Base on my opinion,I think schhol shou"
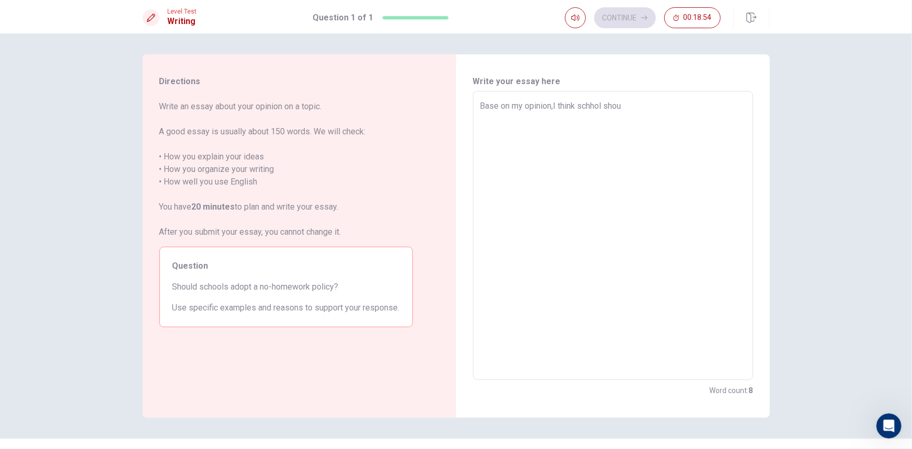
type textarea "x"
type textarea "Base on my opinion,I think schhol shoul"
type textarea "x"
type textarea "Base on my opinion,I think schhol should"
type textarea "x"
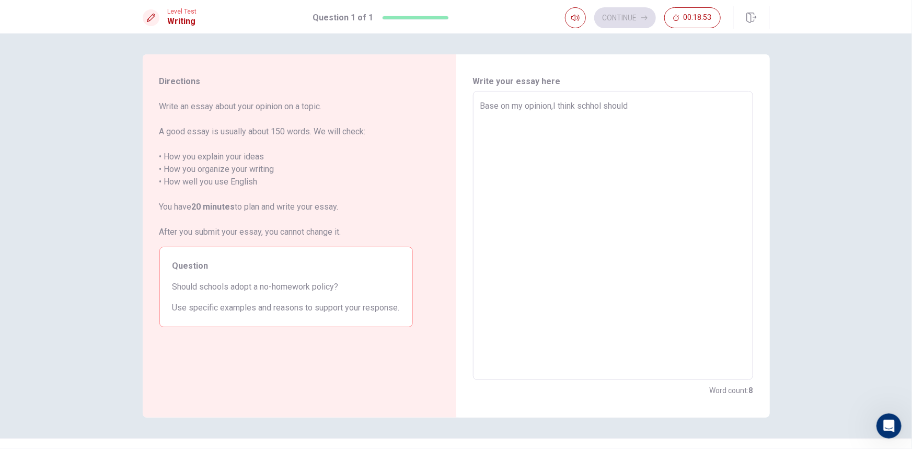
type textarea "Base on my opinion,I think schhol should"
type textarea "x"
type textarea "Base on my opinion,I think schhol should n"
type textarea "x"
type textarea "Base on my opinion,I think schhol should no"
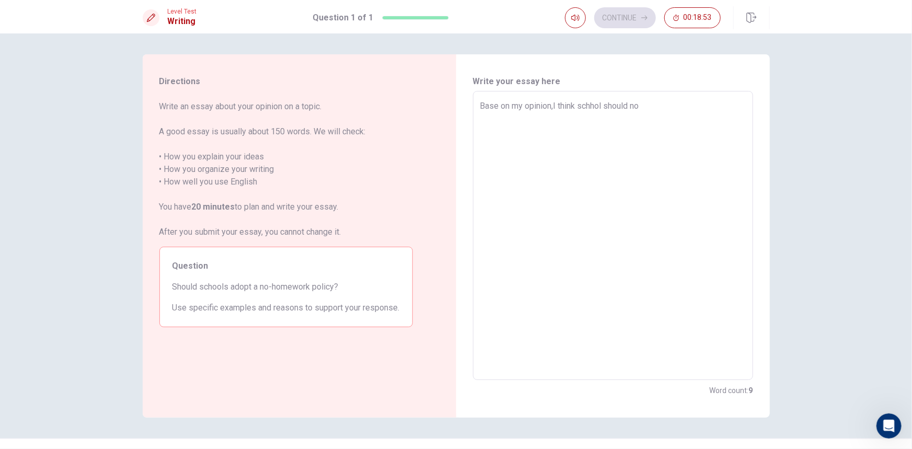
type textarea "x"
type textarea "Base on my opinion,I think schhol should not"
drag, startPoint x: 602, startPoint y: 105, endPoint x: 586, endPoint y: 109, distance: 16.7
click at [586, 109] on textarea "Base on my opinion,I think schhol should not" at bounding box center [612, 236] width 265 height 272
type textarea "x"
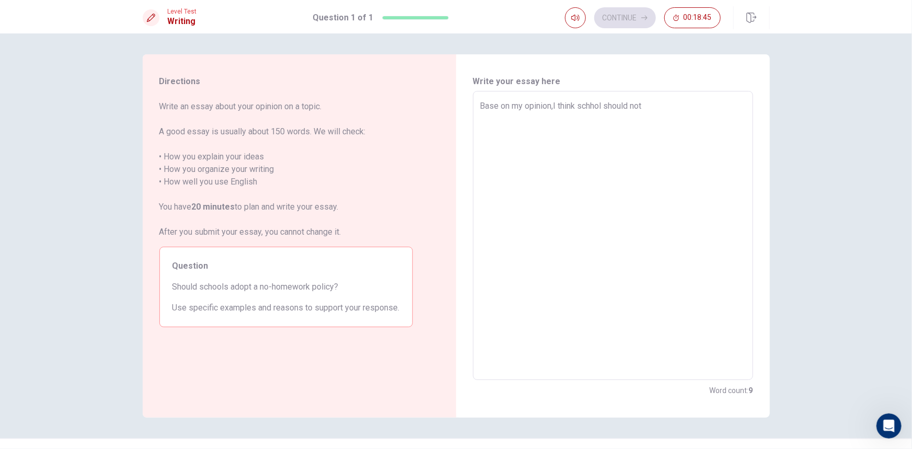
type textarea "Base on my opinion,I think sc should not"
type textarea "x"
type textarea "Base on my opinion,I think s should not"
type textarea "x"
type textarea "Base on my opinion,I think should not"
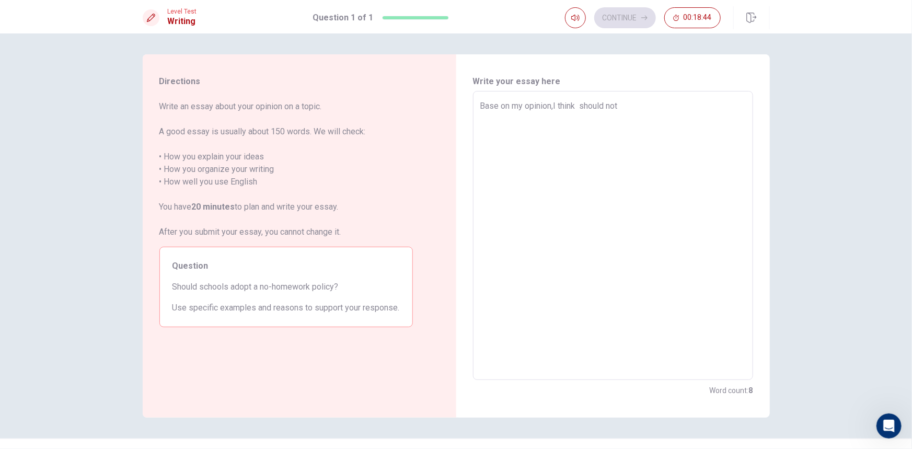
type textarea "x"
type textarea "Base on my opinion,I think s should not"
type textarea "x"
type textarea "Base on my opinion,I think sc should not"
type textarea "x"
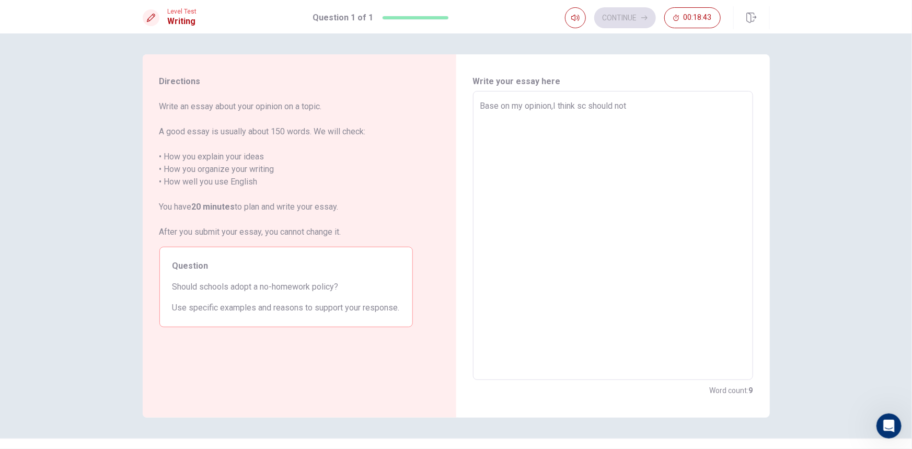
type textarea "Base on my opinion,I think sch should not"
type textarea "x"
type textarea "Base on my opinion,I think scho should not"
type textarea "x"
type textarea "Base on my opinion,I think schoo should not"
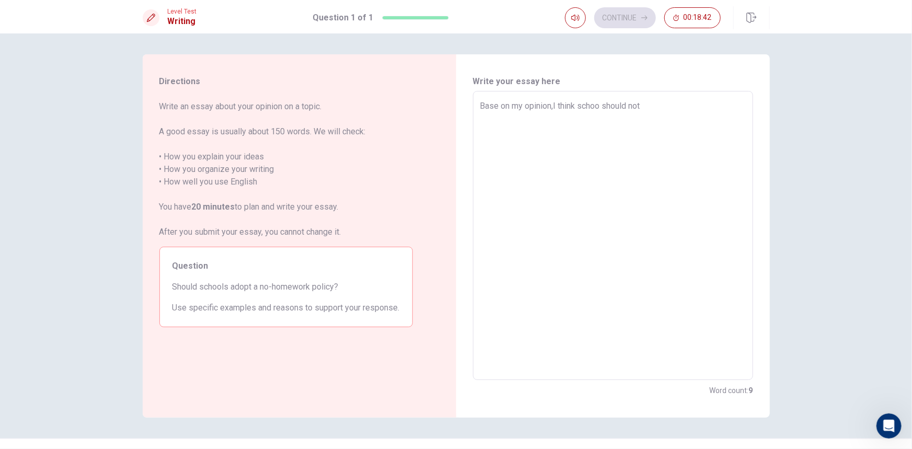
type textarea "x"
type textarea "Base on my opinion,I think school should not"
click at [673, 100] on textarea "Base on my opinion,I think school should not" at bounding box center [612, 236] width 265 height 272
type textarea "x"
type textarea "Base on my opinion,I think school should nota"
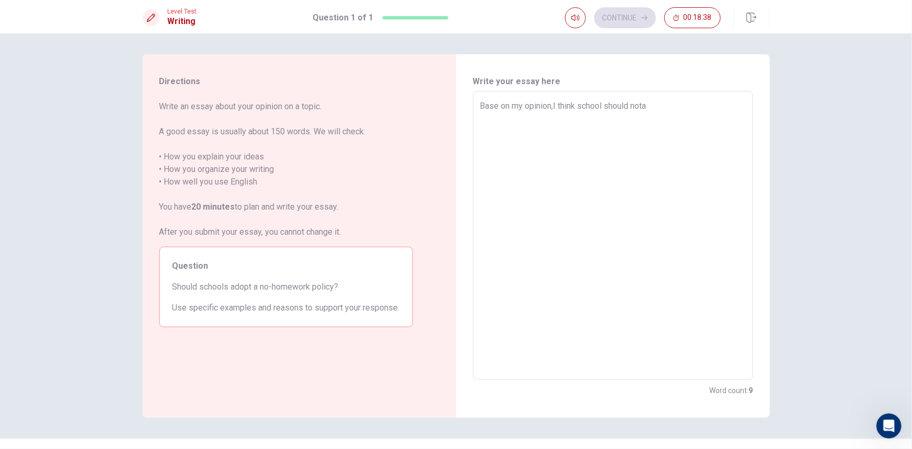
type textarea "x"
type textarea "Base on my opinion,I think school should notad"
type textarea "x"
type textarea "Base on my opinion,I think school should notado"
type textarea "x"
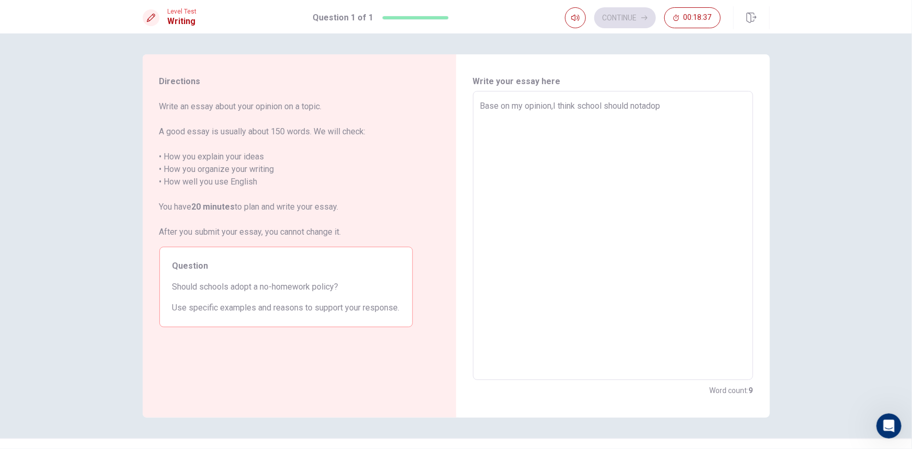
type textarea "Base on my opinion,I think school should notadop0"
type textarea "x"
type textarea "Base on my opinion,I think school should notadop"
type textarea "x"
type textarea "Base on my opinion,I think school should notadop"
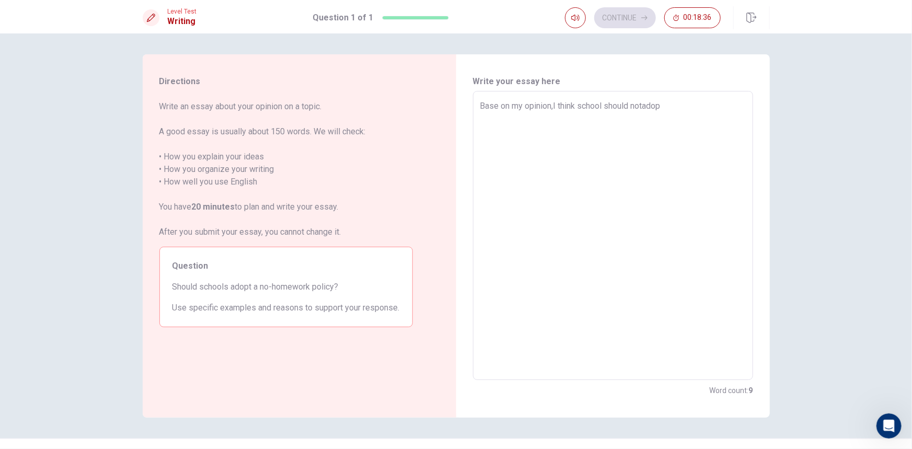
type textarea "x"
type textarea "Base on my opinion,I think school should notado"
type textarea "x"
type textarea "Base on my opinion,I think school should notad"
type textarea "x"
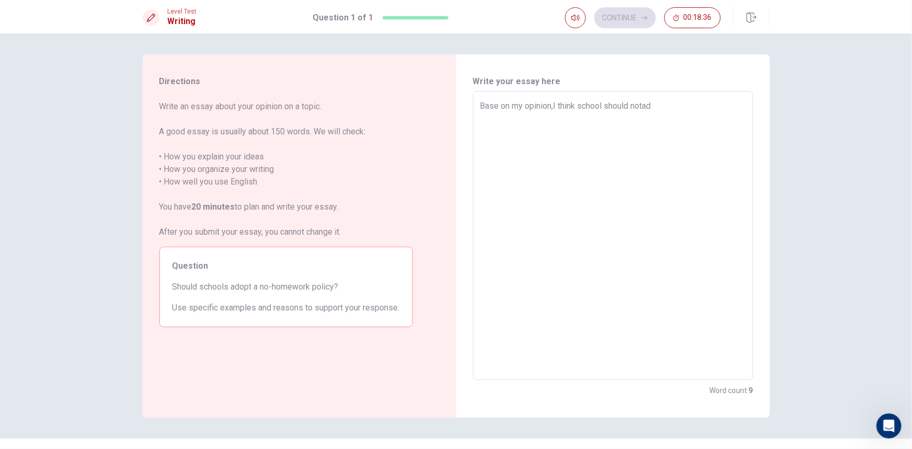
type textarea "Base on my opinion,I think school should nota"
type textarea "x"
type textarea "Base on my opinion,I think school should not"
type textarea "x"
type textarea "Base on my opinion,I think school should not"
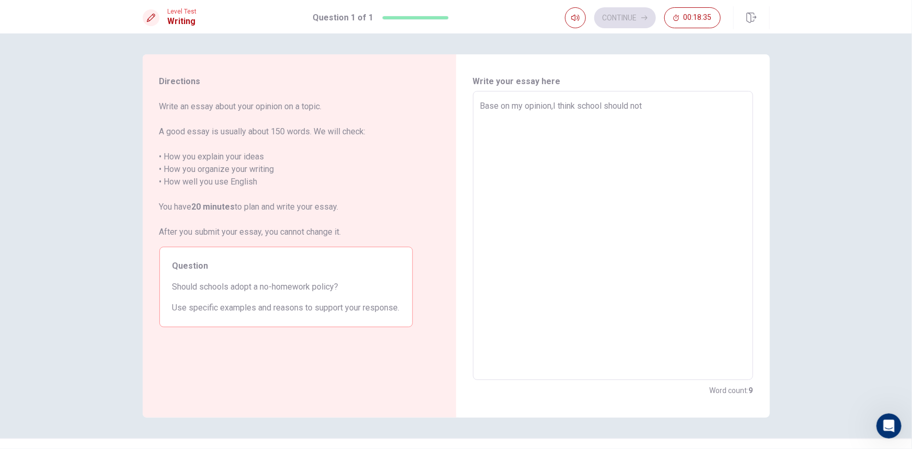
type textarea "x"
type textarea "Base on my opinion,I think school should not a"
type textarea "x"
type textarea "Base on my opinion,I think school should not ad"
type textarea "x"
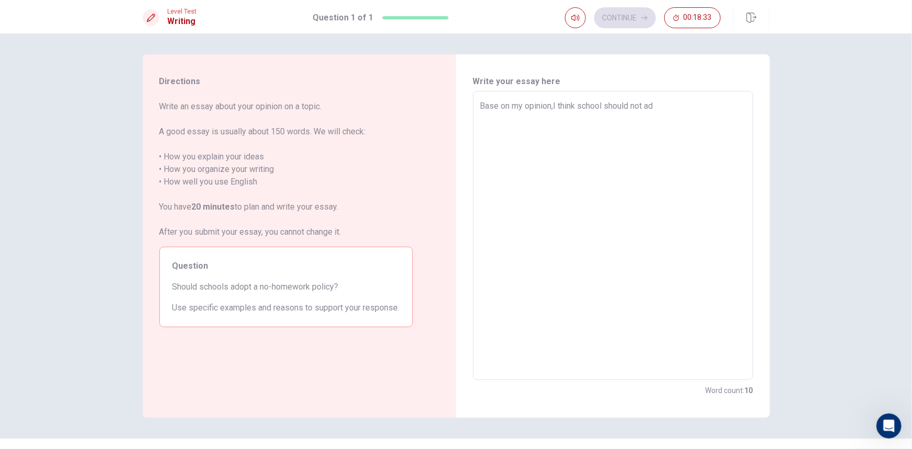
type textarea "Base on my opinion,I think school should not ado"
type textarea "x"
type textarea "Base on my opinion,I think school should not adop"
type textarea "x"
type textarea "Base on my opinion,I think school should not adopt"
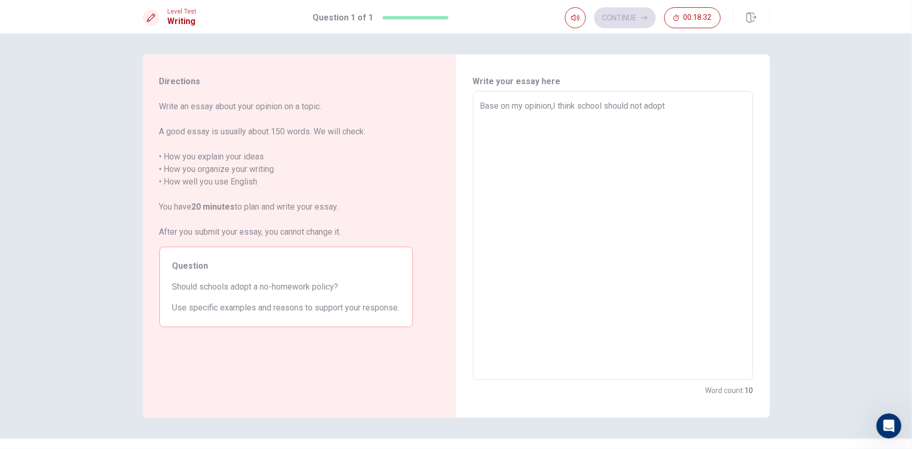
type textarea "x"
type textarea "Base on my opinion,I think school should not adop"
type textarea "x"
type textarea "Base on my opinion,I think school should not adopt"
type textarea "x"
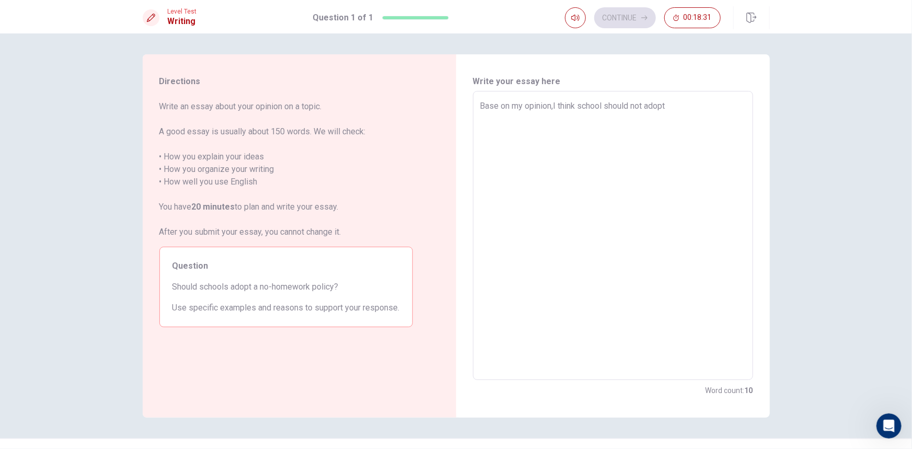
type textarea "Base on my opinion,I think school should not adopt"
type textarea "x"
type textarea "Base on my opinion,I think school should not adopt a"
type textarea "x"
type textarea "Base on my opinion,I think school should not adopt an"
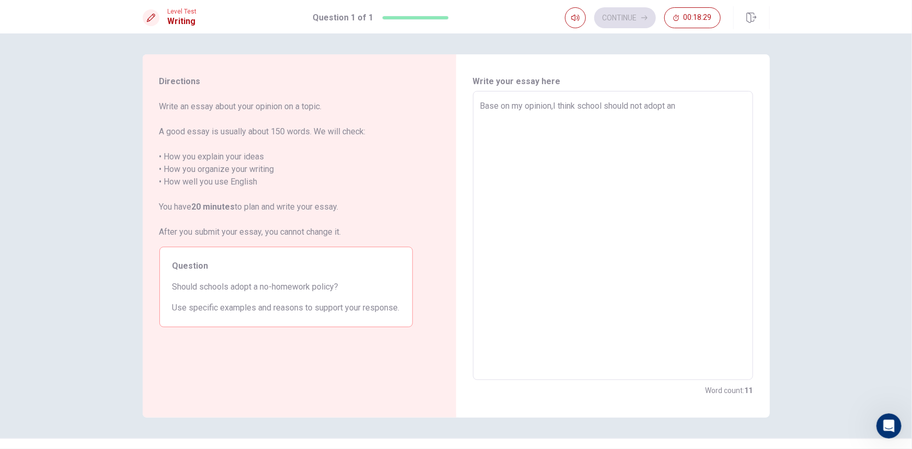
type textarea "x"
type textarea "Base on my opinion,I think school should not adopt ano"
type textarea "x"
type textarea "Base on my opinion,I think school should not adopt ano-"
type textarea "x"
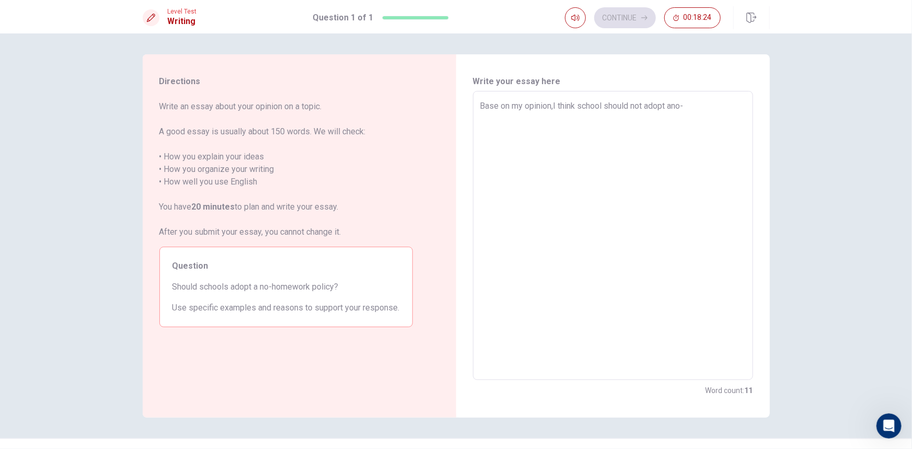
type textarea "Base on my opinion,I think school should not adopt ano"
type textarea "x"
type textarea "Base on my opinion,I think school should not adopt ano]"
type textarea "x"
type textarea "Base on my opinion,I think school should not adopt ano"
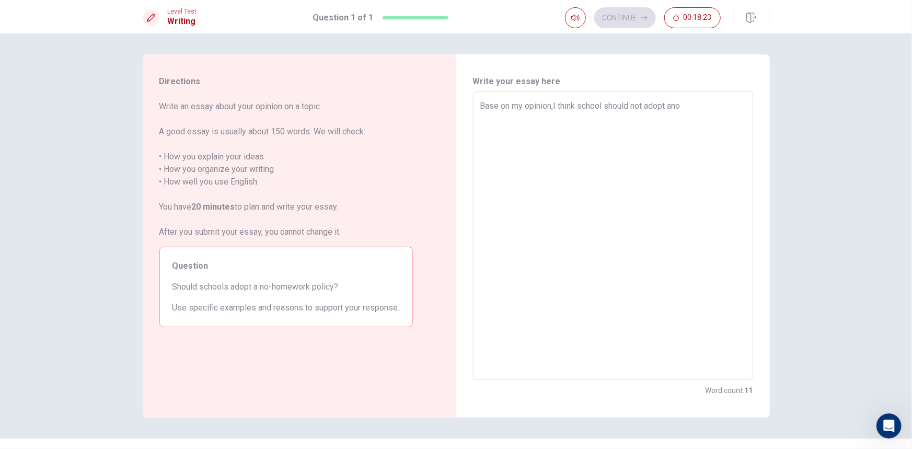
type textarea "x"
type textarea "Base on my opinion,I think school should not adopt an"
type textarea "x"
type textarea "Base on my opinion,I think school should not adopt a"
type textarea "x"
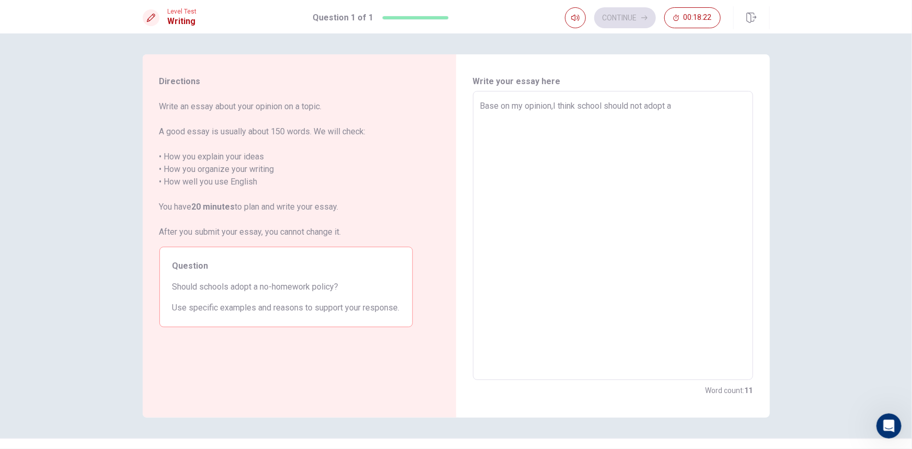
type textarea "Base on my opinion,I think school should not adopt"
type textarea "x"
type textarea "Base on my opinion,I think school should not adopt"
type textarea "x"
type textarea "Base on my opinion,I think school should not adopt"
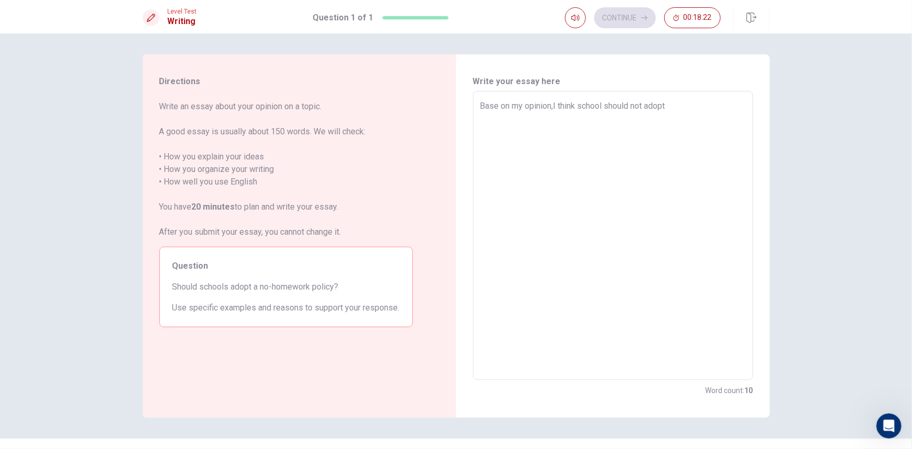
type textarea "x"
type textarea "Base on my opinion,I think school should not adopt t"
type textarea "x"
type textarea "Base on my opinion,I think school should not adopt th"
type textarea "x"
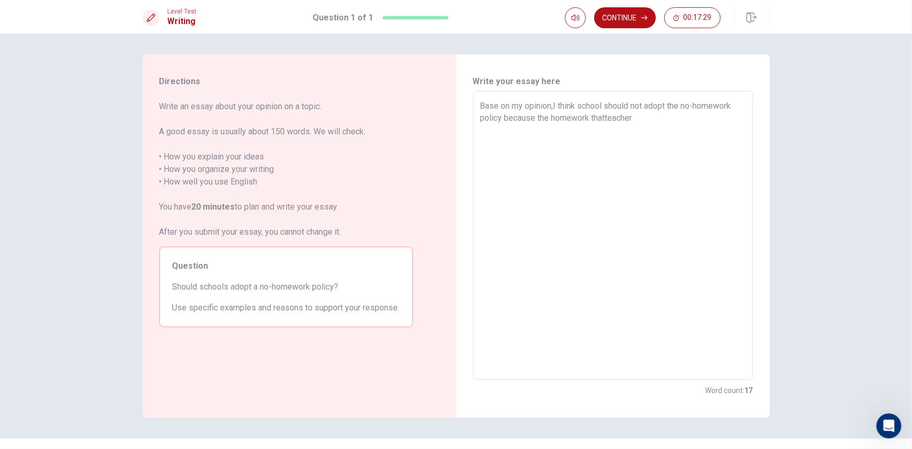
click at [606, 121] on textarea "Base on my opinion,I think school should not adopt the no-homework policy becau…" at bounding box center [612, 236] width 265 height 272
click at [602, 120] on textarea "Base on my opinion,I think school should not adopt the no-homework policy becau…" at bounding box center [612, 236] width 265 height 272
click at [609, 120] on textarea "Base on my opinion,I think school should not adopt the no-homework policy becau…" at bounding box center [612, 236] width 265 height 272
click at [604, 118] on textarea "Base on my opinion,I think school should not adopt the no-homework policy becau…" at bounding box center [612, 236] width 265 height 272
click at [642, 121] on textarea "Base on my opinion,I think school should not adopt the no-homework policy becau…" at bounding box center [612, 236] width 265 height 272
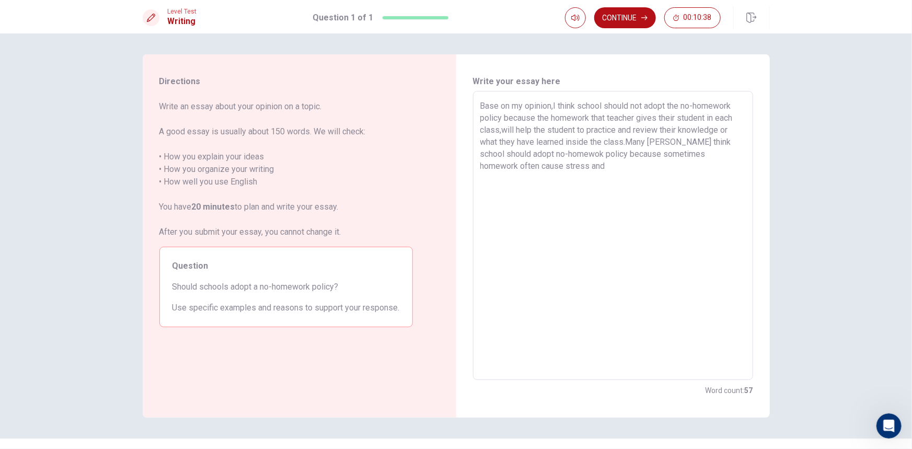
drag, startPoint x: 648, startPoint y: 143, endPoint x: 657, endPoint y: 141, distance: 9.1
click at [649, 143] on textarea "Base on my opinion,I think school should not adopt the no-homework policy becau…" at bounding box center [612, 236] width 265 height 272
drag, startPoint x: 689, startPoint y: 141, endPoint x: 656, endPoint y: 149, distance: 33.5
click at [677, 143] on textarea "Base on my opinion,I think school should not adopt the no-homework policy becau…" at bounding box center [612, 236] width 265 height 272
click at [664, 148] on textarea "Base on my opinion,I think school should not adopt the no-homework policy becau…" at bounding box center [612, 236] width 265 height 272
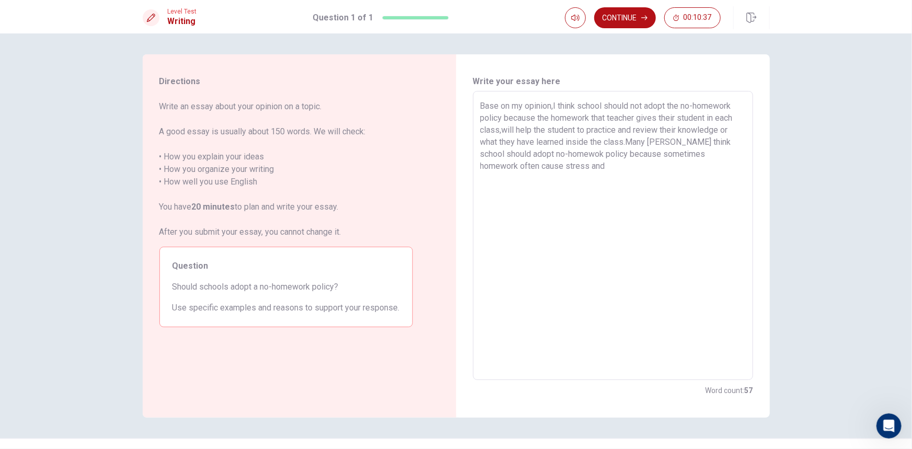
click at [673, 135] on textarea "Base on my opinion,I think school should not adopt the no-homework policy becau…" at bounding box center [612, 236] width 265 height 272
click at [666, 145] on textarea "Base on my opinion,I think school should not adopt the no-homework policy becau…" at bounding box center [612, 236] width 265 height 272
click at [624, 181] on textarea "Base on my opinion,I think school should not adopt the no-homework policy becau…" at bounding box center [612, 236] width 265 height 272
click at [508, 181] on textarea "Base on my opinion,I think school should not adopt the no-homework policy becau…" at bounding box center [612, 236] width 265 height 272
click at [506, 181] on textarea "Base on my opinion,I think school should not adopt the no-homework policy becau…" at bounding box center [612, 236] width 265 height 272
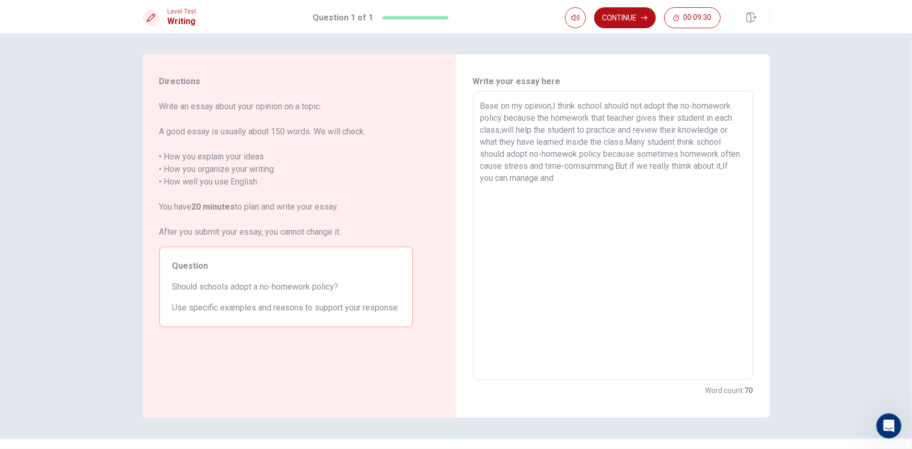
click at [526, 175] on textarea "Base on my opinion,I think school should not adopt the no-homework policy becau…" at bounding box center [612, 236] width 265 height 272
click at [653, 187] on textarea "Base on my opinion,I think school should not adopt the no-homework policy becau…" at bounding box center [612, 236] width 265 height 272
click at [624, 257] on textarea "Base on my opinion,I think school should not adopt the no-homework policy becau…" at bounding box center [612, 236] width 265 height 272
drag, startPoint x: 629, startPoint y: 191, endPoint x: 622, endPoint y: 210, distance: 19.5
click at [623, 207] on textarea "Base on my opinion,I think school should not adopt the no-homework policy becau…" at bounding box center [612, 236] width 265 height 272
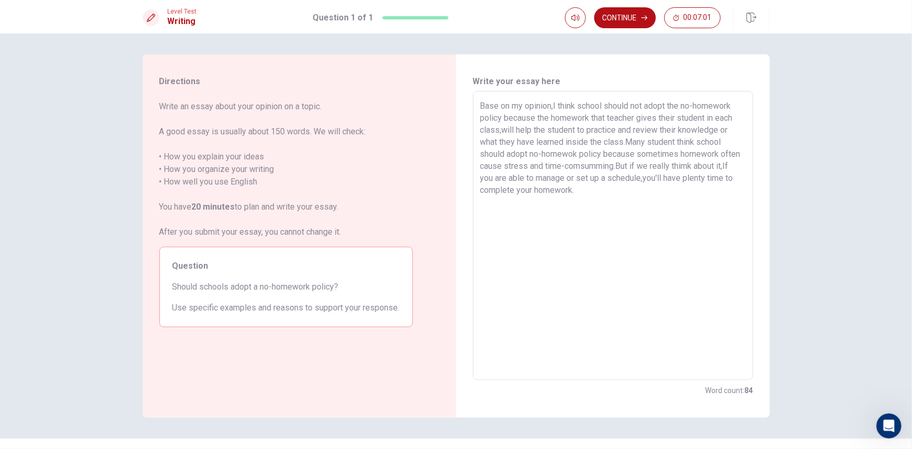
click at [611, 217] on textarea "Base on my opinion,I think school should not adopt the no-homework policy becau…" at bounding box center [612, 236] width 265 height 272
drag, startPoint x: 643, startPoint y: 103, endPoint x: 632, endPoint y: 102, distance: 11.1
click at [632, 102] on textarea "Base on my opinion,I think school should not adopt the no-homework policy becau…" at bounding box center [612, 236] width 265 height 272
click at [561, 225] on textarea "Base on my opinion,I think school should not adopt the no-homework policy becau…" at bounding box center [612, 236] width 265 height 272
click at [499, 119] on textarea "Base on my opinion,I think school should not adopt the no-homework policy becau…" at bounding box center [612, 236] width 265 height 272
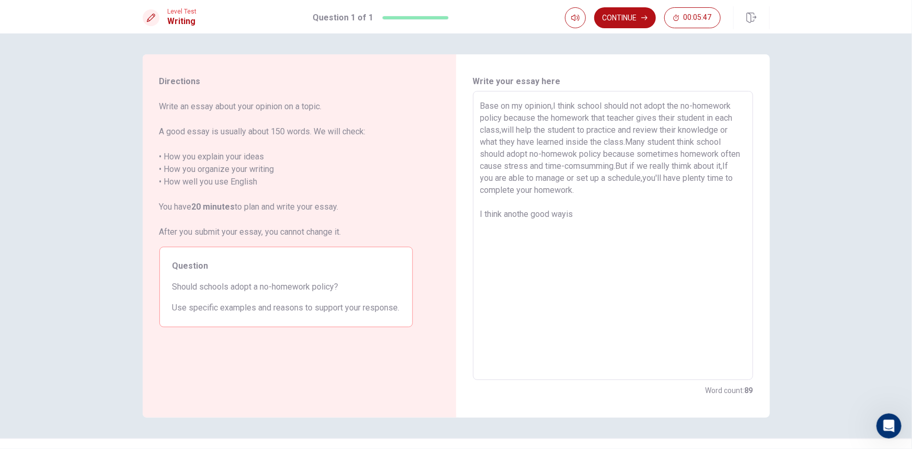
drag, startPoint x: 504, startPoint y: 118, endPoint x: 533, endPoint y: 110, distance: 29.7
click at [533, 110] on textarea "Base on my opinion,I think school should not adopt the no-homework policy becau…" at bounding box center [612, 236] width 265 height 272
click at [510, 116] on textarea "Base on my opinion,I think school should not adopt the no-homework policy becau…" at bounding box center [612, 236] width 265 height 272
click at [494, 123] on textarea "Base on my opinion,I think school should not adopt the no-homework policy becau…" at bounding box center [612, 236] width 265 height 272
click at [504, 122] on textarea "Base on my opinion,I think school should not adopt the no-homework policy becau…" at bounding box center [612, 236] width 265 height 272
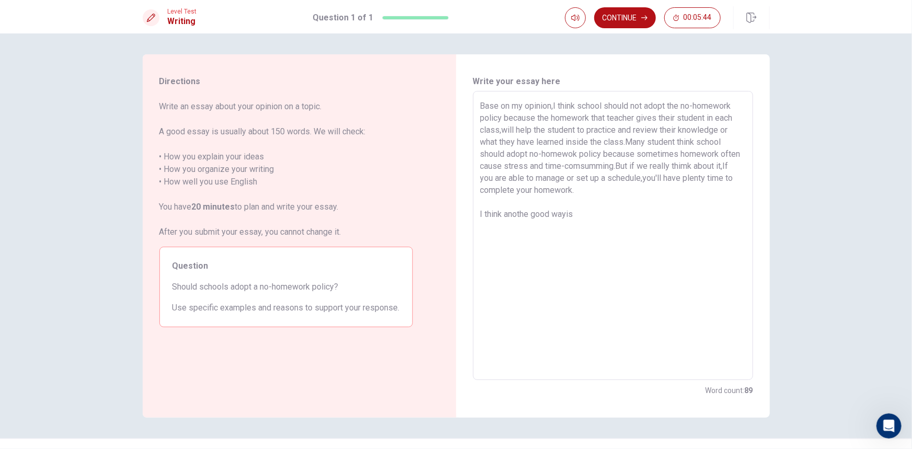
click at [503, 122] on textarea "Base on my opinion,I think school should not adopt the no-homework policy becau…" at bounding box center [612, 236] width 265 height 272
drag, startPoint x: 627, startPoint y: 136, endPoint x: 650, endPoint y: 134, distance: 22.6
click at [629, 136] on textarea "Base on my opinion,I think school should not adopt the no-homework policy but I…" at bounding box center [612, 236] width 265 height 272
click at [653, 134] on textarea "Base on my opinion,I think school should not adopt the no-homework policy but I…" at bounding box center [612, 236] width 265 height 272
click at [630, 222] on textarea "Base on my opinion,I think school should not adopt the no-homework policy but I…" at bounding box center [612, 236] width 265 height 272
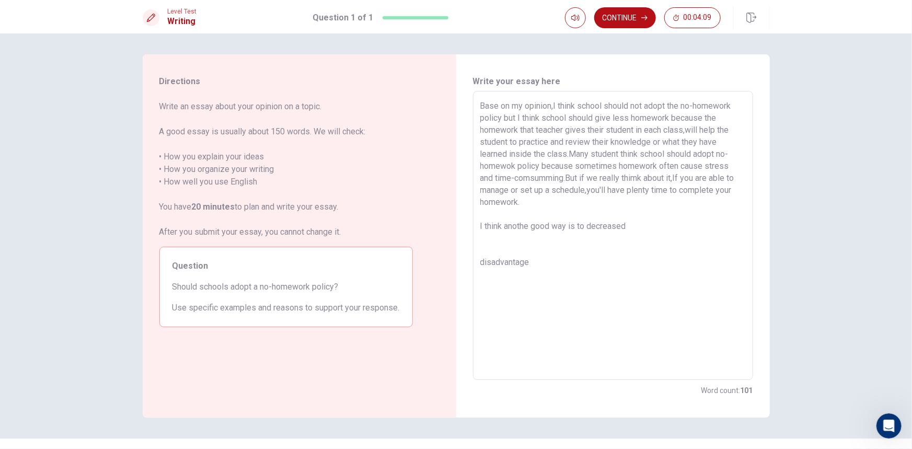
drag, startPoint x: 546, startPoint y: 257, endPoint x: 458, endPoint y: 267, distance: 88.9
click at [458, 267] on div "Write your essay here Base on my opinion,I think school should not adopt the no…" at bounding box center [613, 235] width 314 height 363
click at [666, 241] on textarea "Base on my opinion,I think school should not adopt the no-homework policy but I…" at bounding box center [612, 236] width 265 height 272
click at [649, 234] on textarea "Base on my opinion,I think school should not adopt the no-homework policy but I…" at bounding box center [612, 236] width 265 height 272
click at [643, 225] on textarea "Base on my opinion,I think school should not adopt the no-homework policy but I…" at bounding box center [612, 236] width 265 height 272
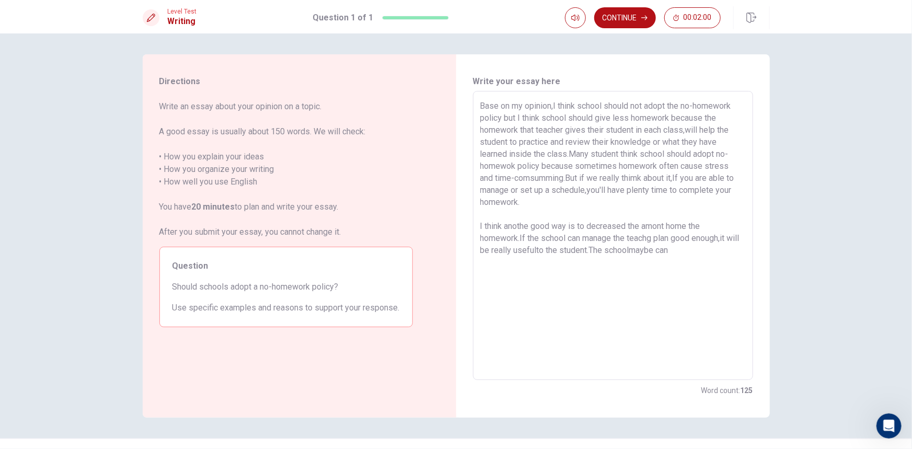
click at [650, 254] on textarea "Base on my opinion,I think school should not adopt the no-homework policy but I…" at bounding box center [612, 236] width 265 height 272
click at [685, 249] on textarea "Base on my opinion,I think school should not adopt the no-homework policy but I…" at bounding box center [612, 236] width 265 height 272
click at [650, 252] on textarea "Base on my opinion,I think school should not adopt the no-homework policy but I…" at bounding box center [612, 236] width 265 height 272
drag, startPoint x: 652, startPoint y: 248, endPoint x: 663, endPoint y: 248, distance: 11.0
click at [652, 248] on textarea "Base on my opinion,I think school should not adopt the no-homework policy but I…" at bounding box center [612, 236] width 265 height 272
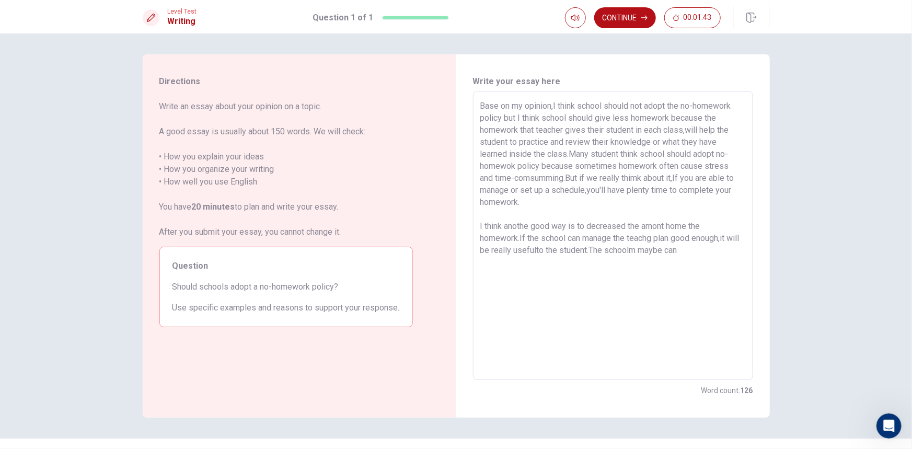
click at [694, 265] on textarea "Base on my opinion,I think school should not adopt the no-homework policy but I…" at bounding box center [612, 236] width 265 height 272
click at [702, 256] on textarea "Base on my opinion,I think school should not adopt the no-homework policy but I…" at bounding box center [612, 236] width 265 height 272
drag, startPoint x: 709, startPoint y: 247, endPoint x: 679, endPoint y: 265, distance: 34.7
click at [702, 253] on textarea "Base on my opinion,I think school should not adopt the no-homework policy but I…" at bounding box center [612, 236] width 265 height 272
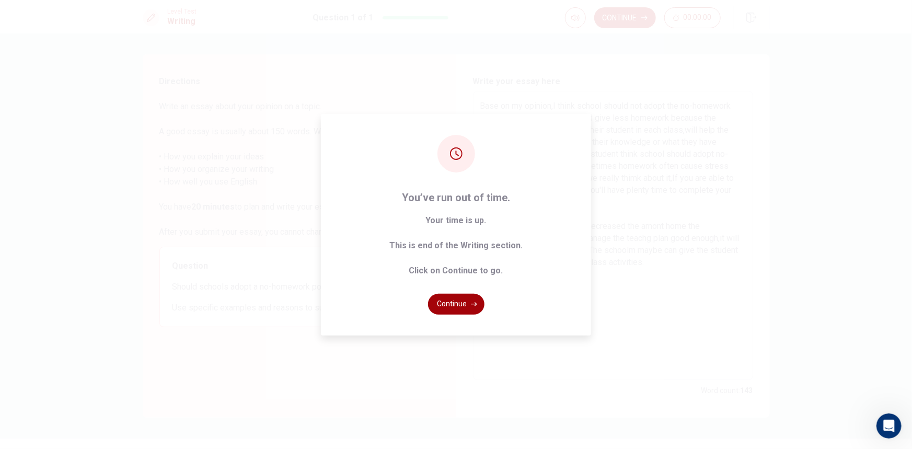
click at [477, 309] on button "Continue" at bounding box center [456, 304] width 56 height 21
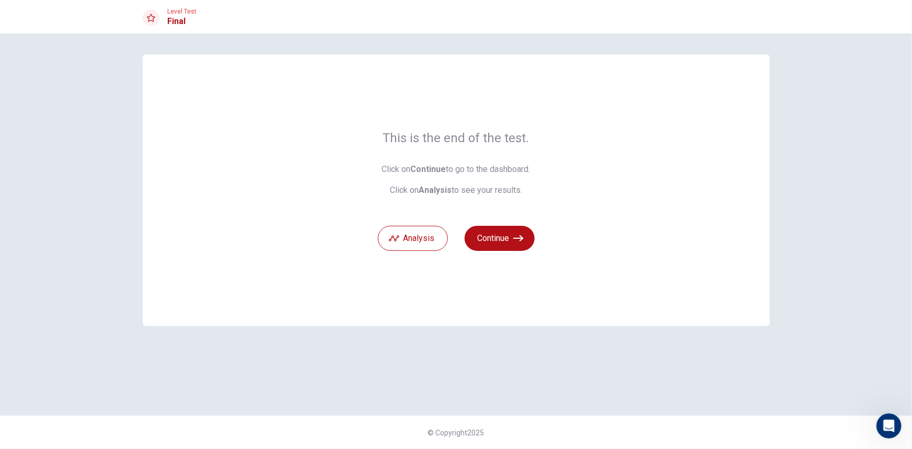
drag, startPoint x: 531, startPoint y: 304, endPoint x: 538, endPoint y: 298, distance: 9.3
click at [535, 301] on div "This is the end of the test. Click on Continue to go to the dashboard. Click on…" at bounding box center [456, 190] width 627 height 272
drag, startPoint x: 430, startPoint y: 234, endPoint x: 435, endPoint y: 232, distance: 5.6
click at [430, 234] on button "Analysis" at bounding box center [413, 238] width 70 height 25
